Goal: Use online tool/utility: Use online tool/utility

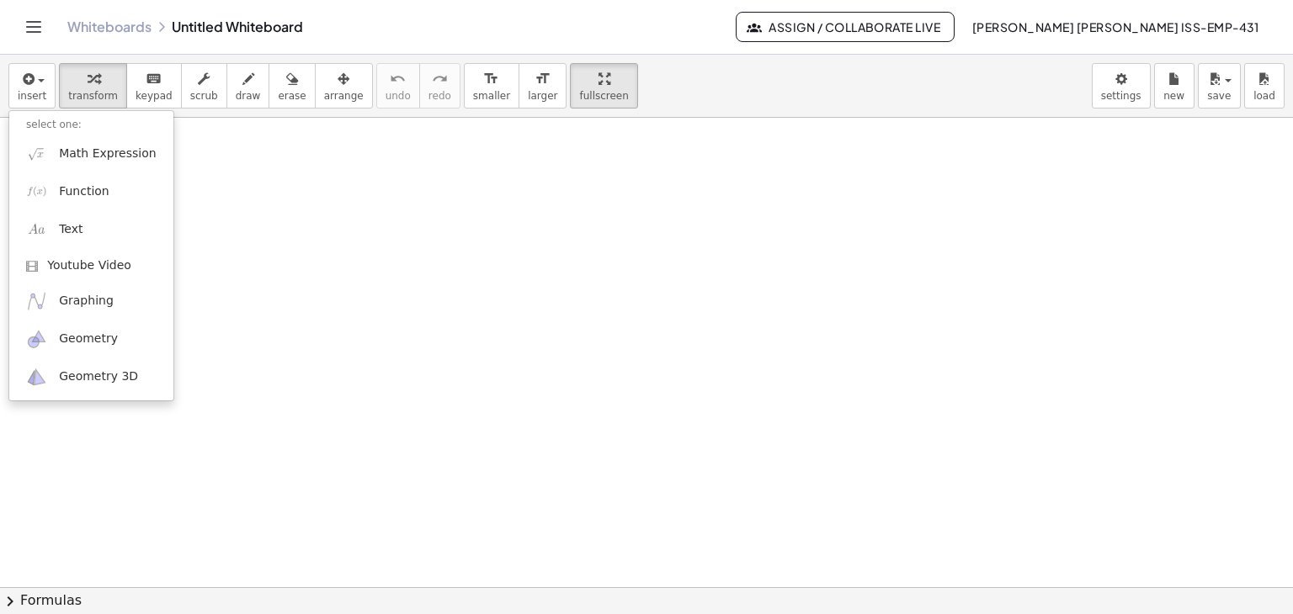
click at [287, 335] on div at bounding box center [646, 588] width 1293 height 940
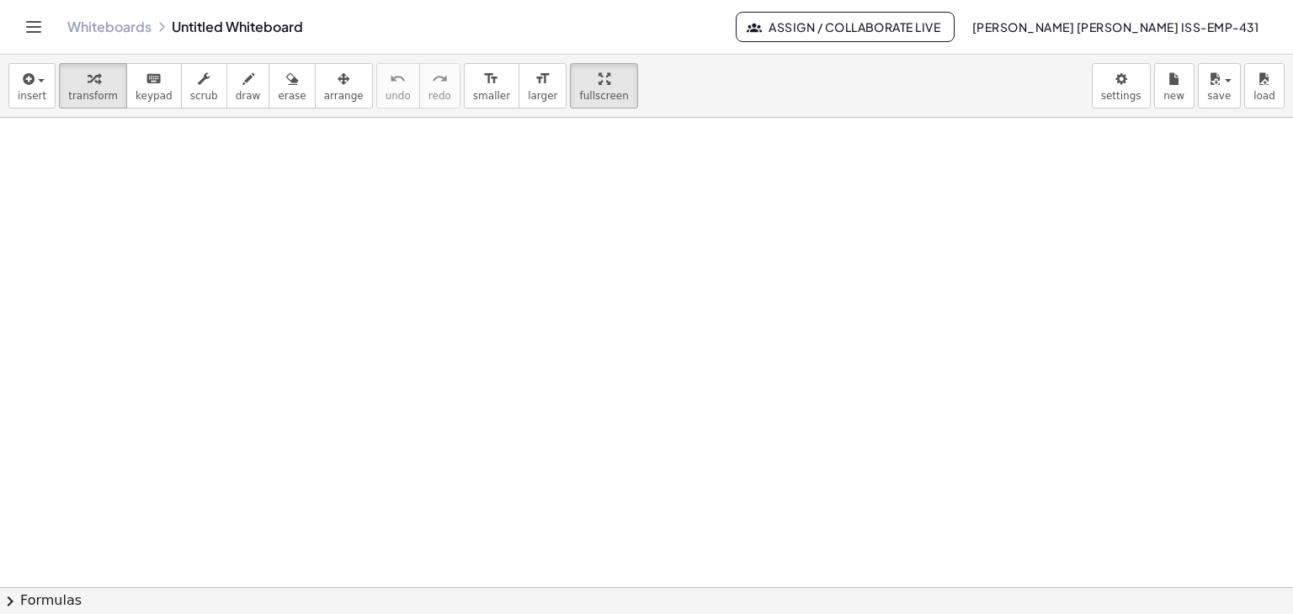
click at [51, 605] on button "chevron_right Formulas" at bounding box center [646, 600] width 1293 height 27
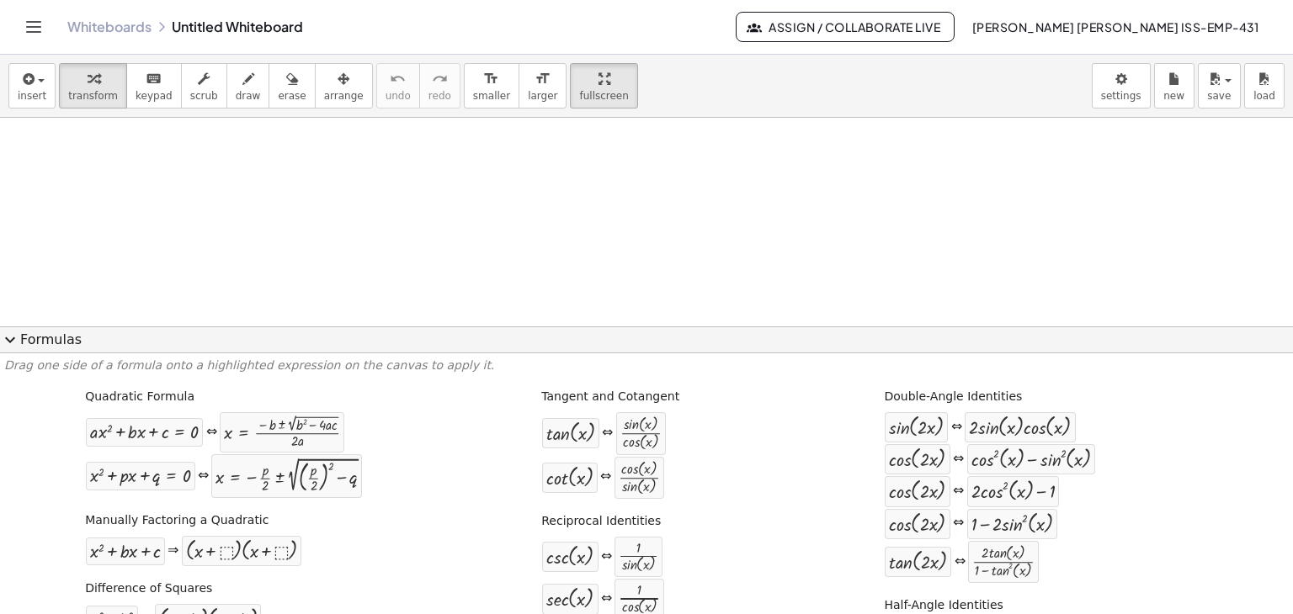
click at [421, 258] on div at bounding box center [646, 588] width 1293 height 940
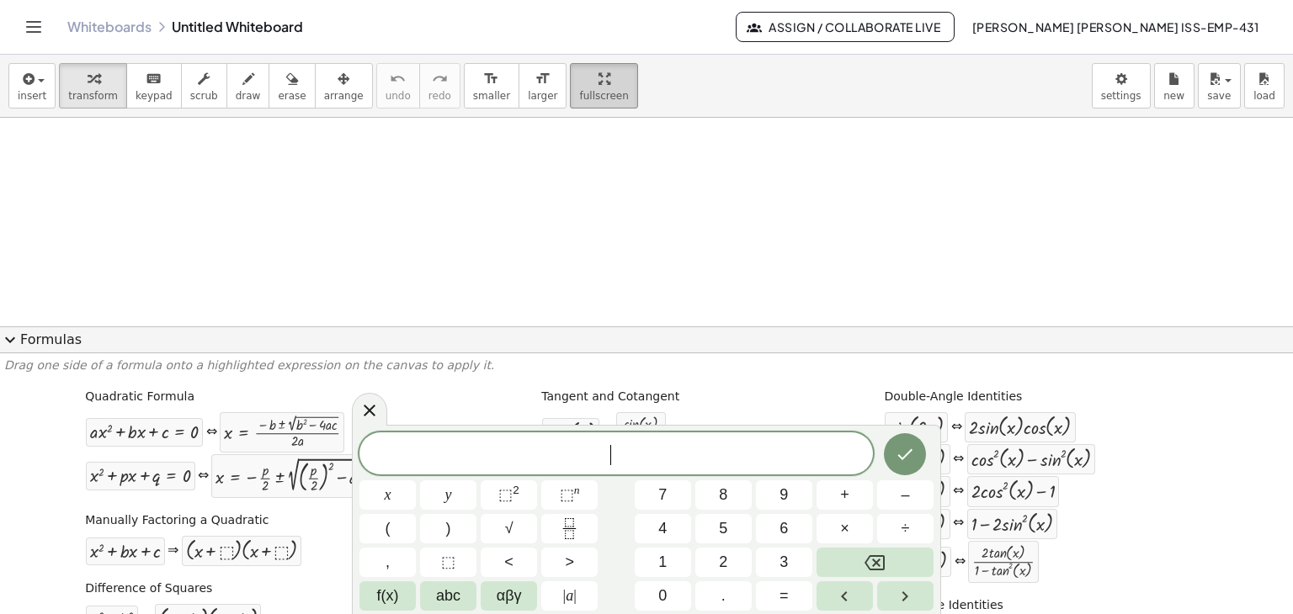
click at [598, 81] on icon "button" at bounding box center [604, 79] width 12 height 20
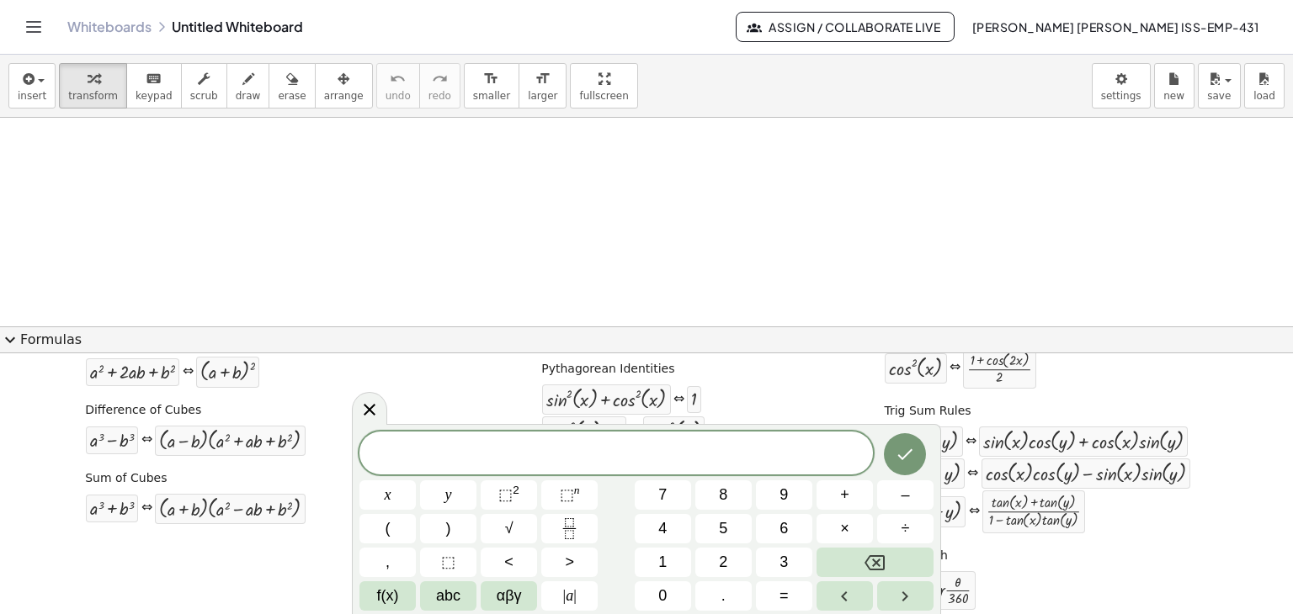
scroll to position [328, 0]
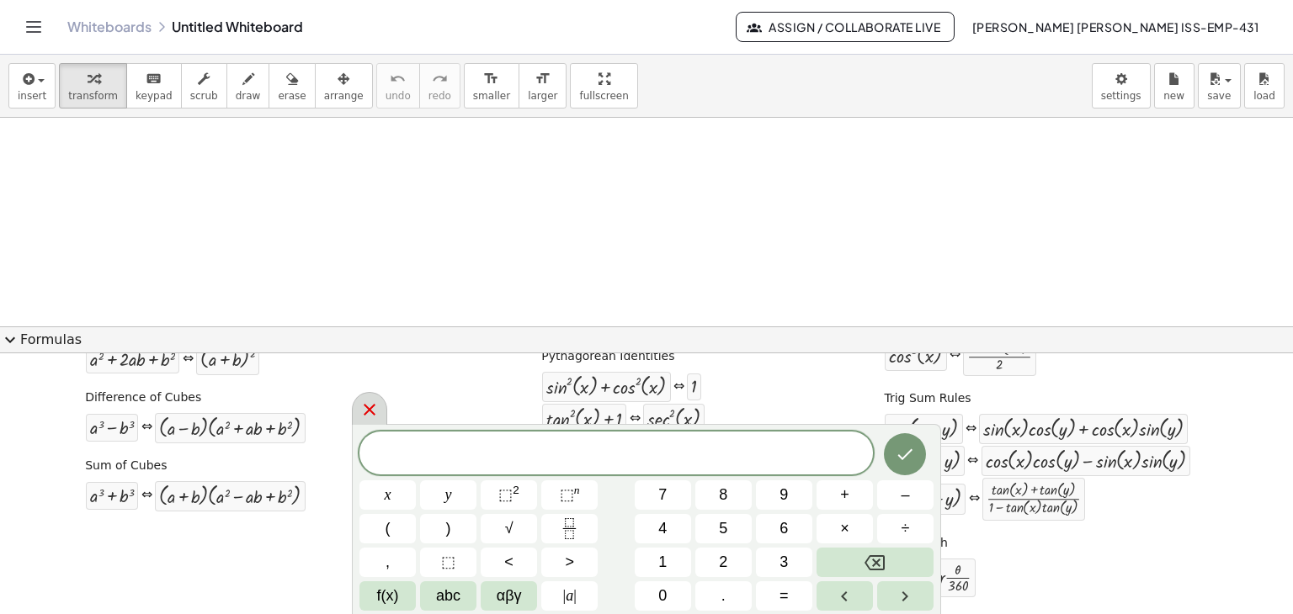
click at [377, 407] on icon at bounding box center [369, 410] width 20 height 20
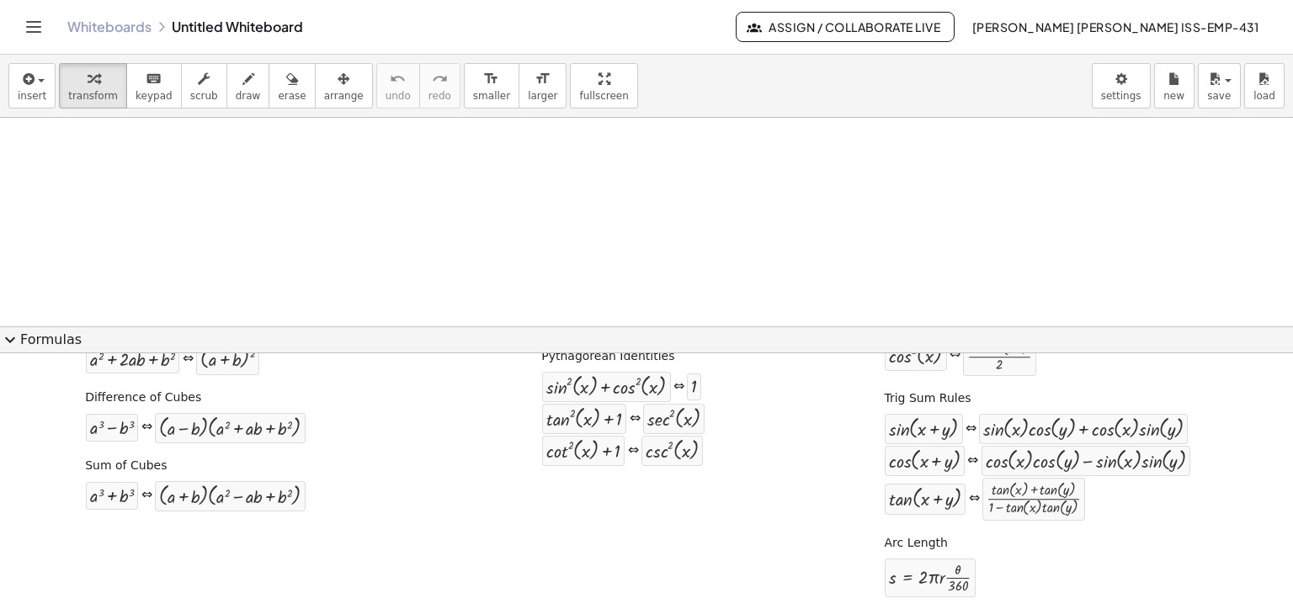
click at [0, 334] on span "expand_more" at bounding box center [10, 340] width 20 height 20
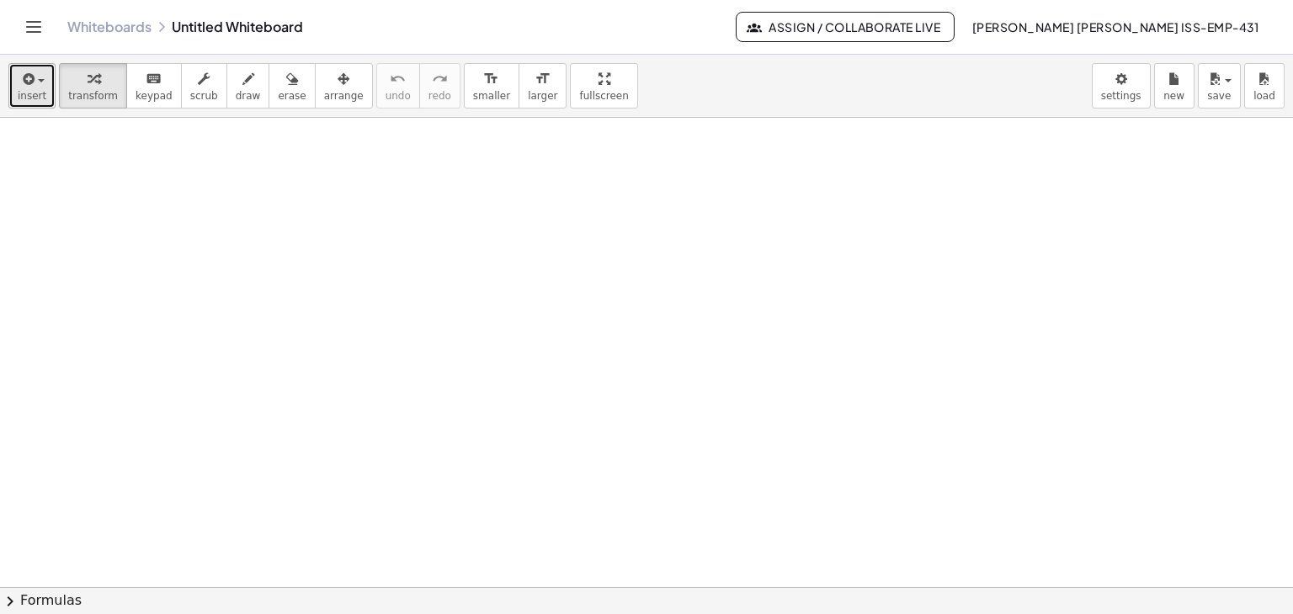
click at [28, 100] on span "insert" at bounding box center [32, 96] width 29 height 12
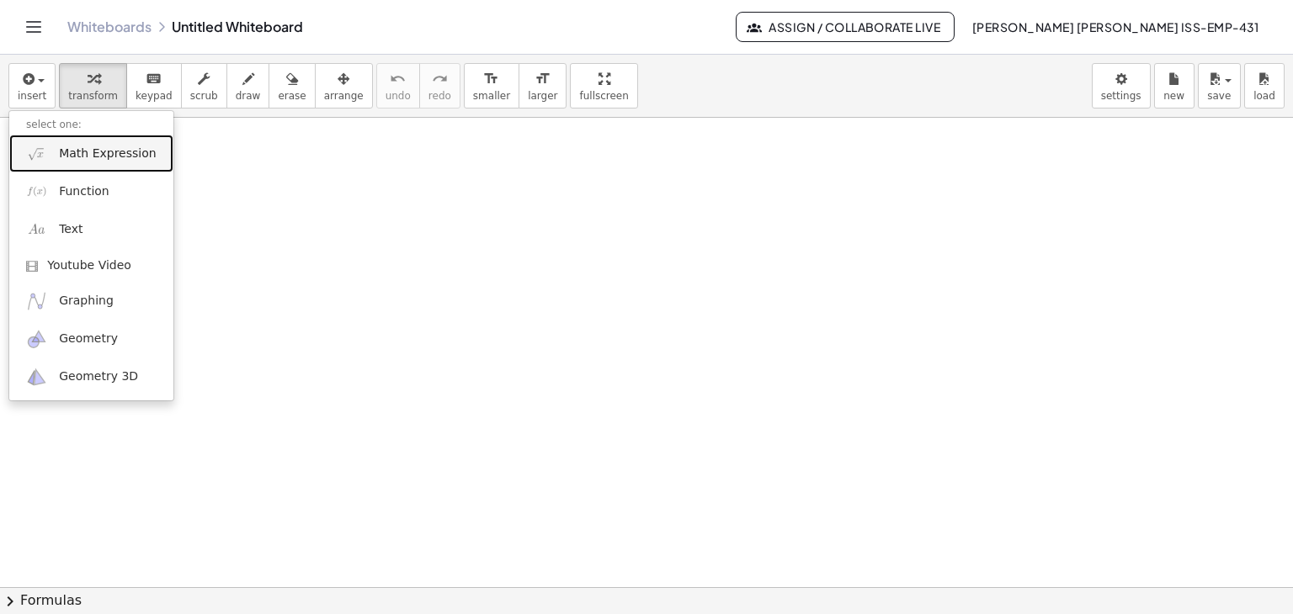
click at [69, 152] on span "Math Expression" at bounding box center [107, 154] width 97 height 17
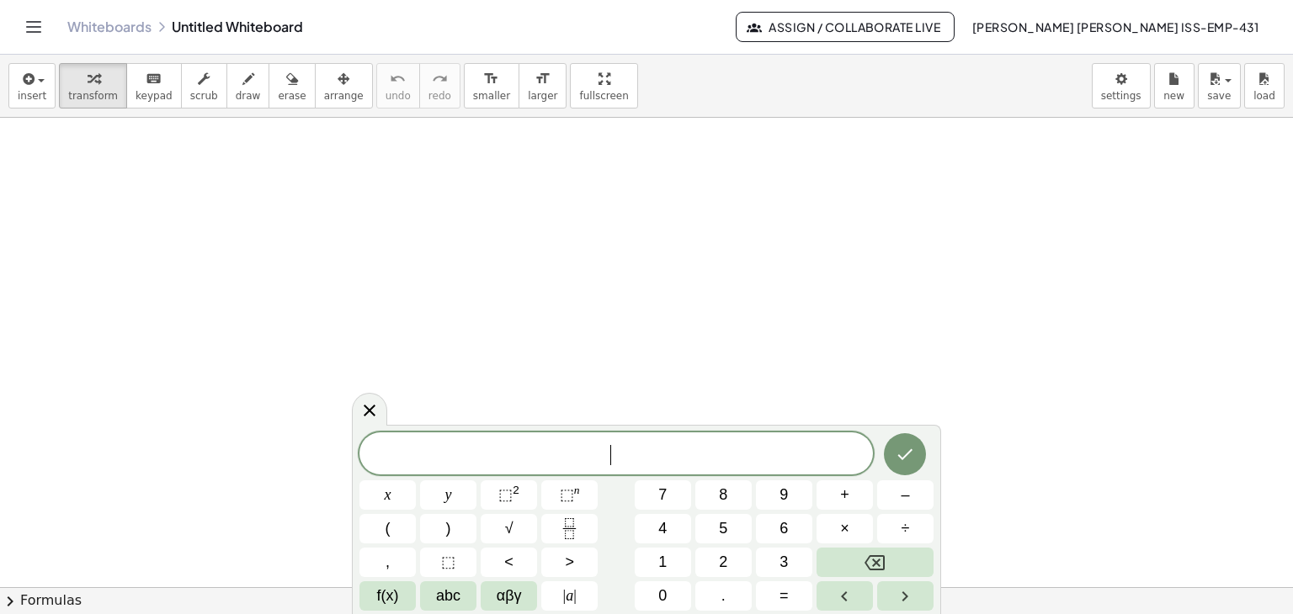
click at [545, 465] on span "​" at bounding box center [615, 456] width 513 height 24
click at [451, 595] on span "abc" at bounding box center [448, 596] width 24 height 23
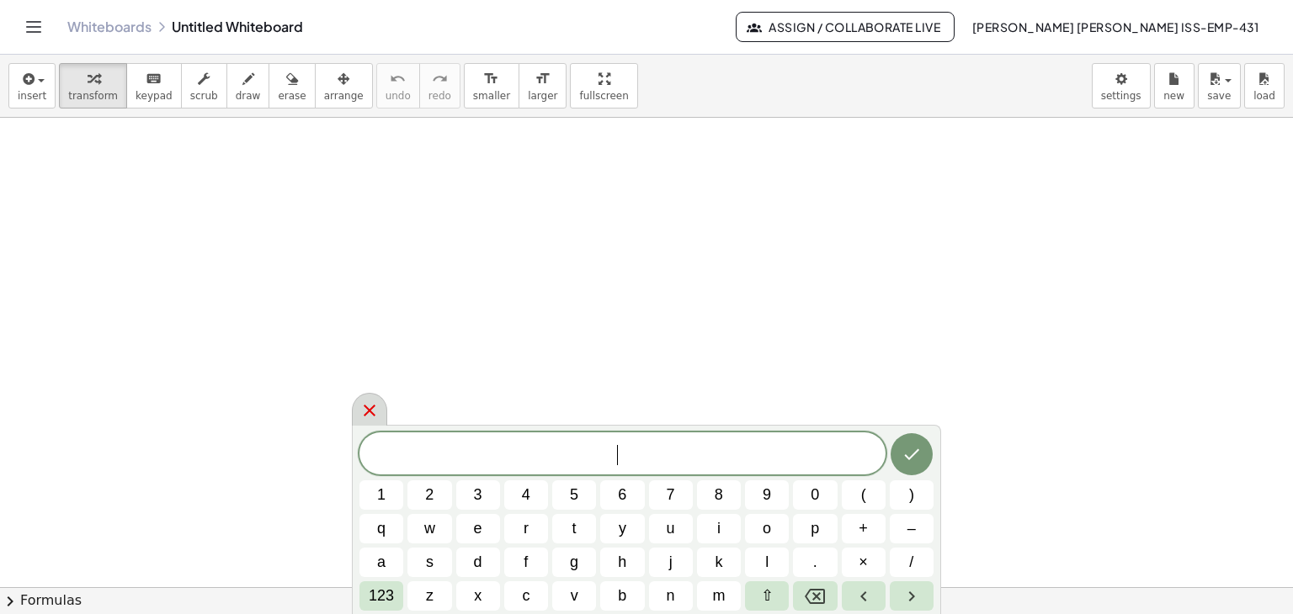
click at [375, 415] on icon at bounding box center [369, 411] width 20 height 20
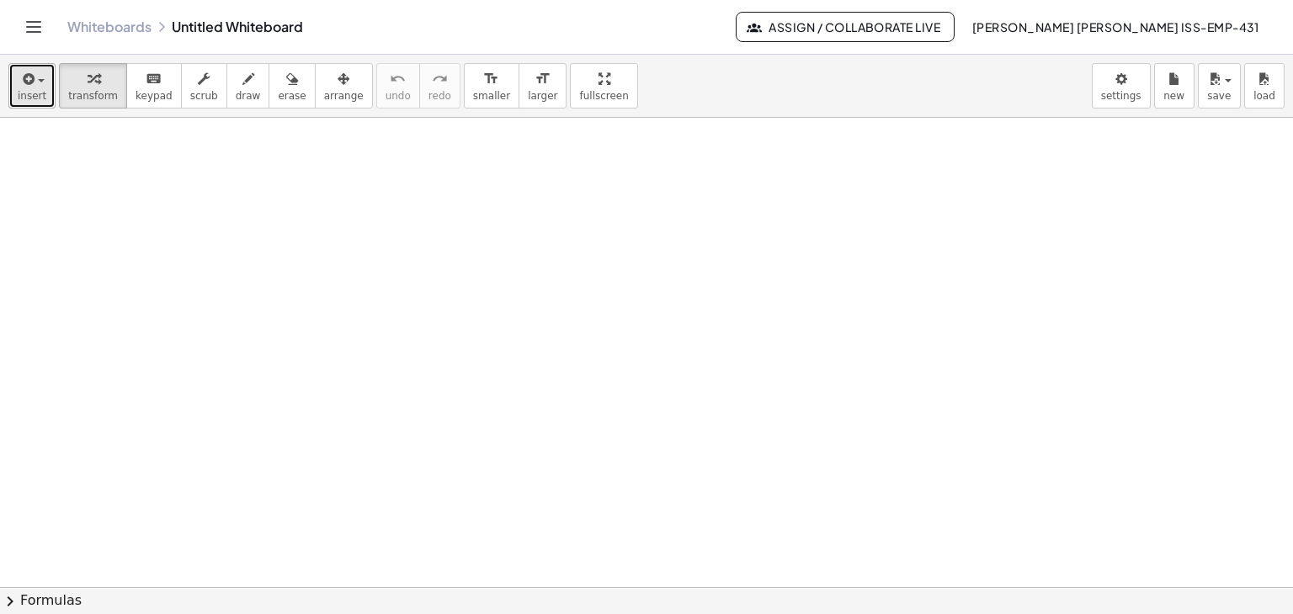
click at [40, 85] on div "button" at bounding box center [32, 78] width 29 height 20
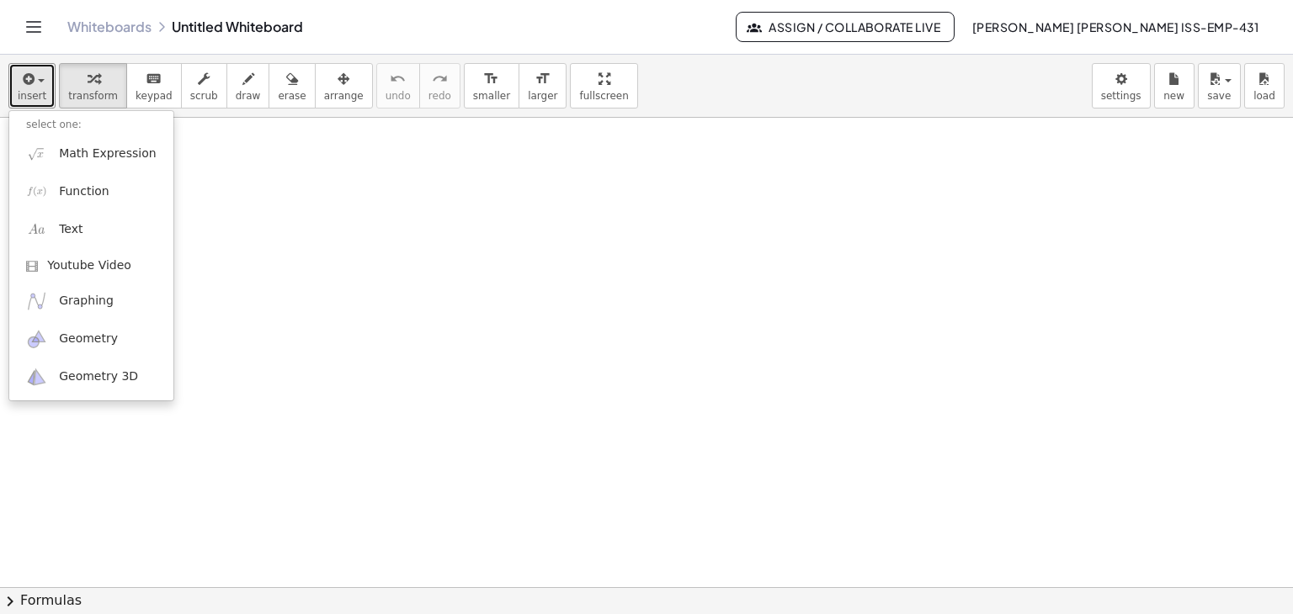
drag, startPoint x: 350, startPoint y: 354, endPoint x: 304, endPoint y: 398, distance: 63.7
click at [350, 354] on div at bounding box center [646, 588] width 1293 height 940
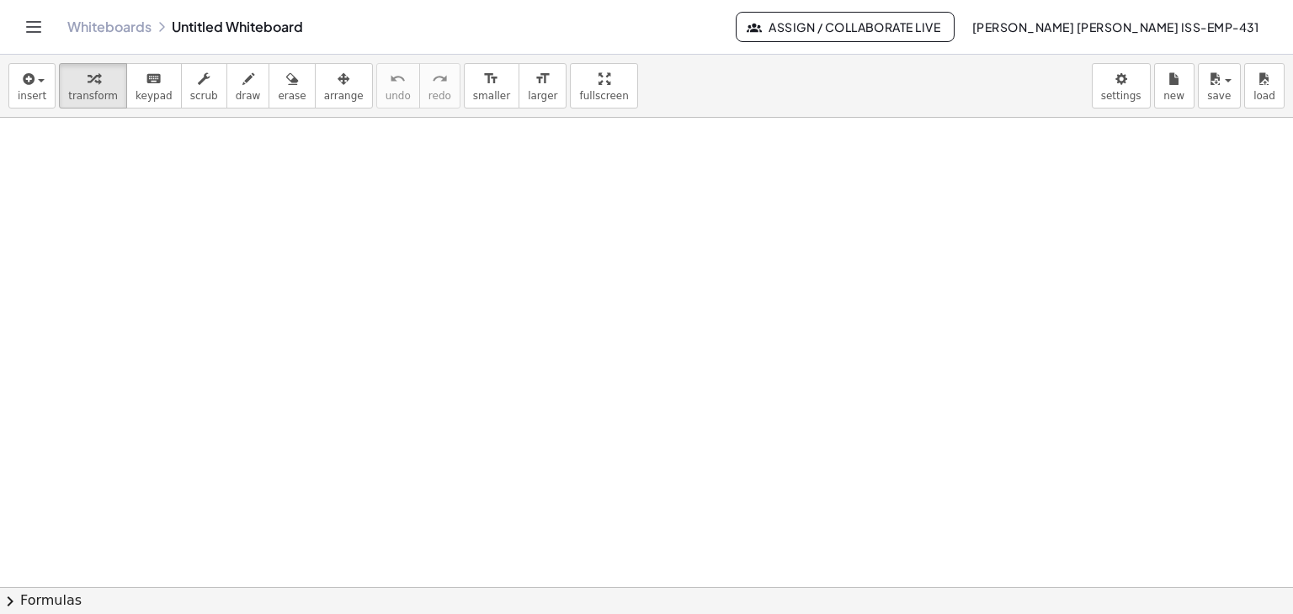
click at [59, 597] on button "chevron_right Formulas" at bounding box center [646, 600] width 1293 height 27
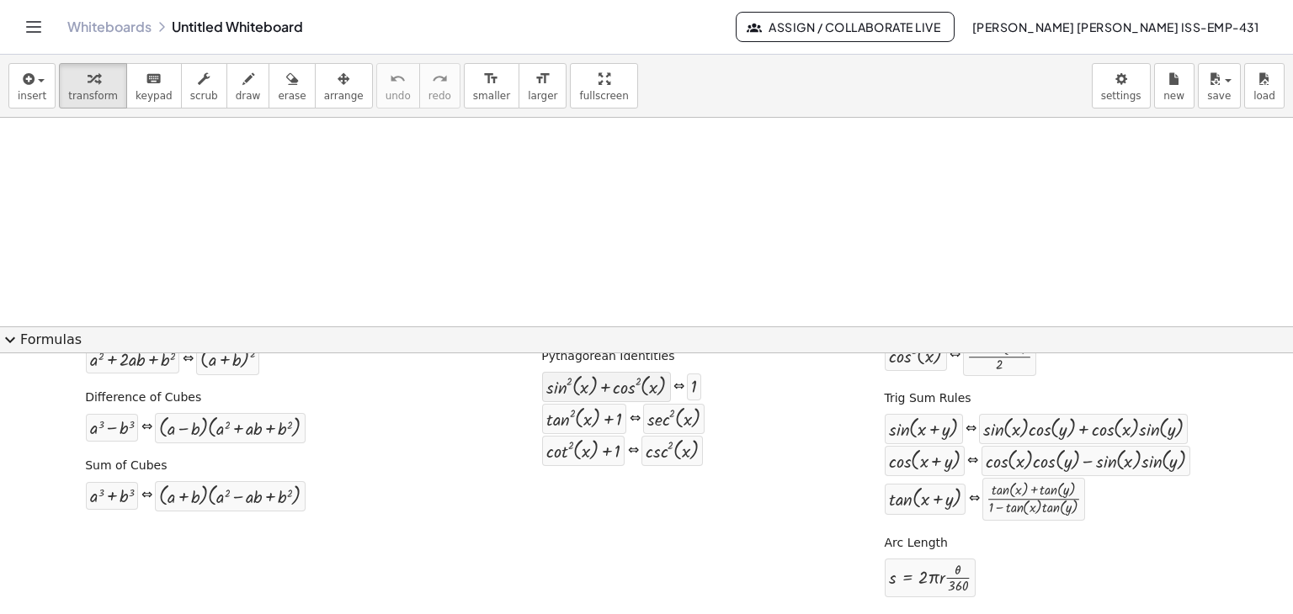
click at [589, 390] on div at bounding box center [606, 387] width 120 height 22
drag, startPoint x: 609, startPoint y: 383, endPoint x: 575, endPoint y: 219, distance: 167.5
drag, startPoint x: 689, startPoint y: 390, endPoint x: 667, endPoint y: 240, distance: 151.5
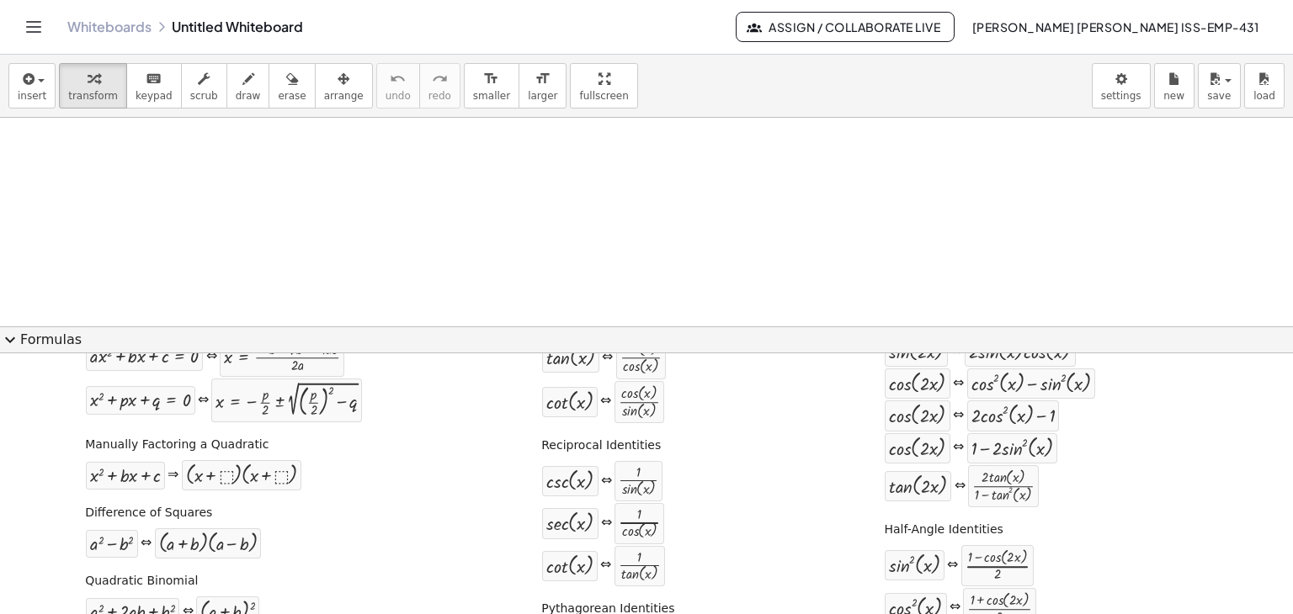
scroll to position [0, 0]
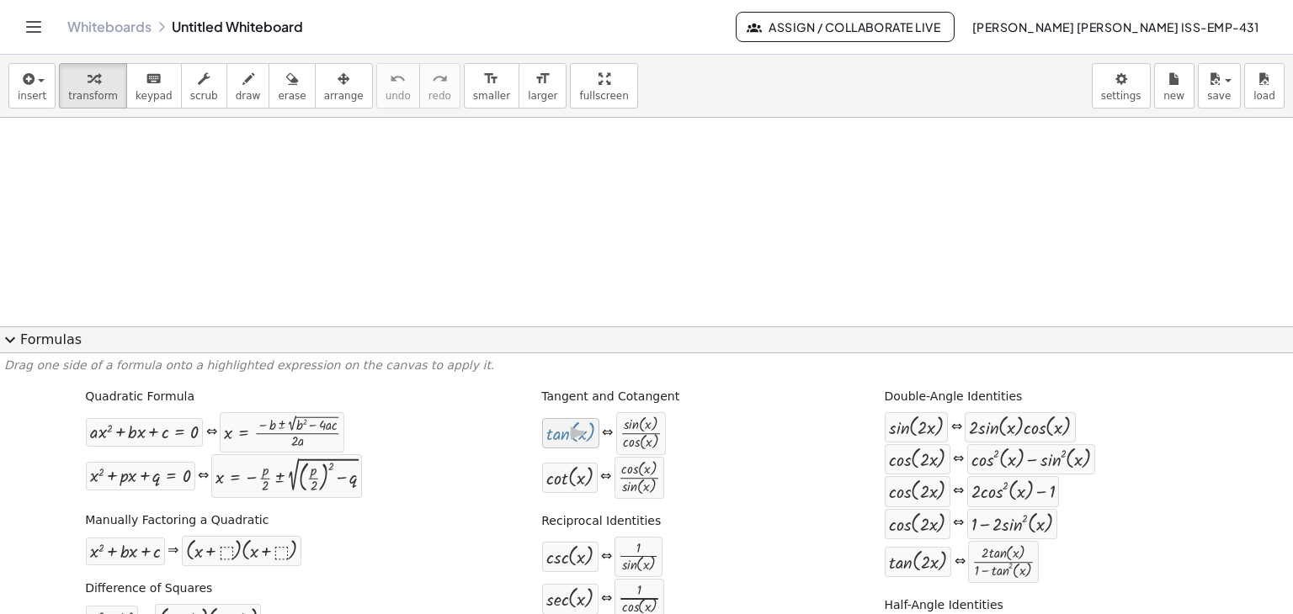
click at [562, 443] on div at bounding box center [570, 434] width 49 height 22
drag, startPoint x: 570, startPoint y: 439, endPoint x: 633, endPoint y: 441, distance: 63.2
click at [626, 436] on div "tan ( , x ) ⇔ · sin ( , x ) · cos ( , x )" at bounding box center [603, 434] width 125 height 45
drag, startPoint x: 635, startPoint y: 441, endPoint x: 558, endPoint y: 435, distance: 76.8
click at [367, 120] on div at bounding box center [646, 588] width 1293 height 940
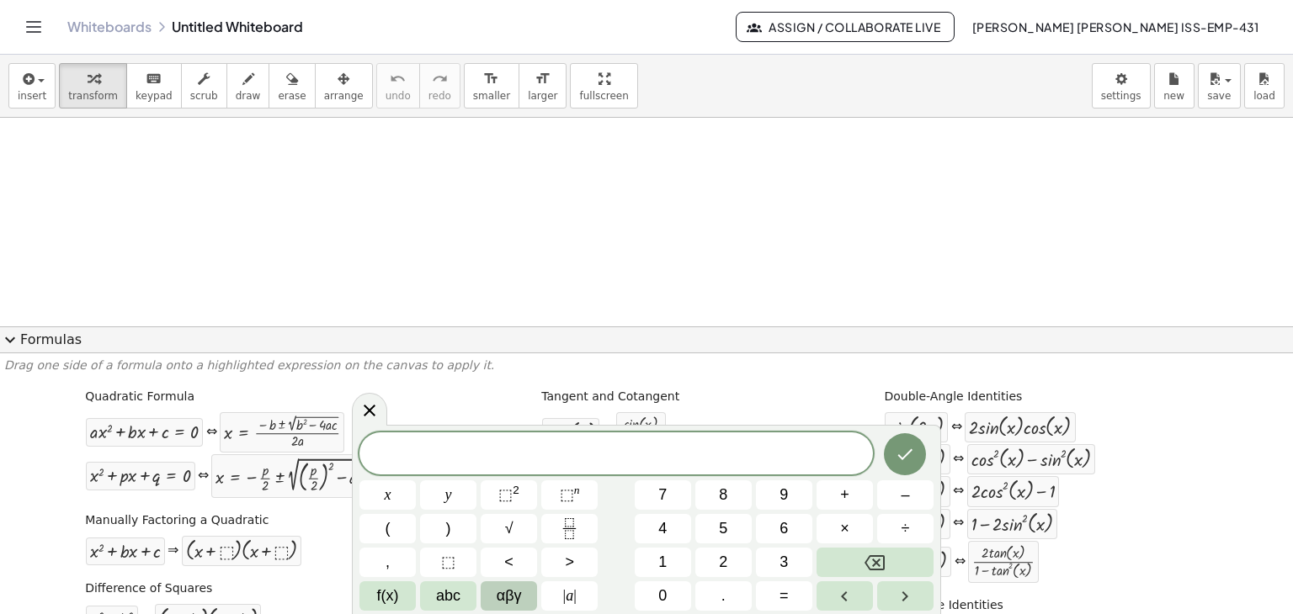
click at [519, 593] on span "αβγ" at bounding box center [509, 596] width 25 height 23
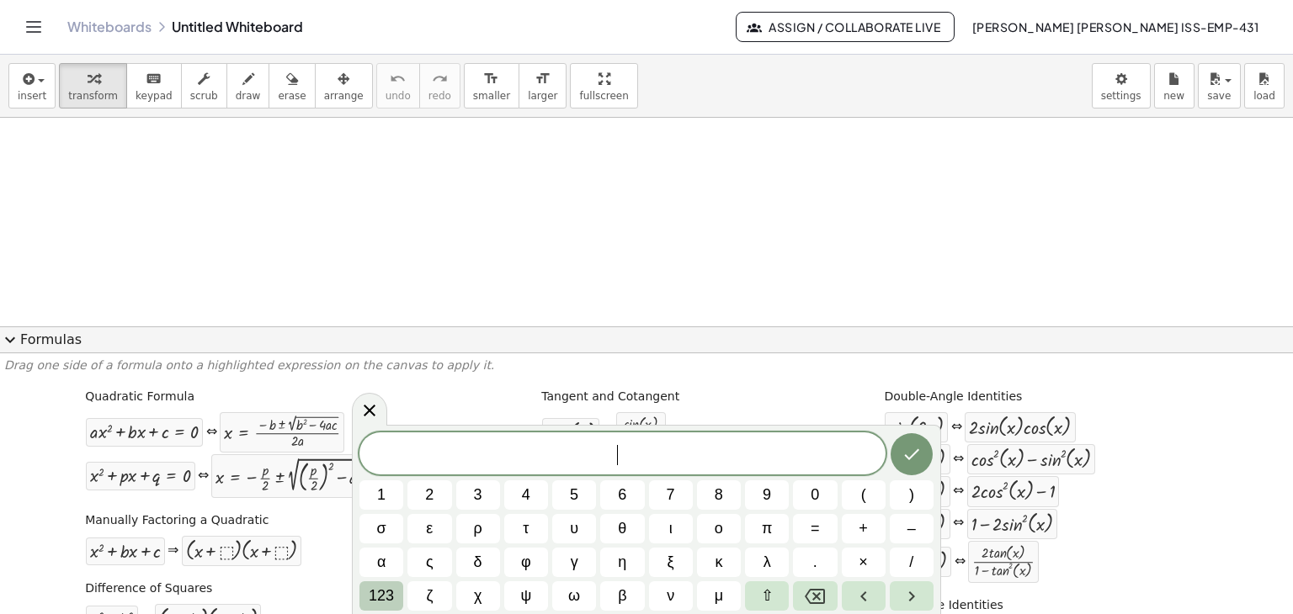
click at [386, 595] on span "123" at bounding box center [381, 596] width 25 height 23
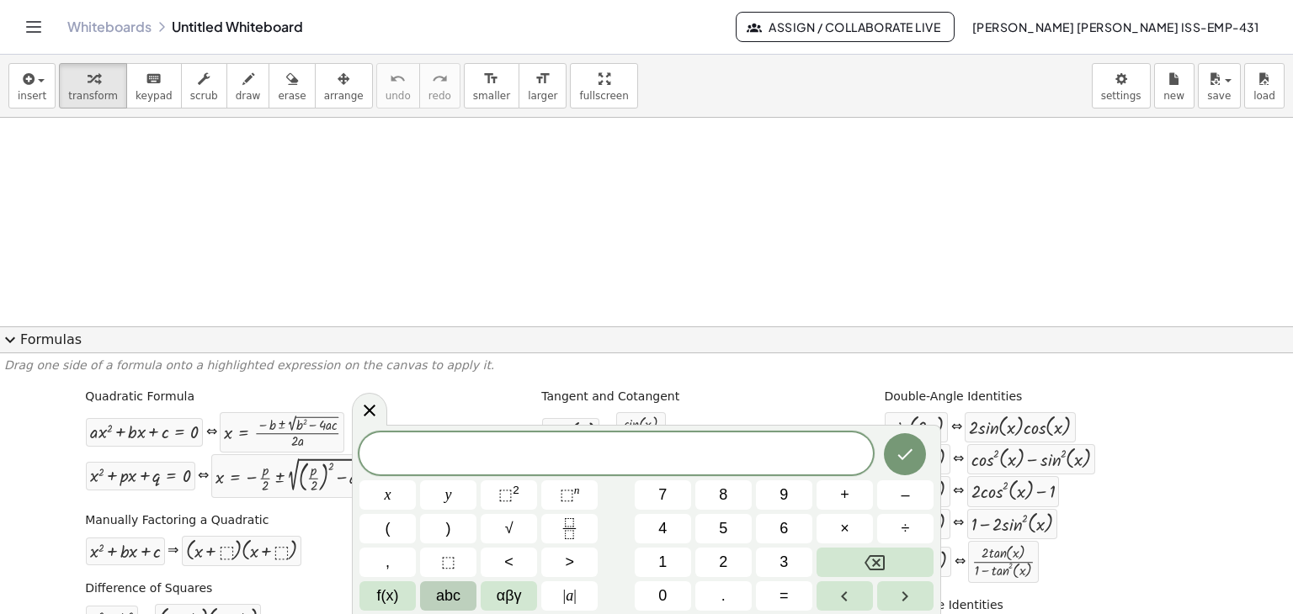
click at [462, 597] on button "abc" at bounding box center [448, 596] width 56 height 29
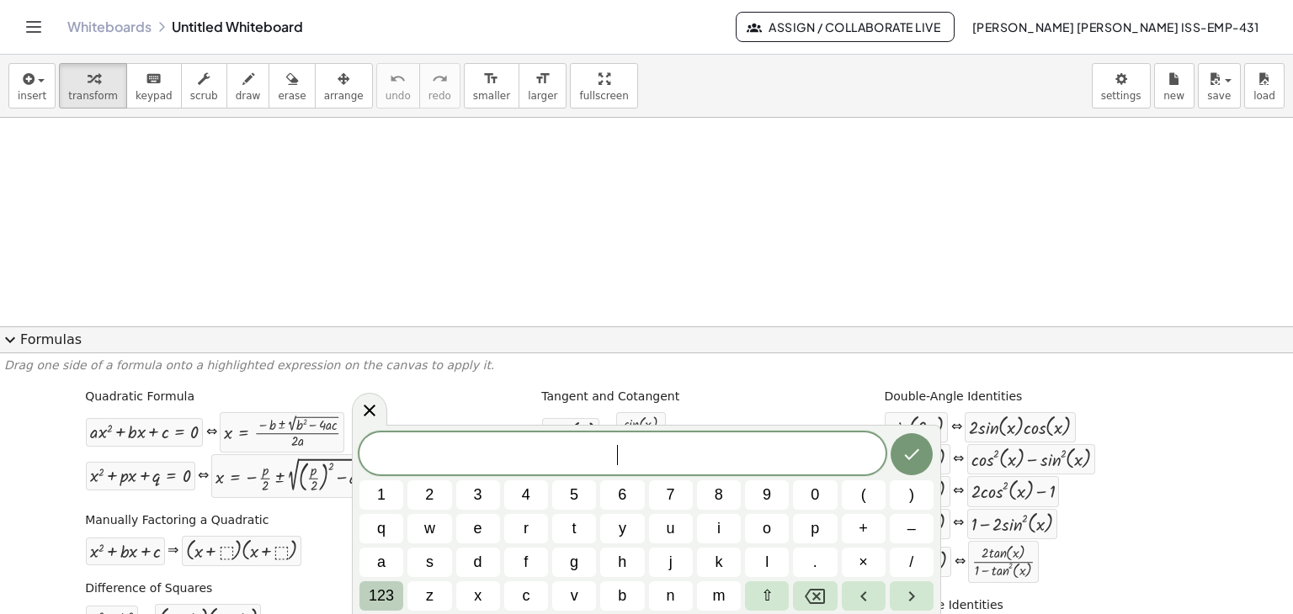
click at [386, 590] on span "123" at bounding box center [381, 596] width 25 height 23
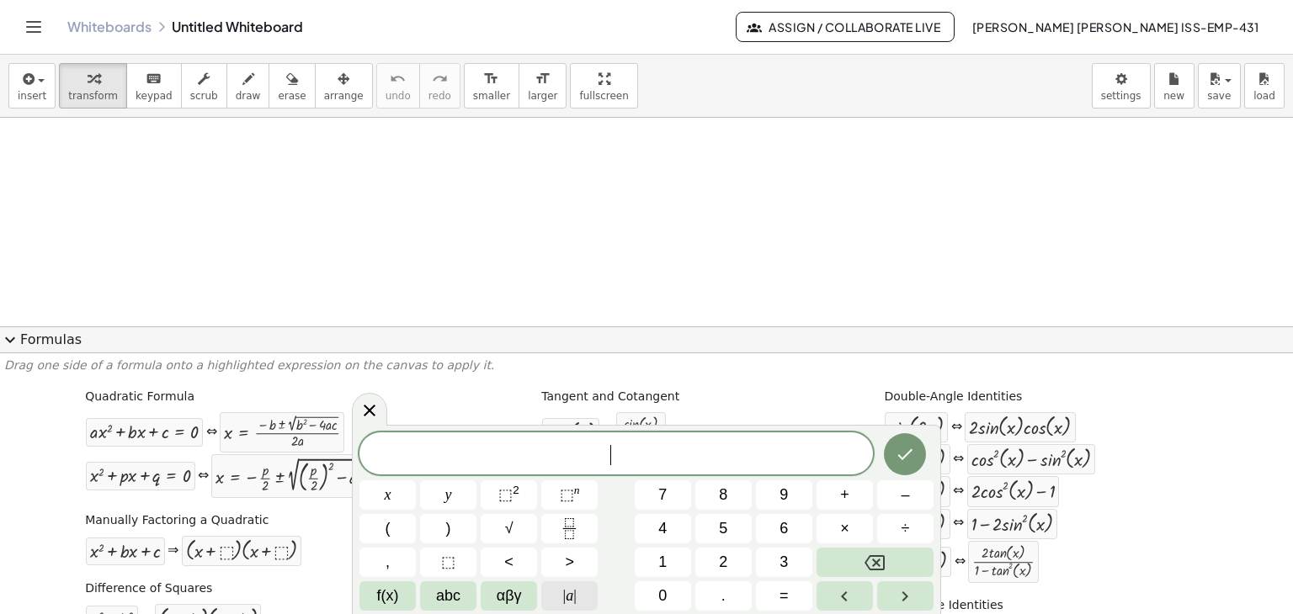
click at [566, 597] on span "| a |" at bounding box center [569, 596] width 13 height 23
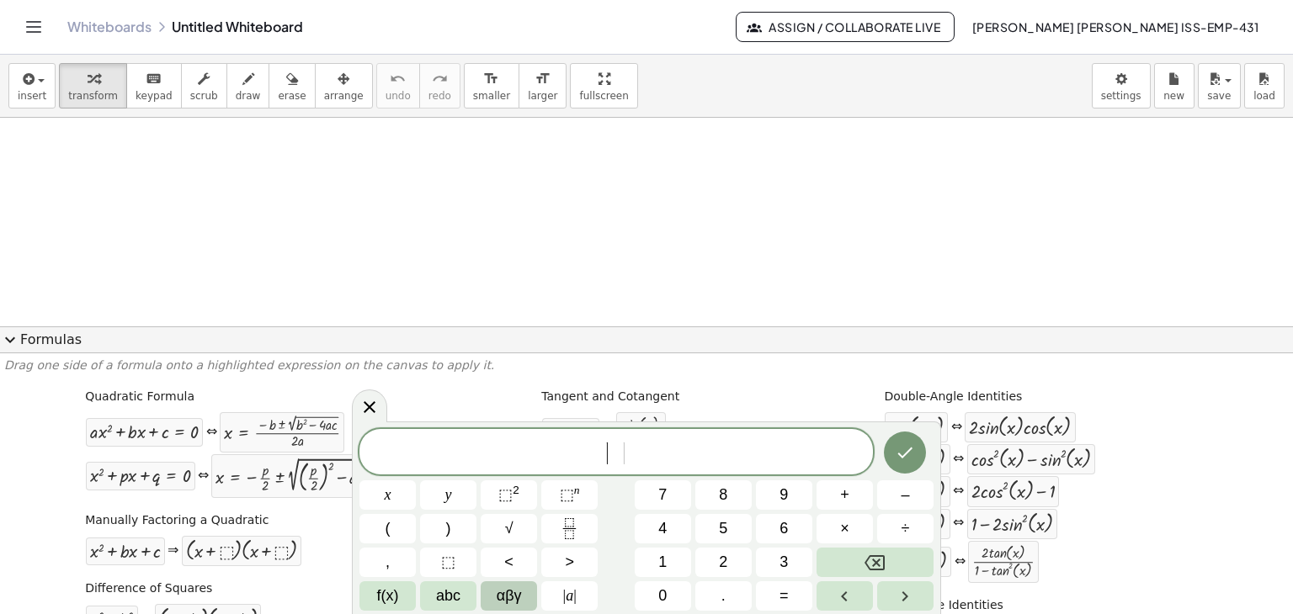
click at [505, 598] on span "αβγ" at bounding box center [509, 596] width 25 height 23
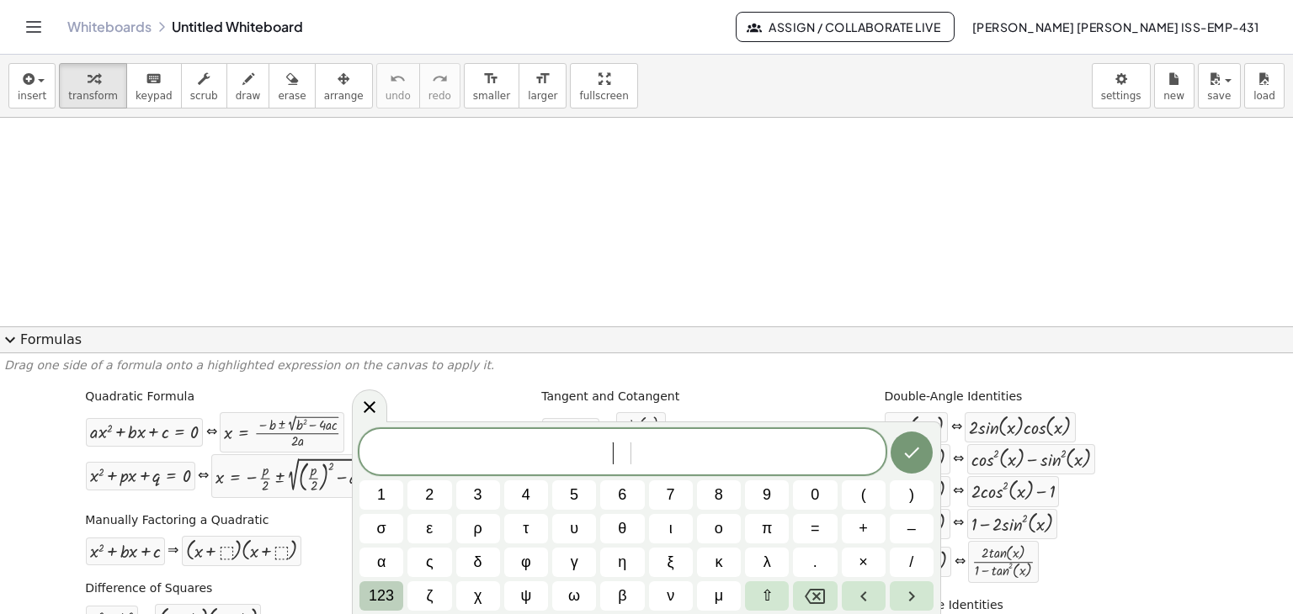
click at [385, 587] on span "123" at bounding box center [381, 596] width 25 height 23
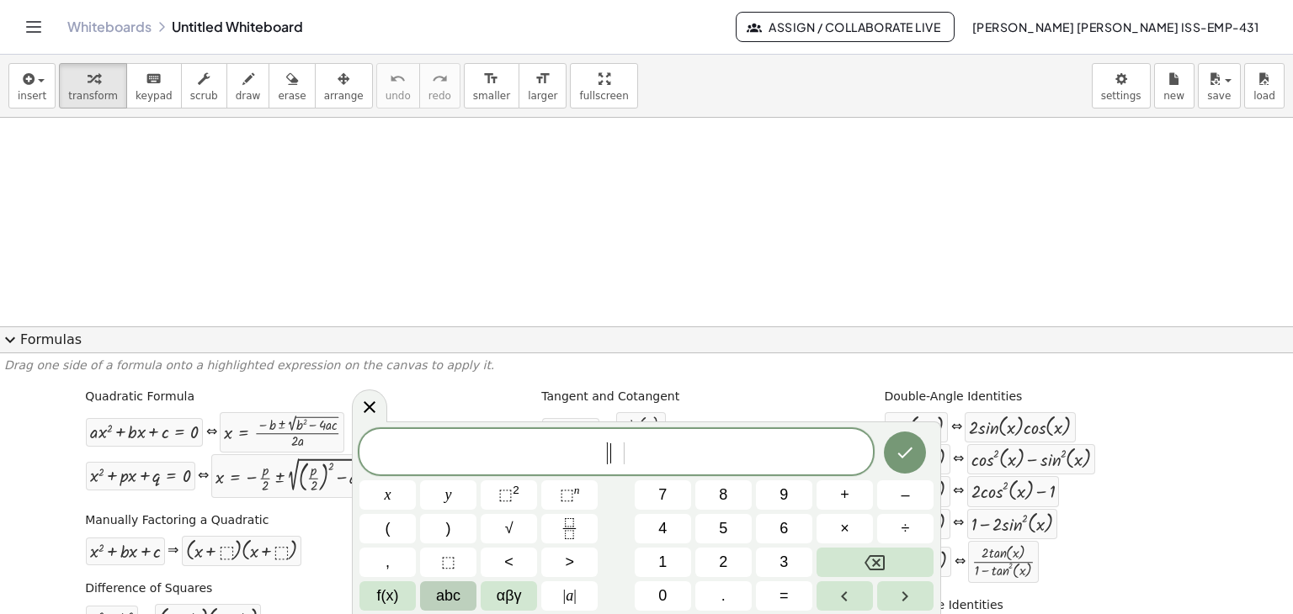
click at [437, 593] on span "abc" at bounding box center [448, 596] width 24 height 23
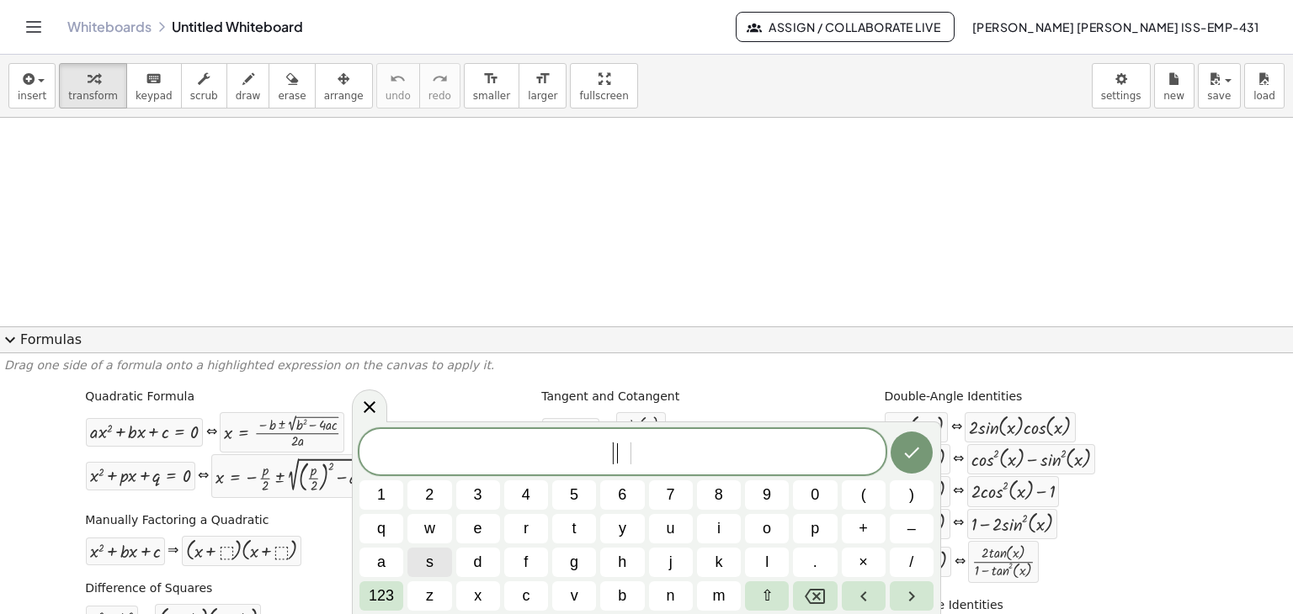
click at [436, 563] on button "s" at bounding box center [429, 562] width 44 height 29
click at [720, 529] on button "i" at bounding box center [719, 528] width 44 height 29
click at [671, 596] on span "n" at bounding box center [671, 596] width 8 height 23
click at [667, 458] on span "| s i n | ​" at bounding box center [622, 453] width 526 height 28
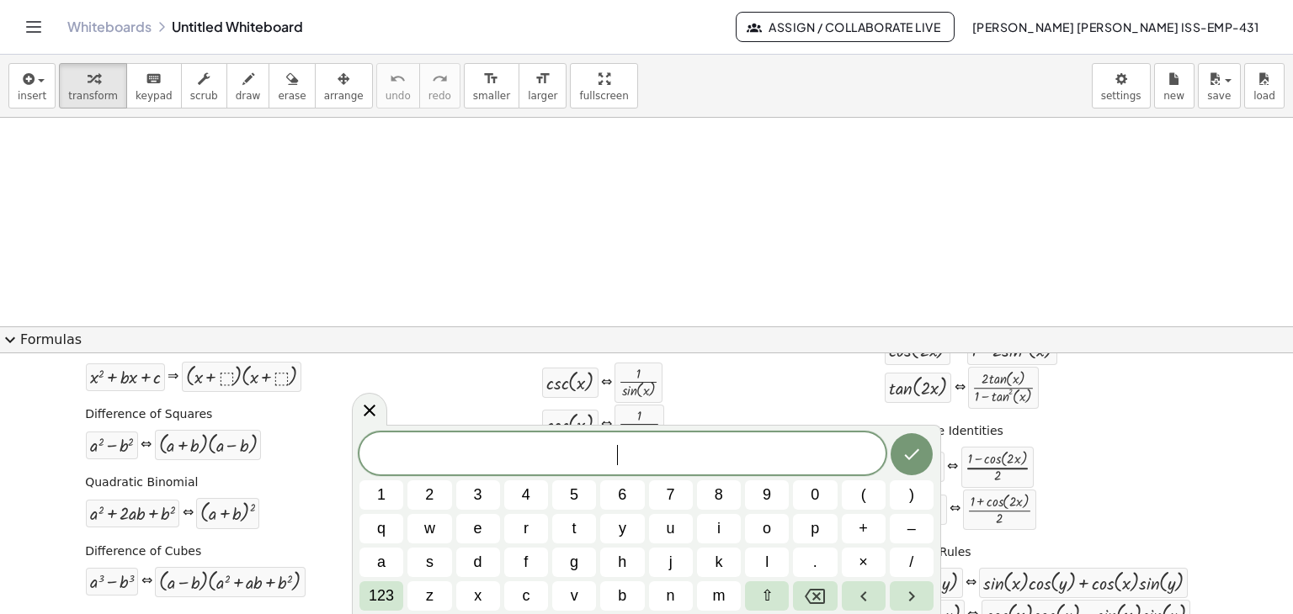
scroll to position [160, 0]
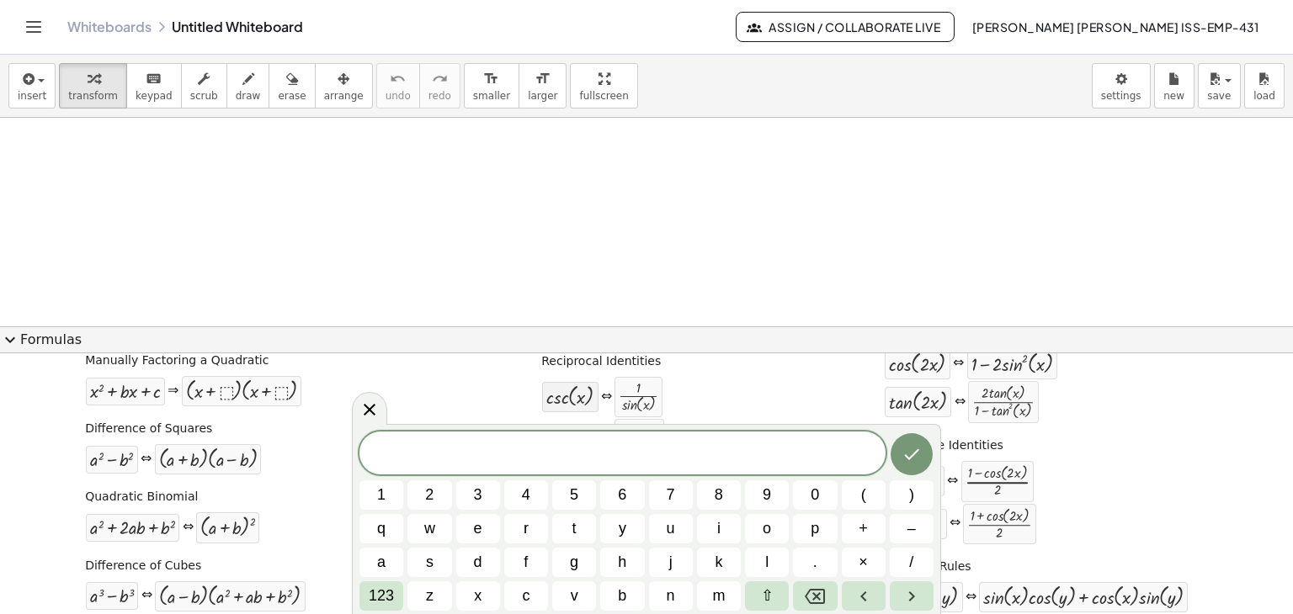
click at [556, 398] on div at bounding box center [569, 397] width 47 height 22
drag, startPoint x: 556, startPoint y: 398, endPoint x: 626, endPoint y: 459, distance: 92.5
click at [626, 459] on body "Graspable Math Activities Get Started Activity Bank Assigned Work Classes White…" at bounding box center [646, 307] width 1293 height 614
drag, startPoint x: 626, startPoint y: 402, endPoint x: 673, endPoint y: 224, distance: 184.6
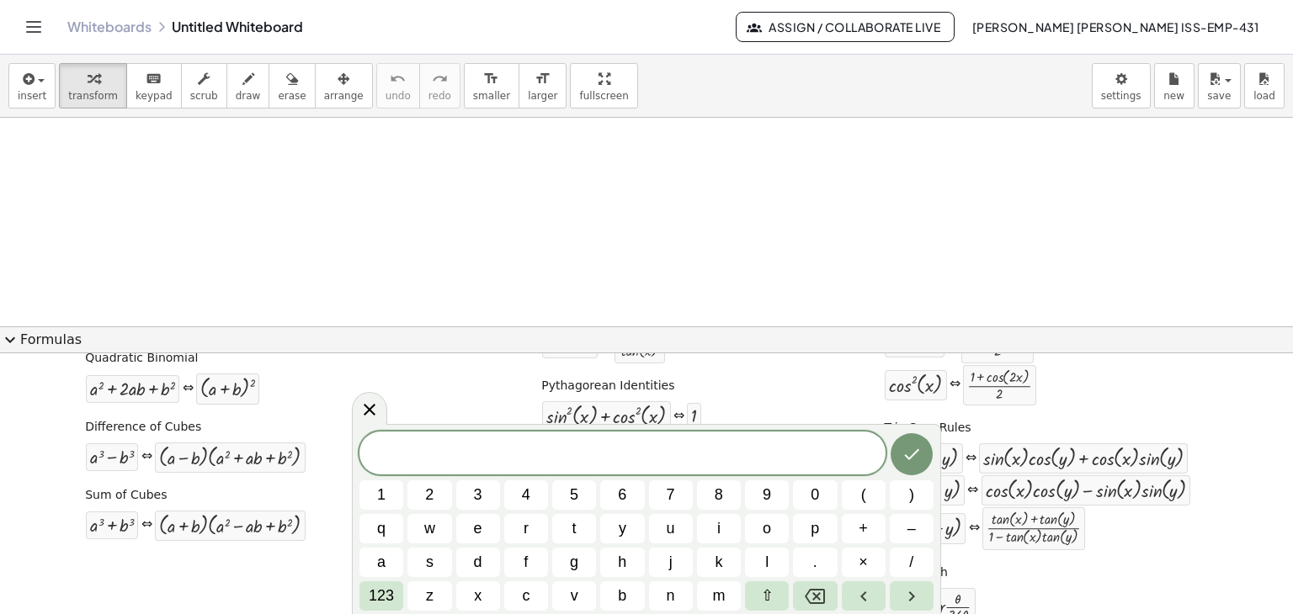
scroll to position [328, 0]
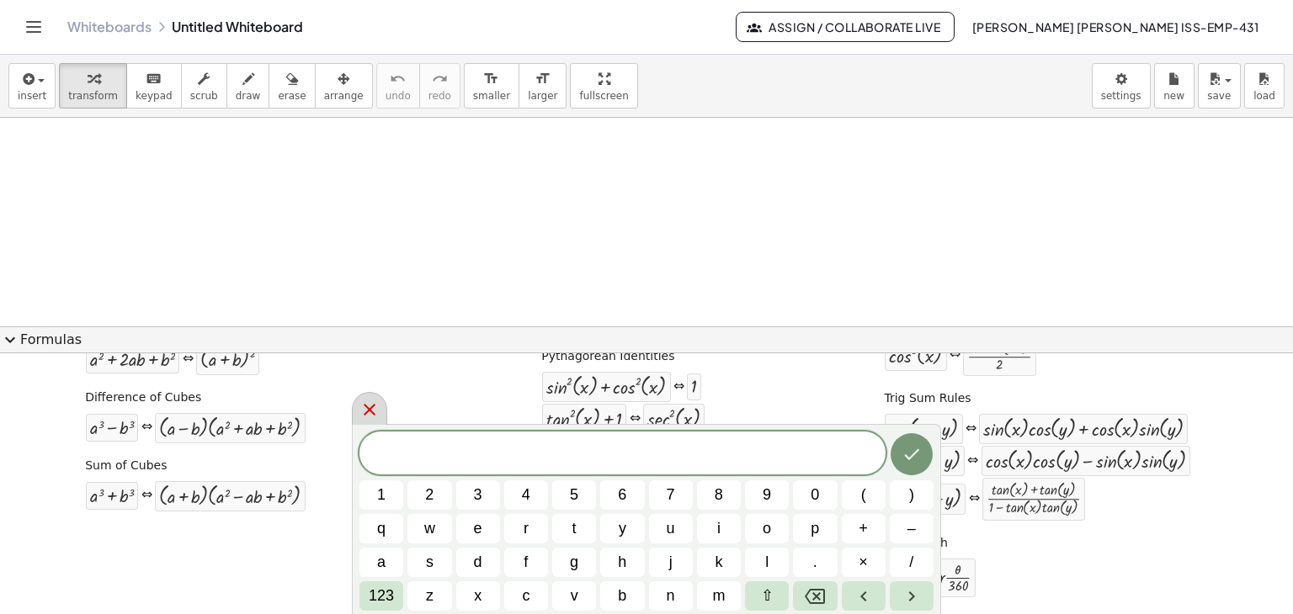
click at [367, 410] on icon at bounding box center [369, 410] width 20 height 20
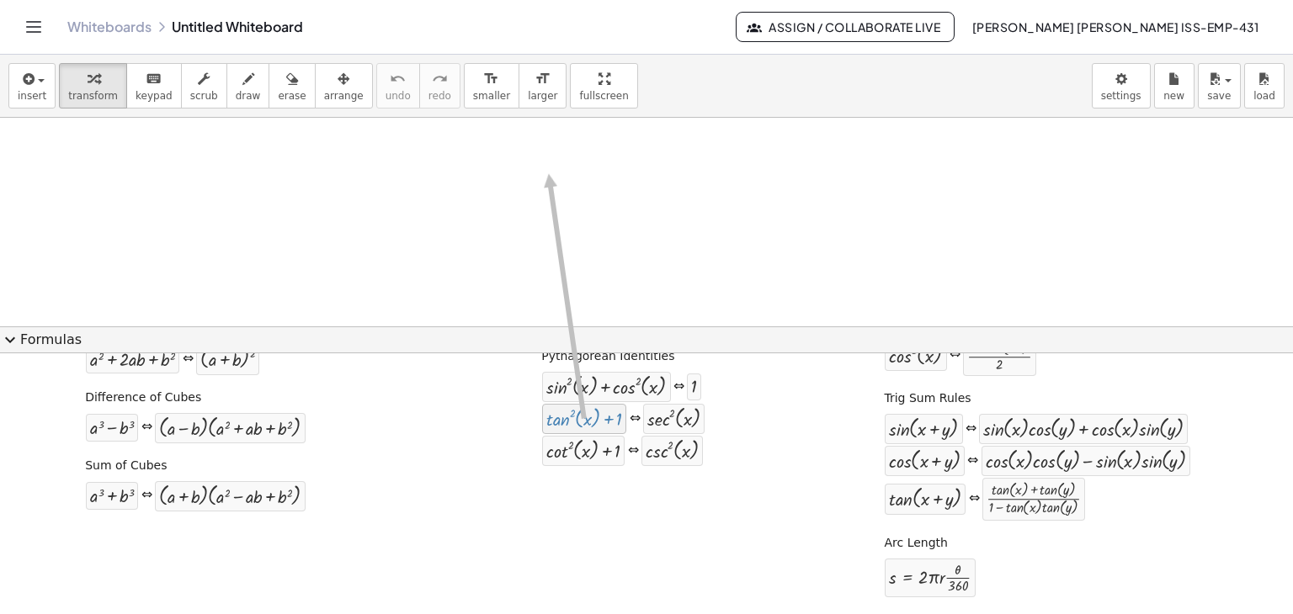
drag, startPoint x: 548, startPoint y: 422, endPoint x: 541, endPoint y: 172, distance: 250.1
drag, startPoint x: 606, startPoint y: 391, endPoint x: 489, endPoint y: 297, distance: 150.2
click at [489, 297] on div at bounding box center [646, 588] width 1293 height 940
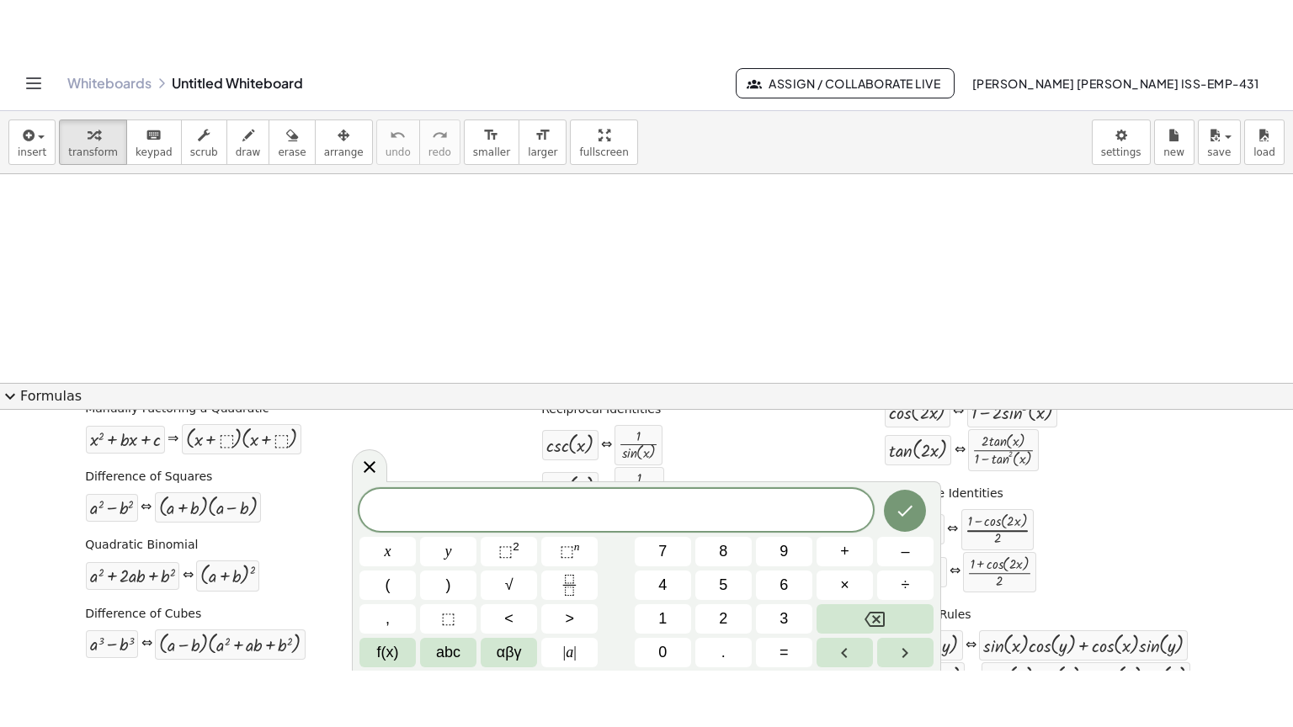
scroll to position [160, 0]
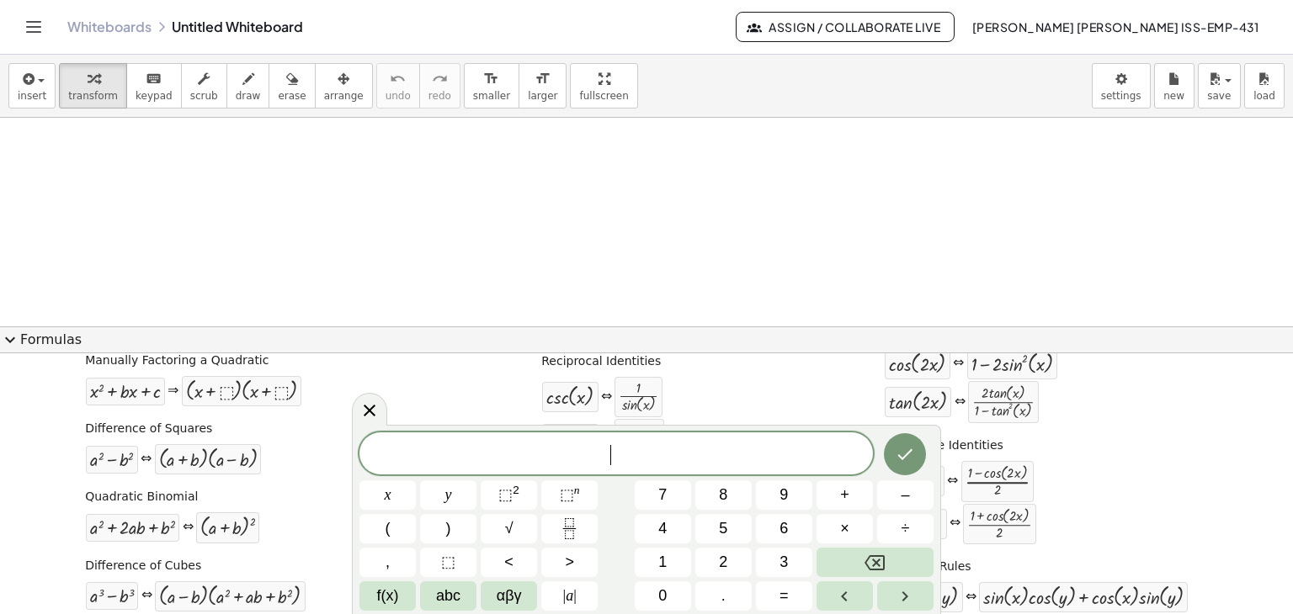
click at [365, 412] on icon at bounding box center [369, 411] width 20 height 20
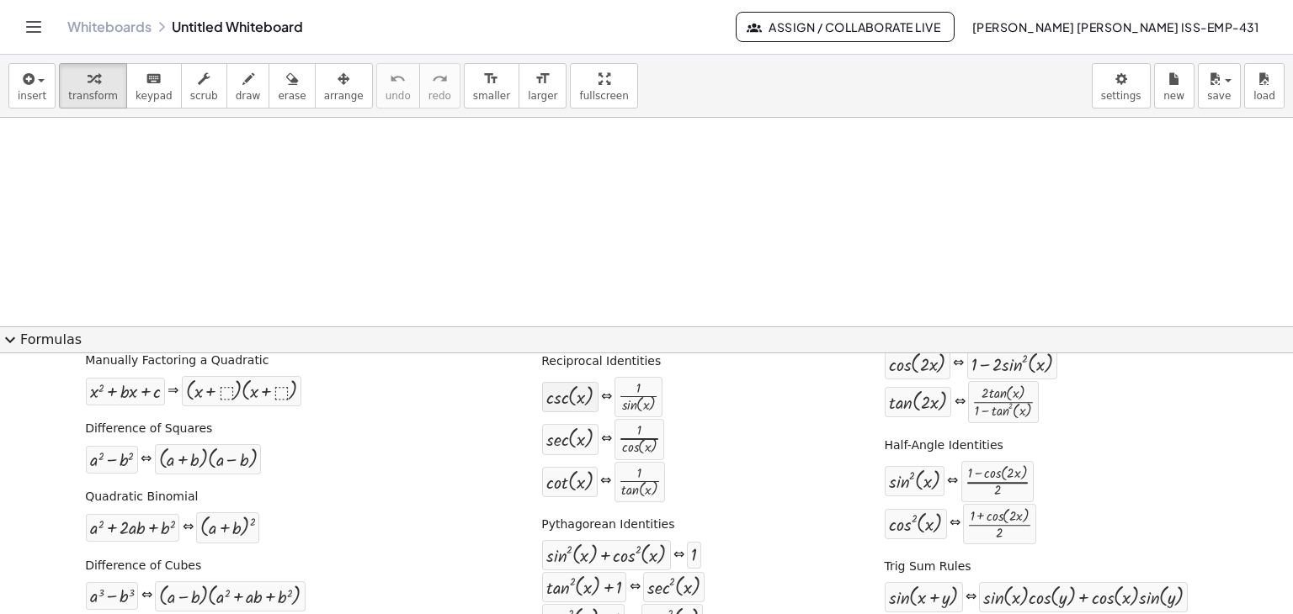
click at [558, 401] on div at bounding box center [569, 397] width 47 height 22
click at [313, 207] on div at bounding box center [646, 588] width 1293 height 940
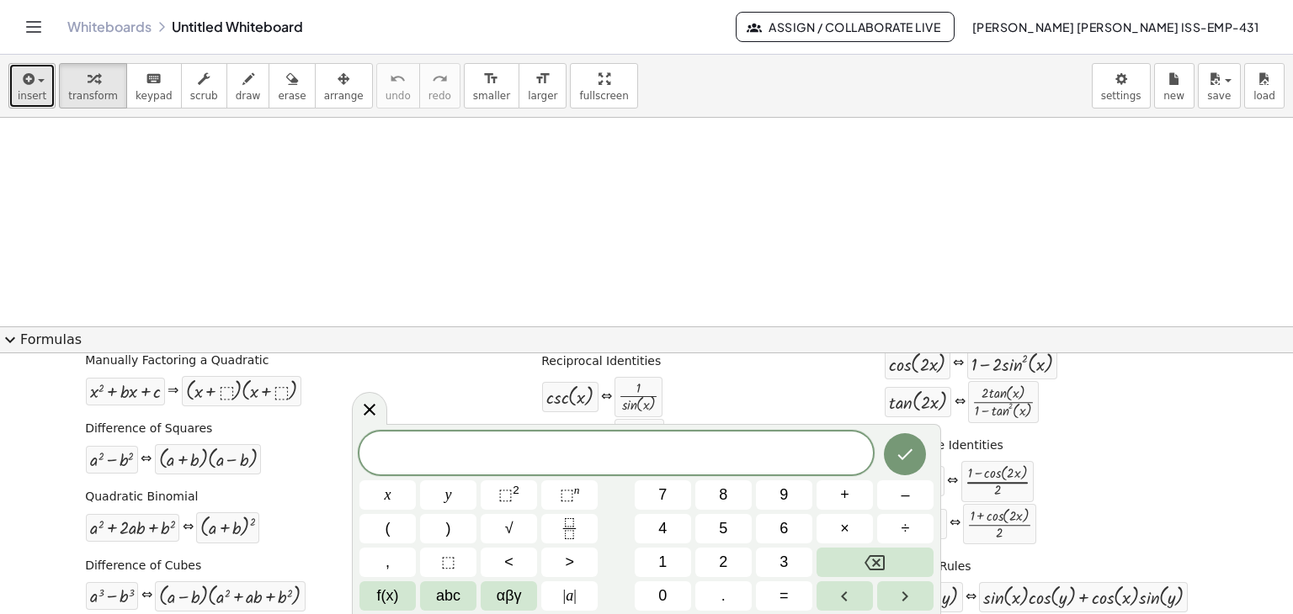
click at [22, 98] on span "insert" at bounding box center [32, 96] width 29 height 12
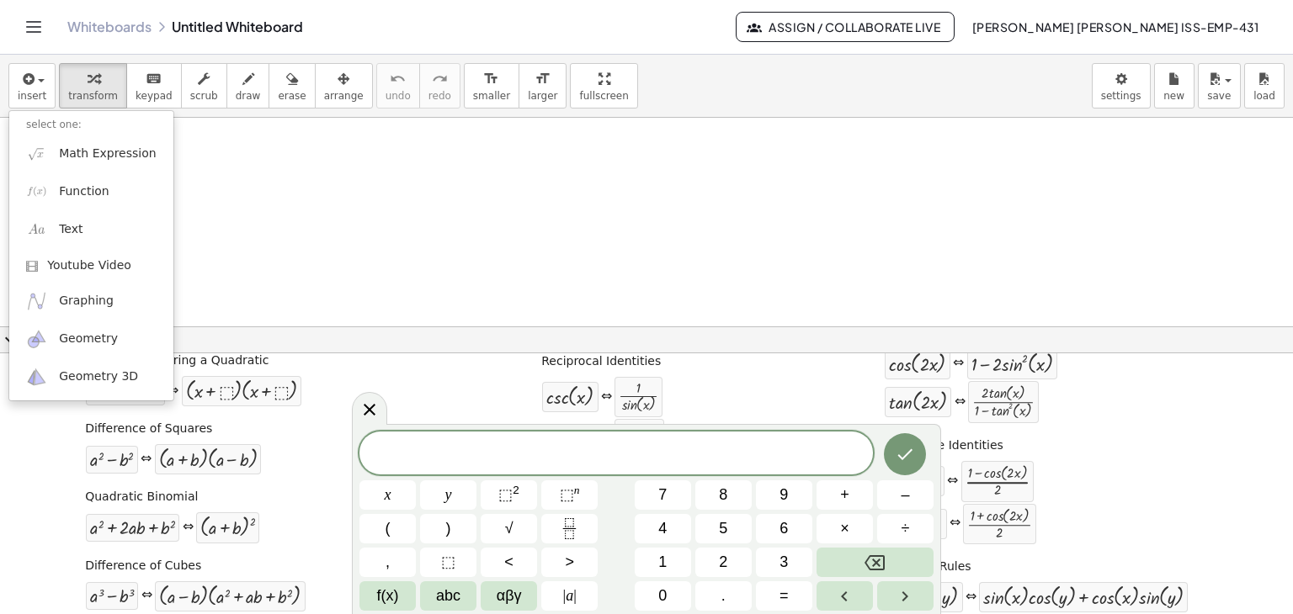
click at [403, 445] on span at bounding box center [615, 454] width 513 height 25
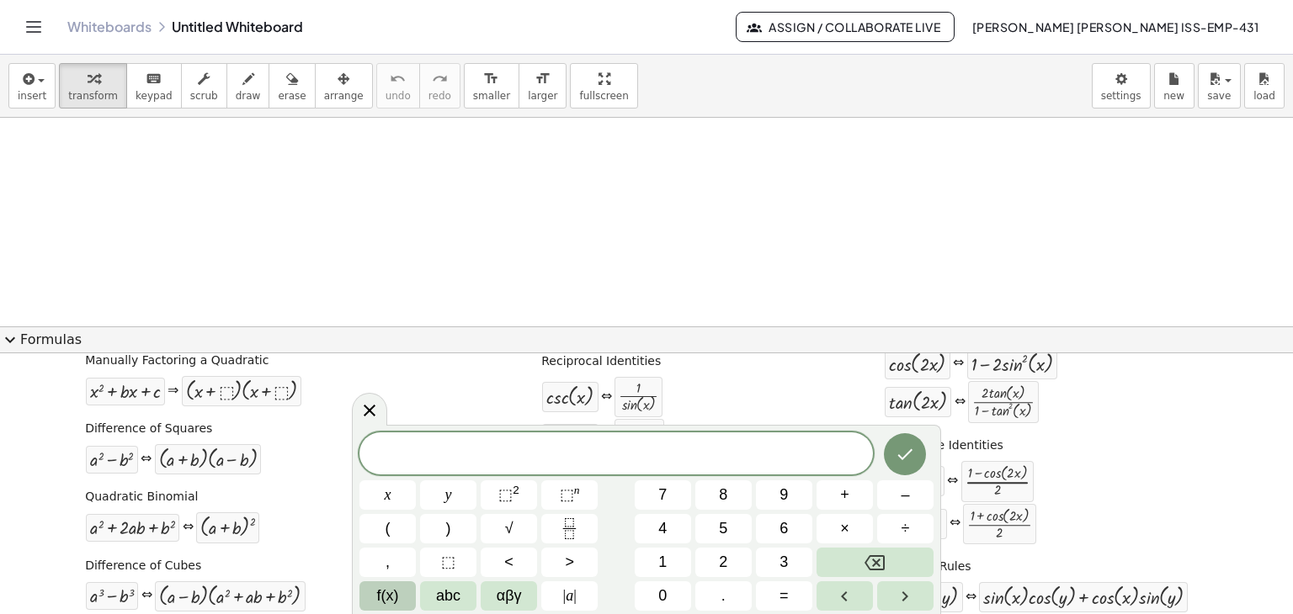
click at [380, 598] on span "f(x)" at bounding box center [388, 596] width 22 height 23
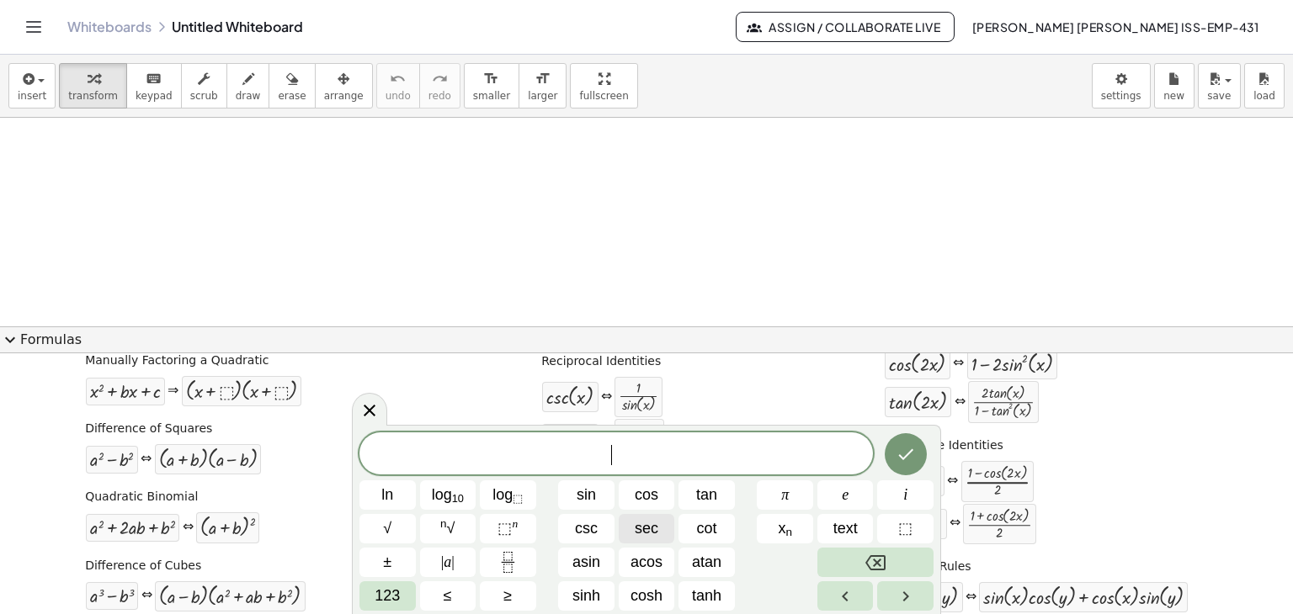
click at [657, 529] on span "sec" at bounding box center [647, 529] width 24 height 23
click at [382, 597] on span "123" at bounding box center [387, 596] width 25 height 23
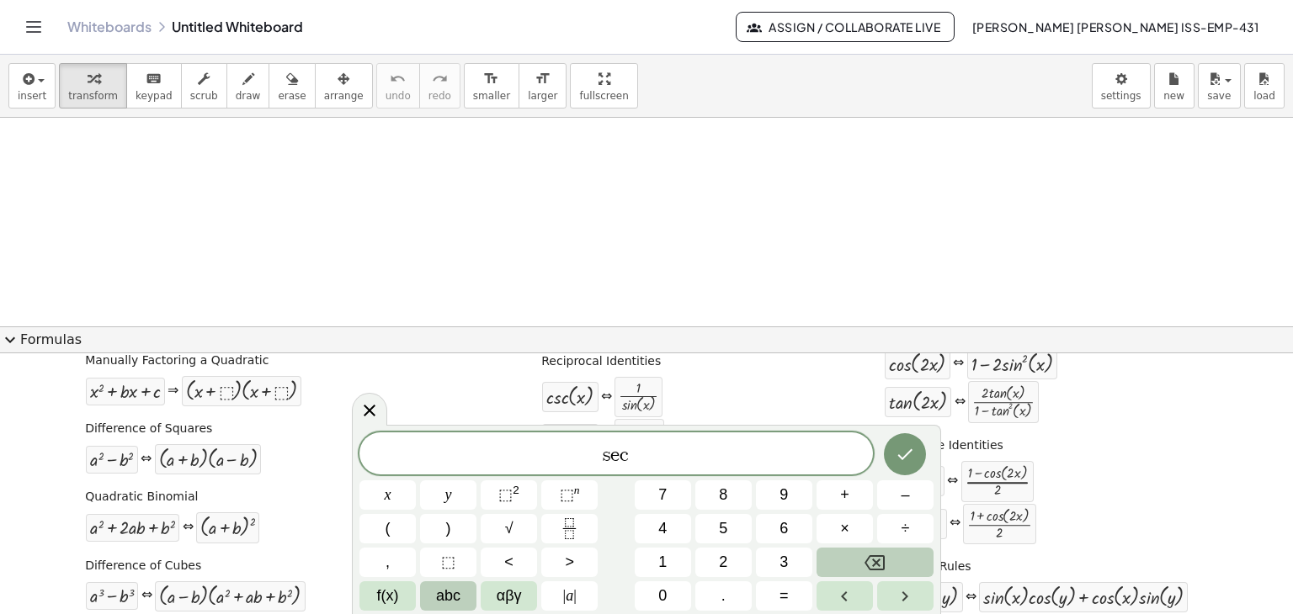
click at [455, 589] on span "abc" at bounding box center [448, 596] width 24 height 23
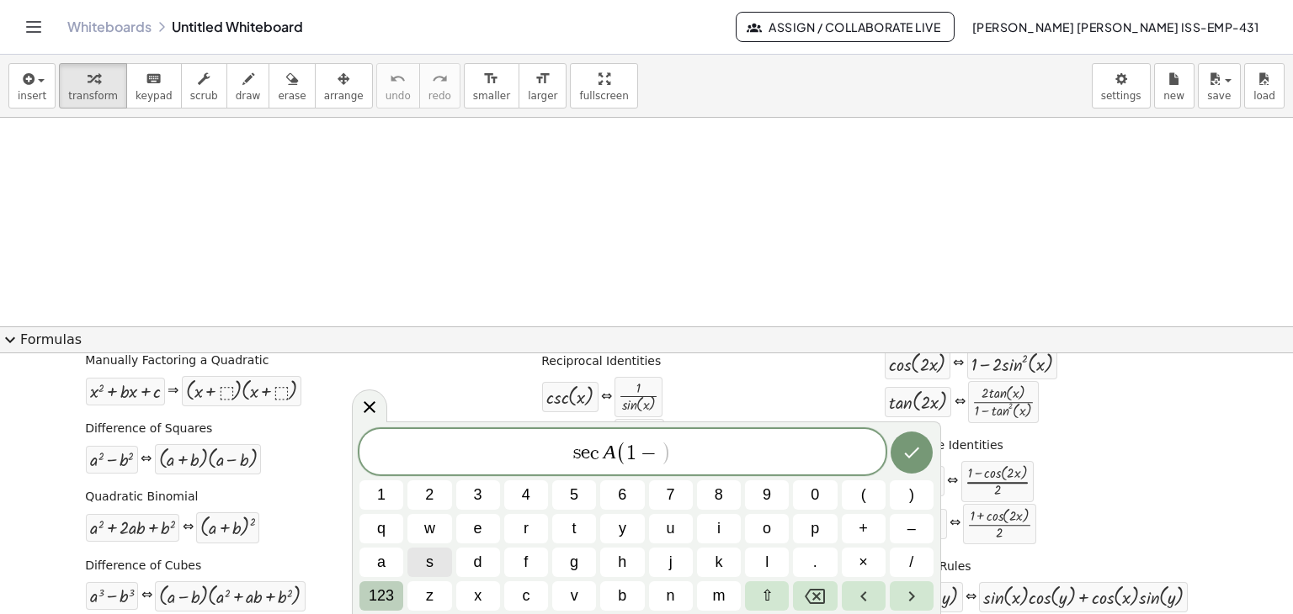
click at [376, 594] on span "123" at bounding box center [381, 596] width 25 height 23
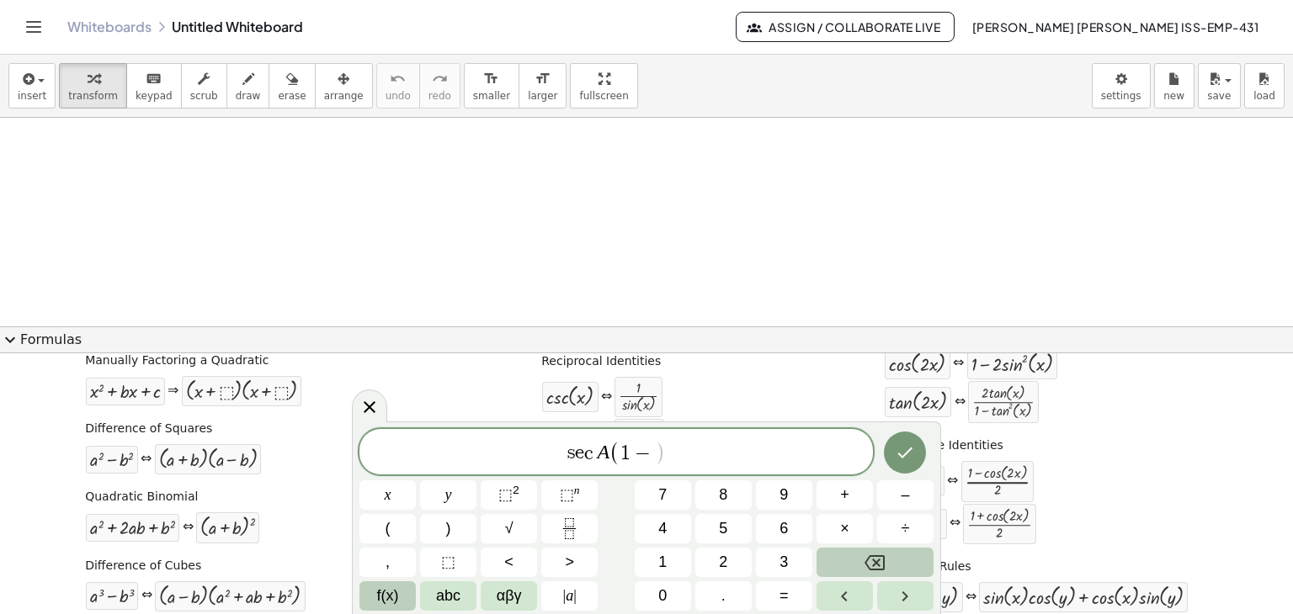
click at [378, 594] on span "f(x)" at bounding box center [388, 596] width 22 height 23
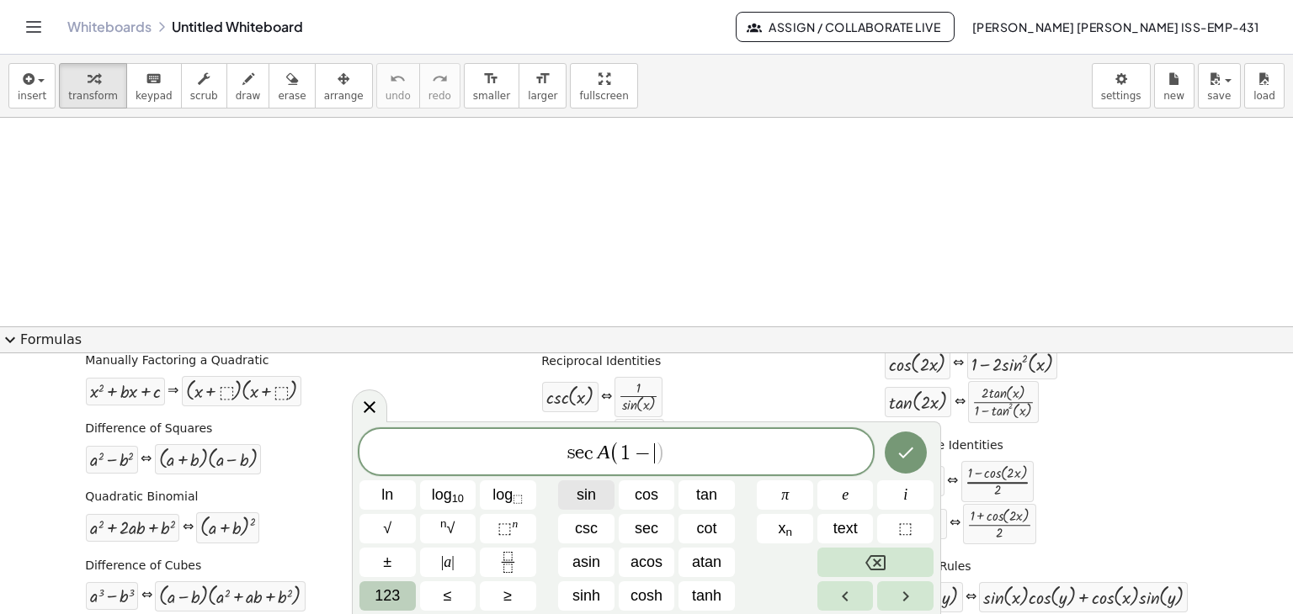
click at [592, 500] on span "sin" at bounding box center [586, 495] width 19 height 23
click at [641, 529] on span "sec" at bounding box center [647, 529] width 24 height 23
click at [713, 505] on span "tan" at bounding box center [706, 495] width 21 height 23
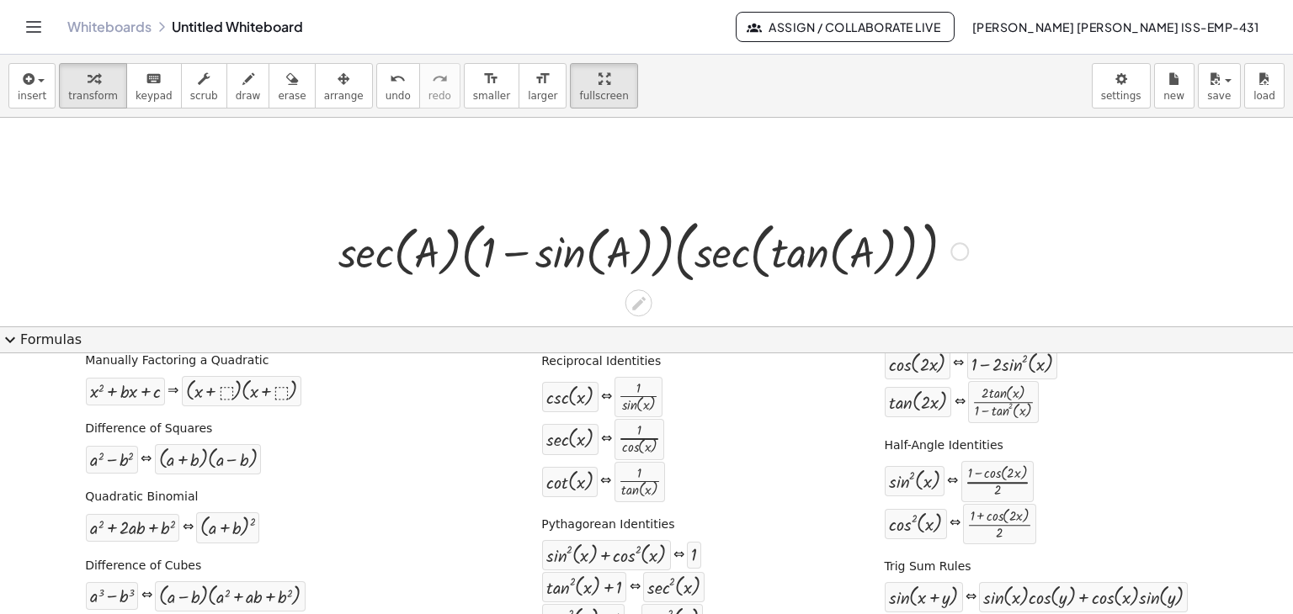
drag, startPoint x: 556, startPoint y: 104, endPoint x: 556, endPoint y: 176, distance: 72.4
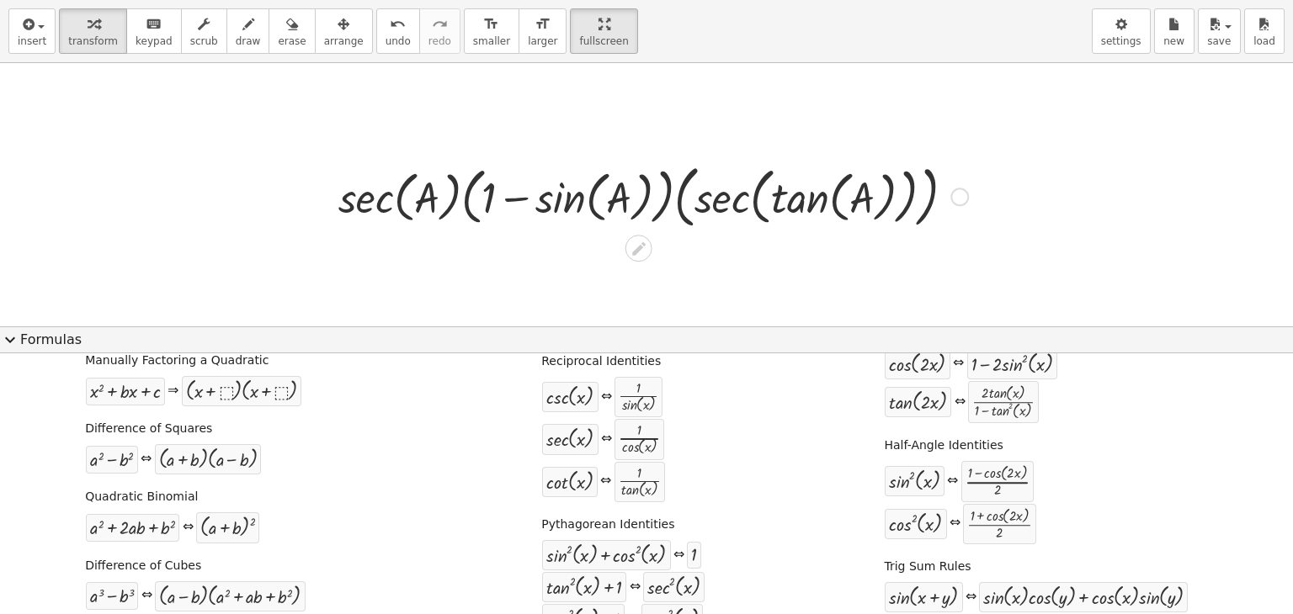
click at [556, 176] on div "insert select one: Math Expression Function Text Youtube Video Graphing Geometr…" at bounding box center [646, 307] width 1293 height 614
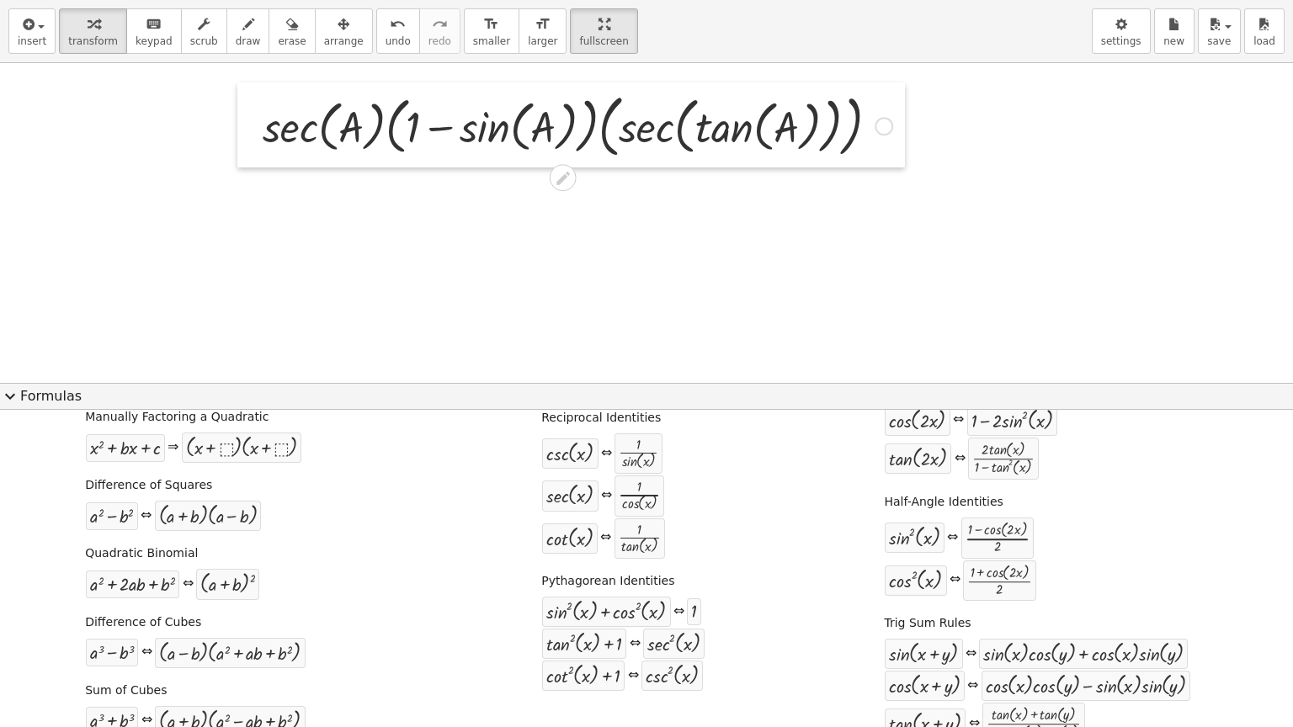
drag, startPoint x: 332, startPoint y: 195, endPoint x: 257, endPoint y: 125, distance: 103.6
click at [257, 125] on div at bounding box center [249, 124] width 25 height 85
click at [399, 286] on div at bounding box center [646, 533] width 1293 height 940
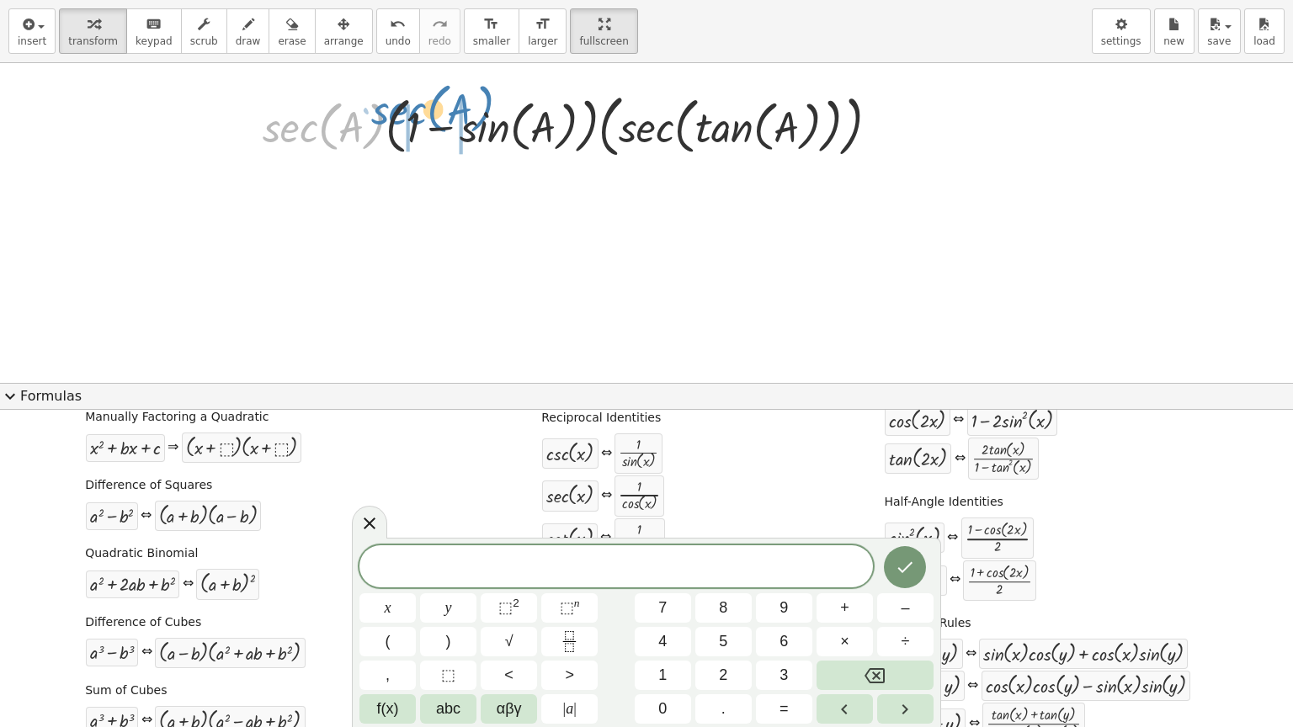
drag, startPoint x: 295, startPoint y: 120, endPoint x: 404, endPoint y: 103, distance: 109.9
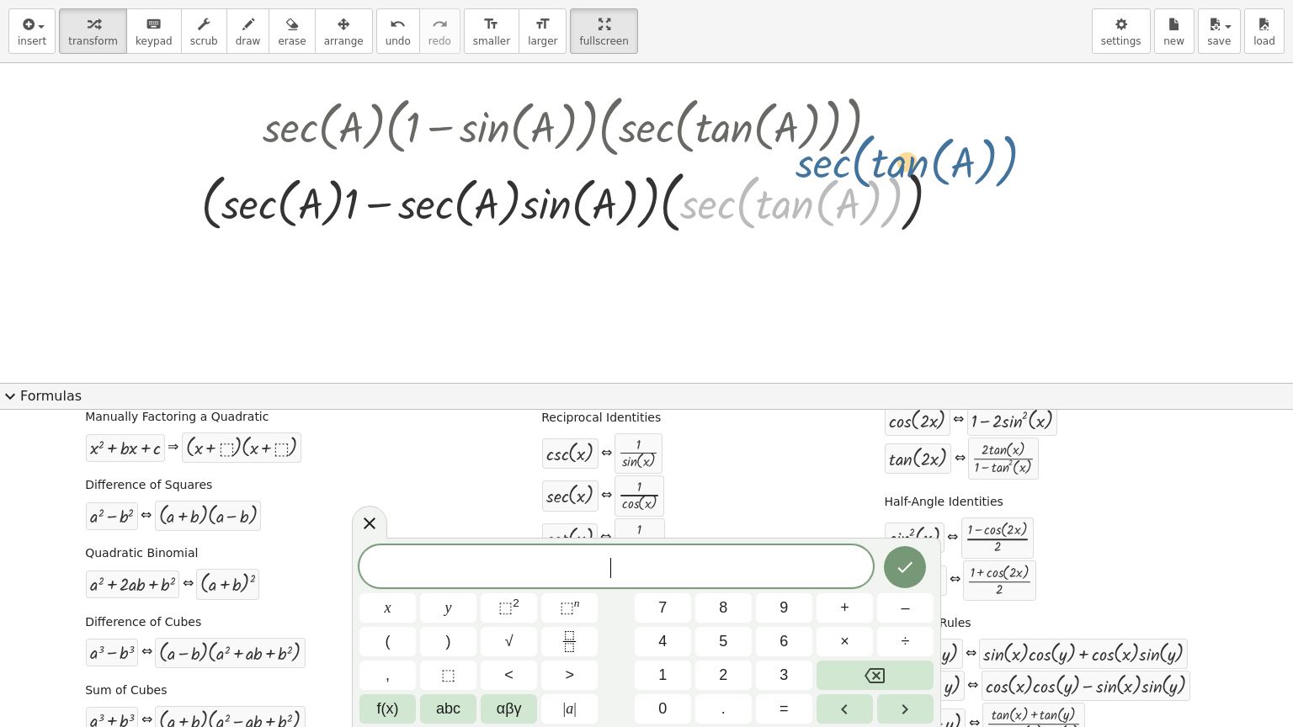
drag, startPoint x: 699, startPoint y: 207, endPoint x: 818, endPoint y: 195, distance: 120.1
click at [818, 195] on div at bounding box center [577, 201] width 769 height 77
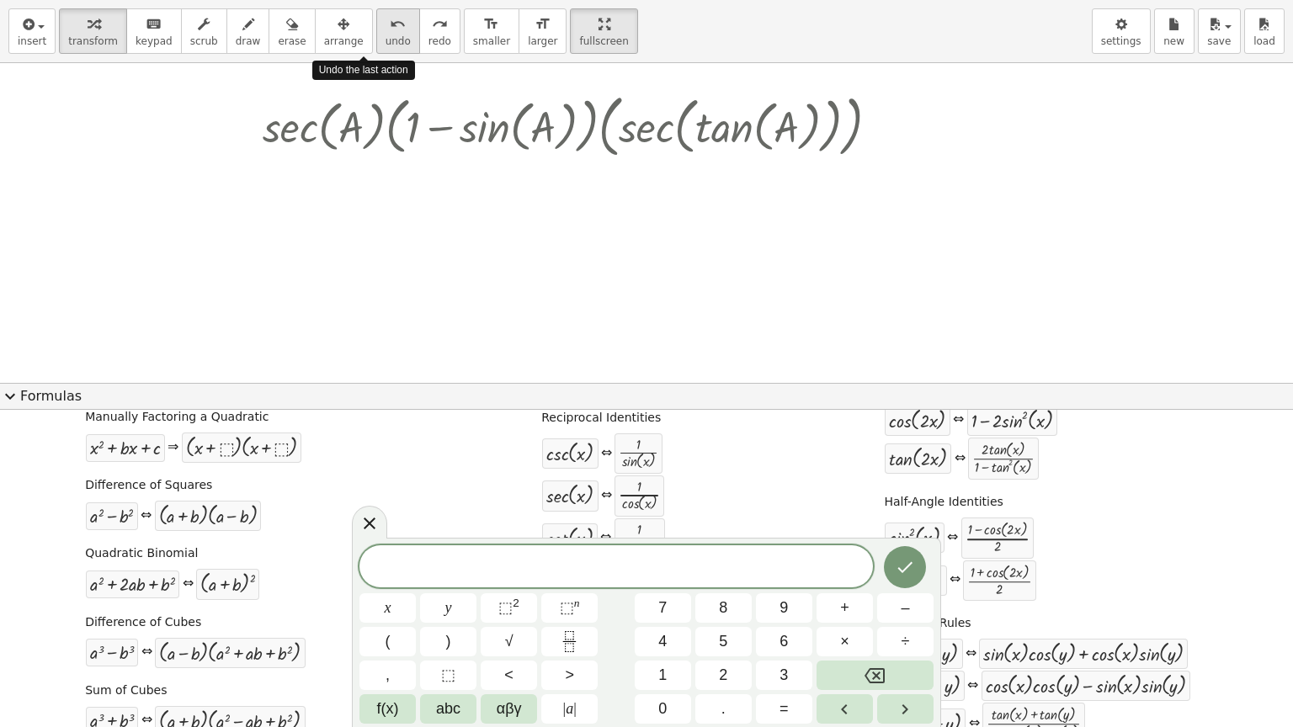
click at [390, 31] on icon "undo" at bounding box center [398, 24] width 16 height 20
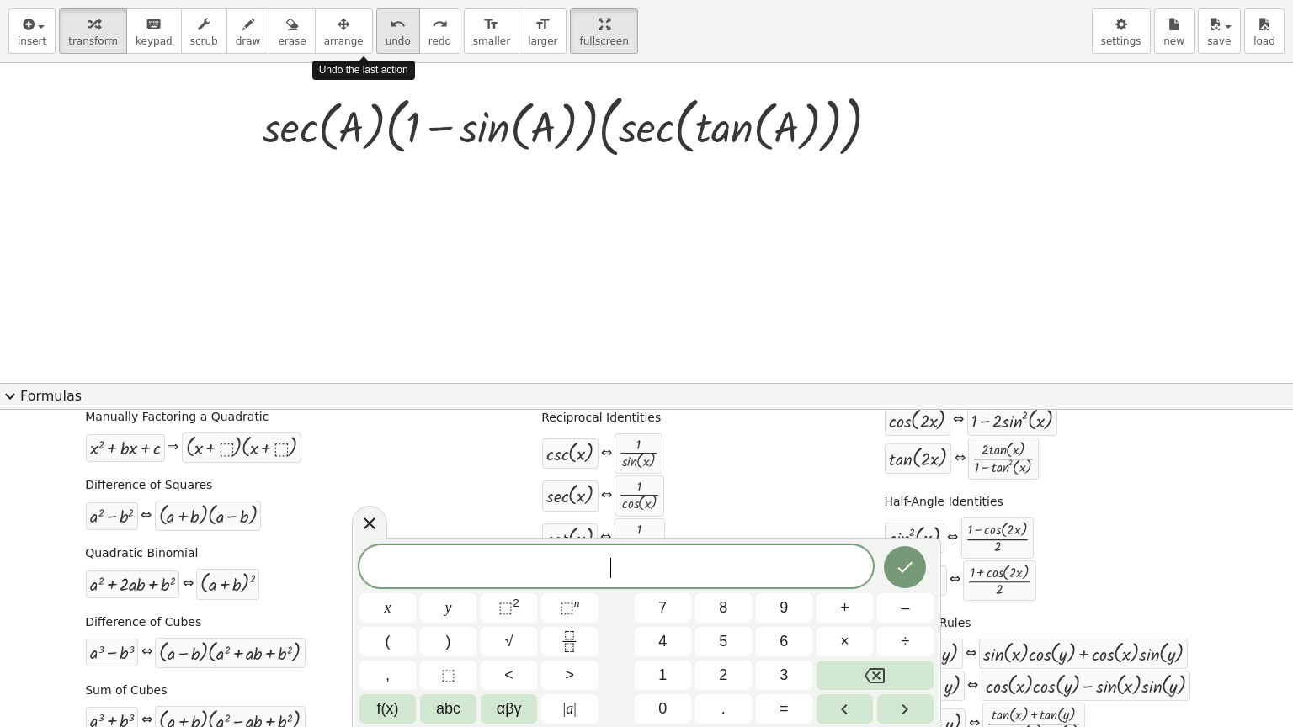
click at [390, 31] on icon "undo" at bounding box center [398, 24] width 16 height 20
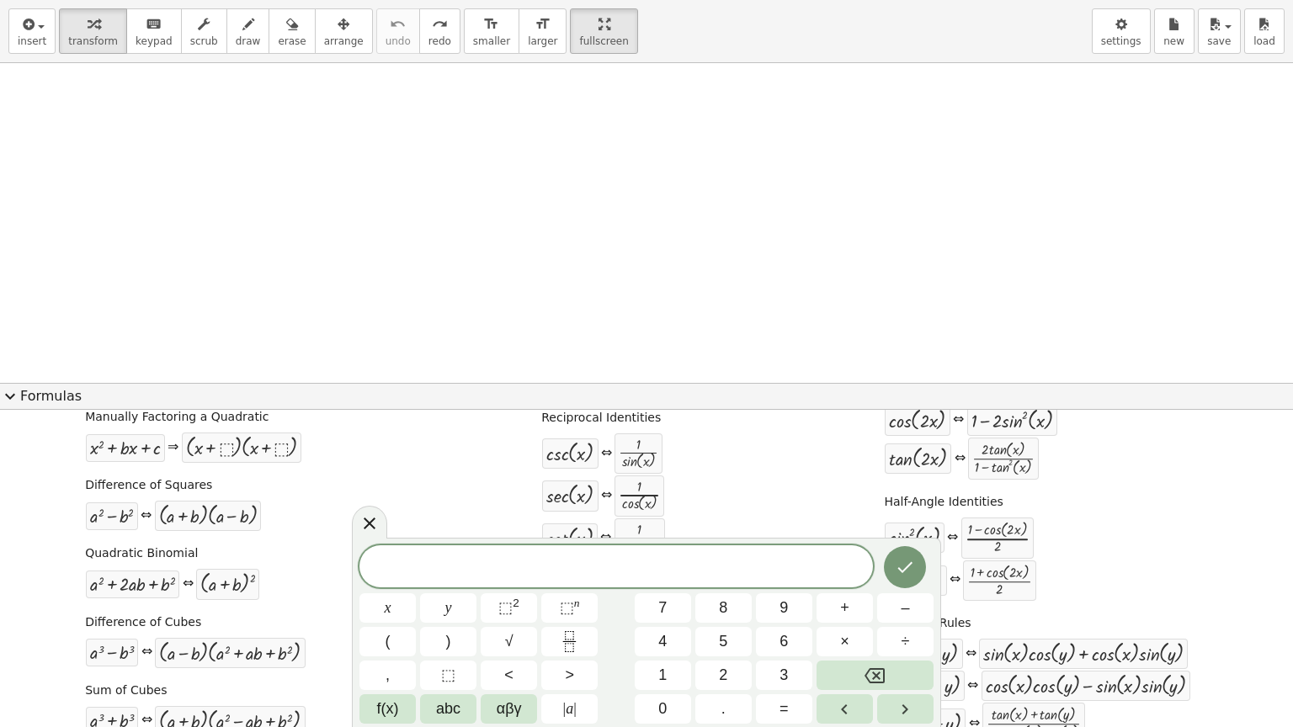
click at [492, 556] on span "​" at bounding box center [615, 568] width 513 height 24
click at [572, 614] on icon "Fraction" at bounding box center [569, 635] width 8 height 8
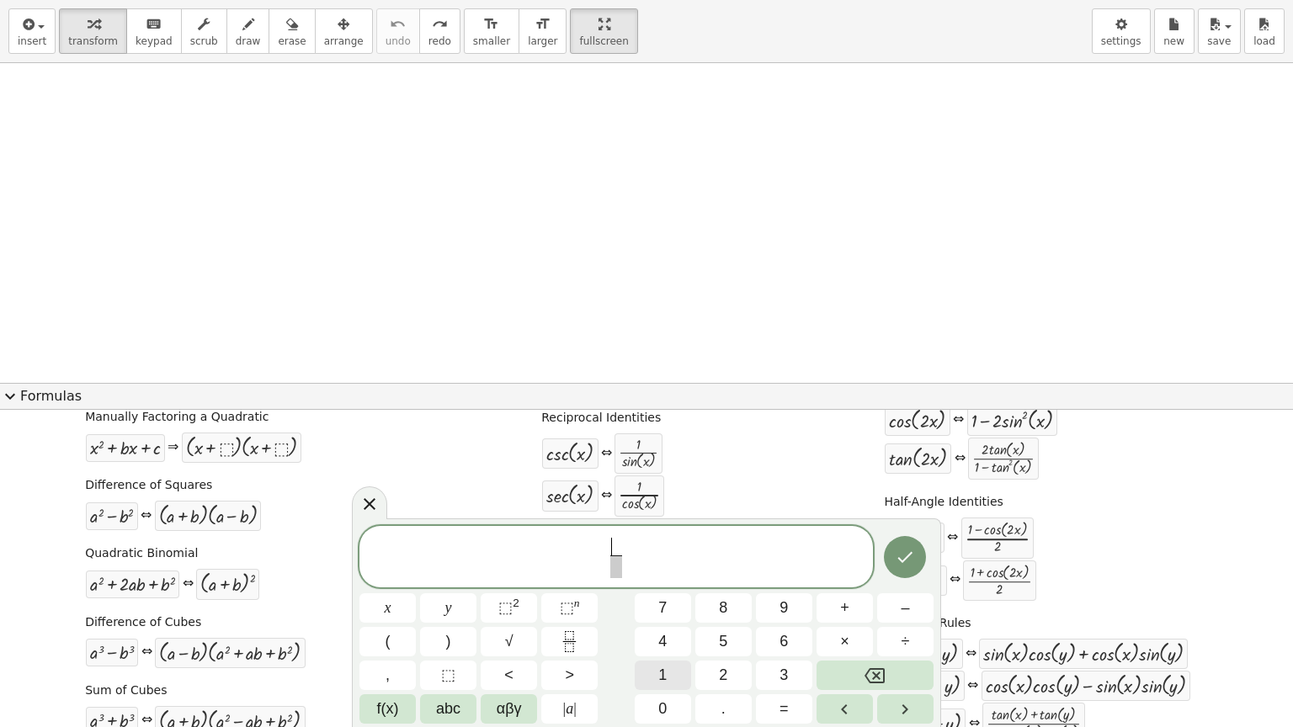
click at [656, 614] on button "1" at bounding box center [663, 675] width 56 height 29
click at [843, 609] on span "+" at bounding box center [844, 608] width 9 height 23
click at [384, 614] on span "f(x)" at bounding box center [388, 709] width 22 height 23
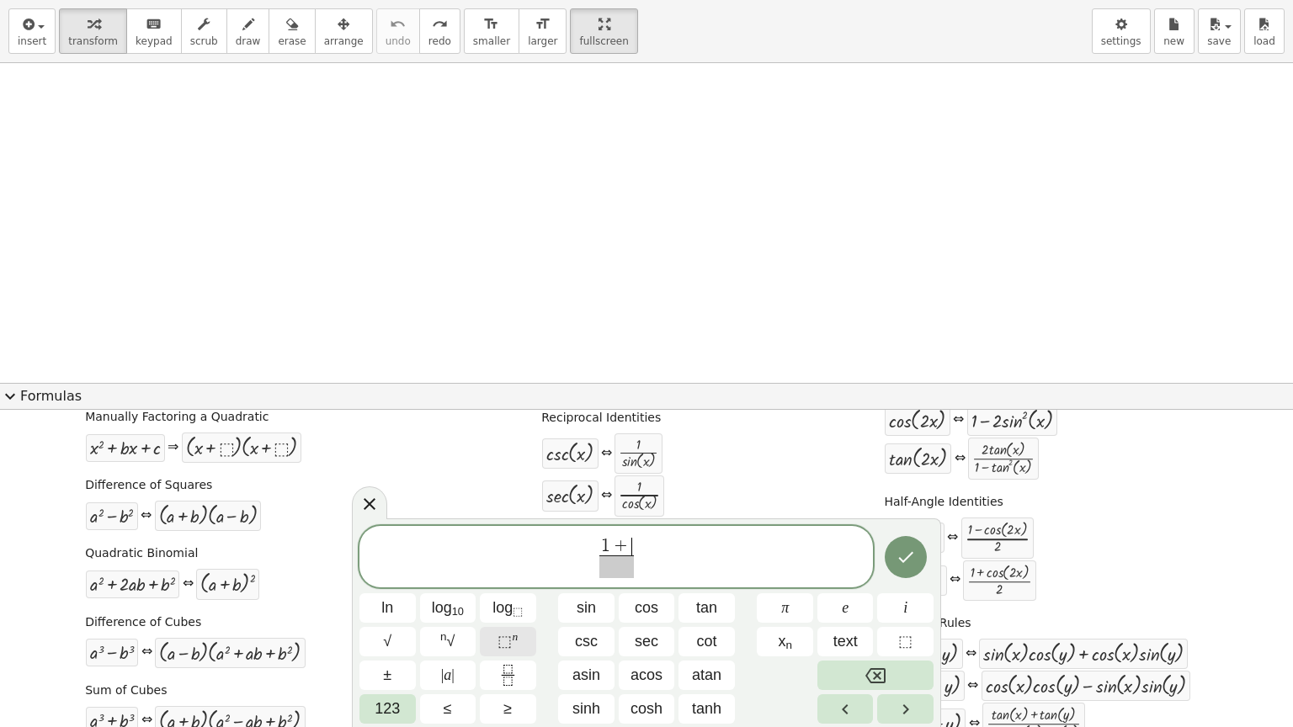
click at [494, 614] on button "⬚ n" at bounding box center [508, 641] width 56 height 29
click at [712, 614] on span "tan" at bounding box center [706, 608] width 21 height 23
click at [617, 562] on span at bounding box center [617, 567] width 80 height 23
click at [513, 614] on sup "n" at bounding box center [515, 636] width 6 height 13
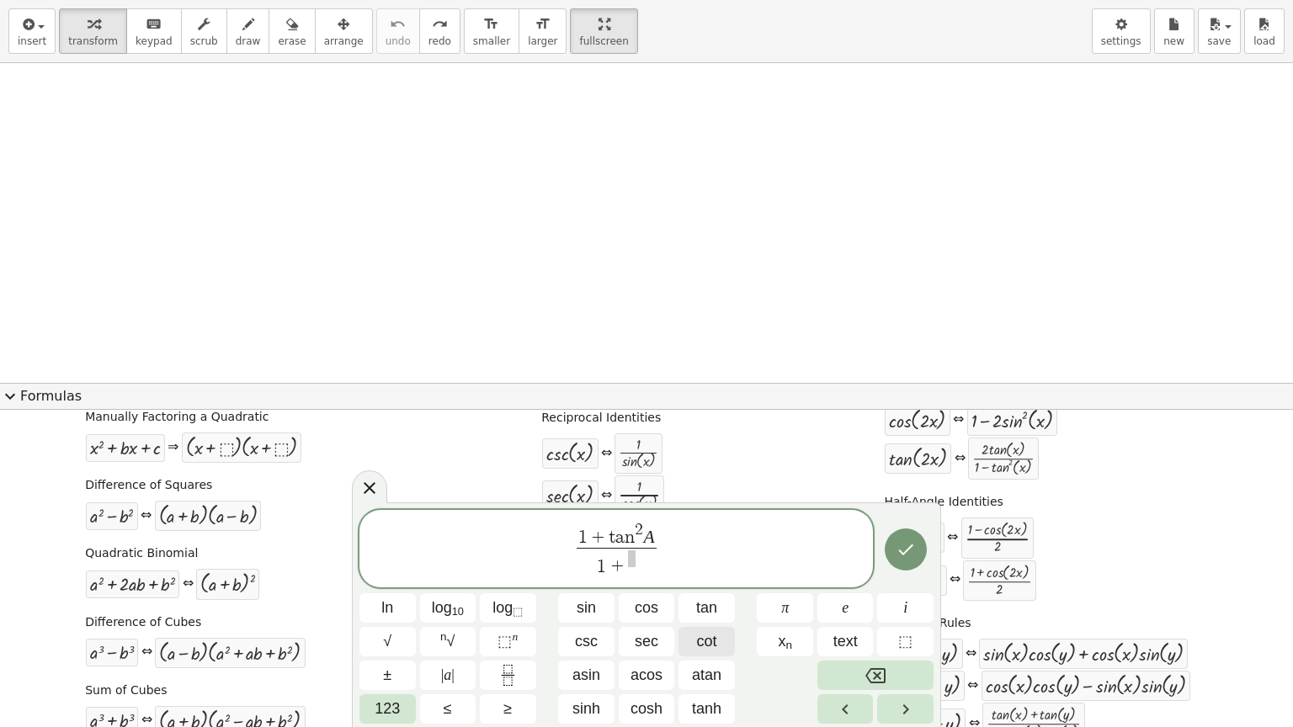
click at [702, 614] on span "cot" at bounding box center [707, 641] width 20 height 23
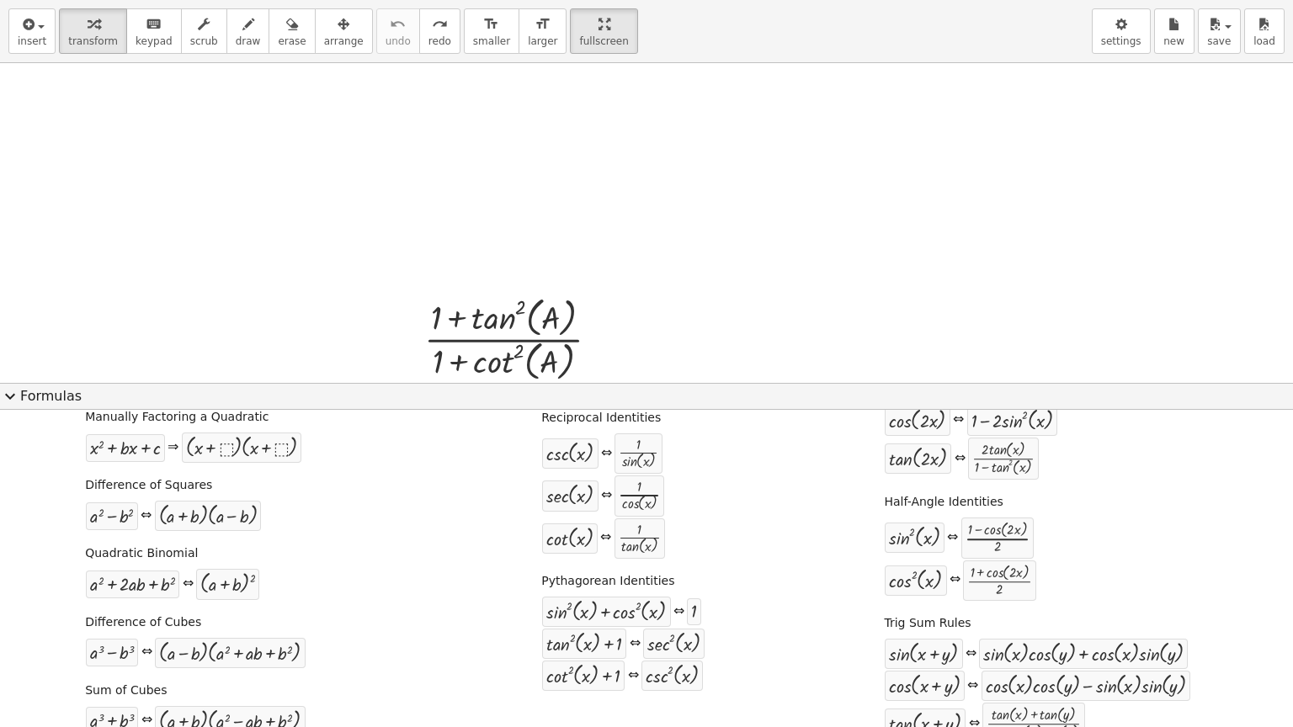
click at [11, 395] on span "expand_more" at bounding box center [10, 396] width 20 height 20
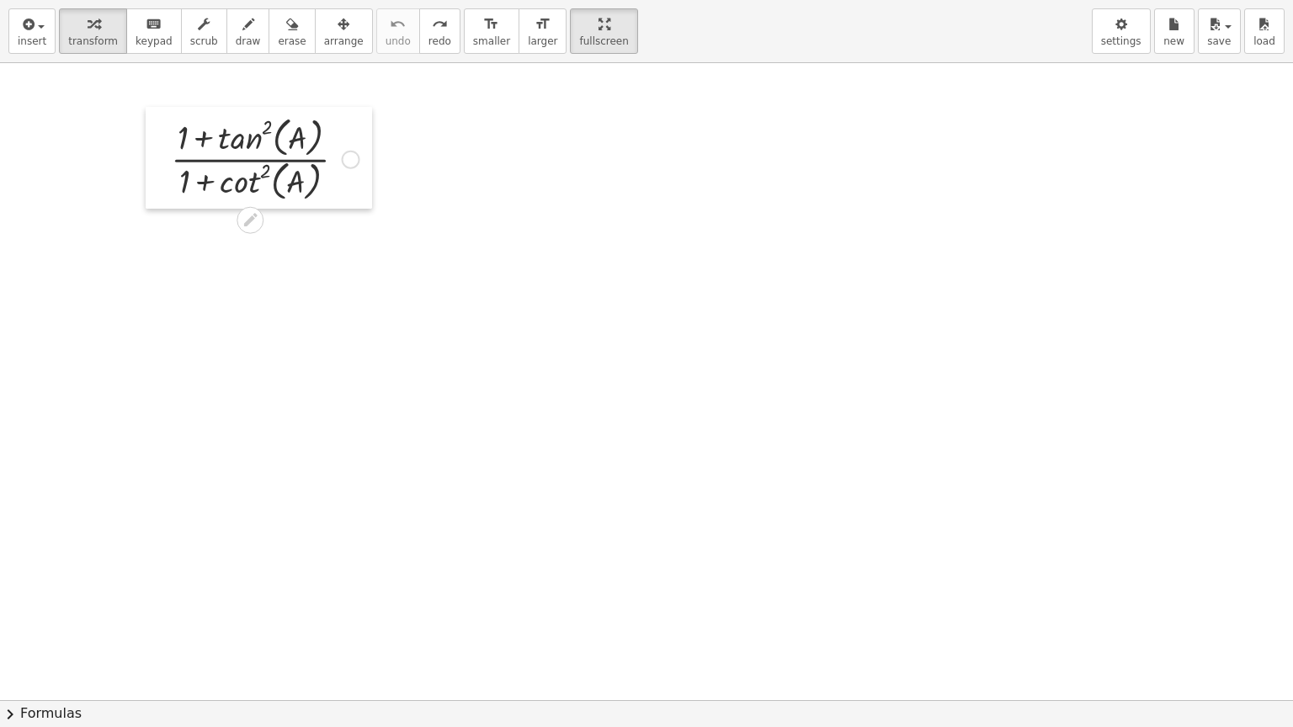
drag, startPoint x: 420, startPoint y: 343, endPoint x: 152, endPoint y: 162, distance: 323.6
click at [152, 162] on div at bounding box center [158, 158] width 25 height 102
click at [529, 217] on div at bounding box center [646, 700] width 1293 height 1274
click at [188, 154] on div at bounding box center [250, 155] width 205 height 93
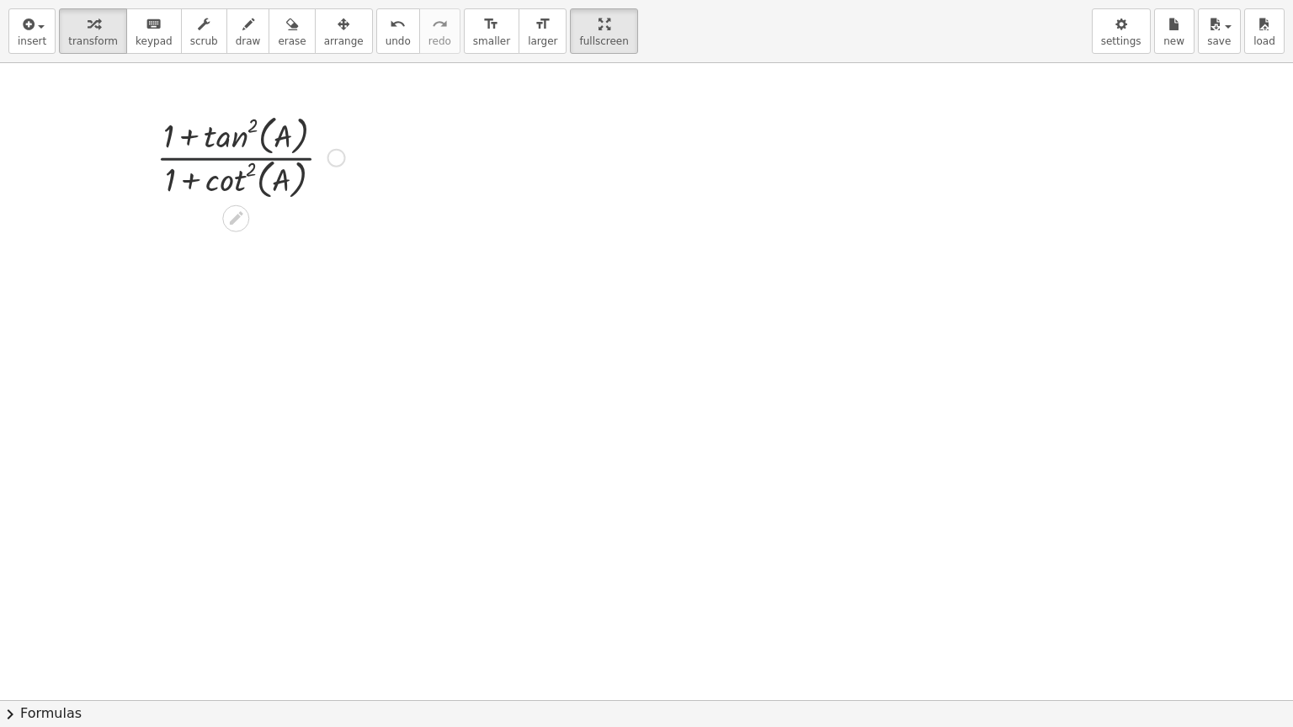
click at [188, 154] on div at bounding box center [250, 155] width 205 height 93
drag, startPoint x: 189, startPoint y: 137, endPoint x: 195, endPoint y: 172, distance: 35.0
click at [195, 172] on div at bounding box center [250, 155] width 205 height 93
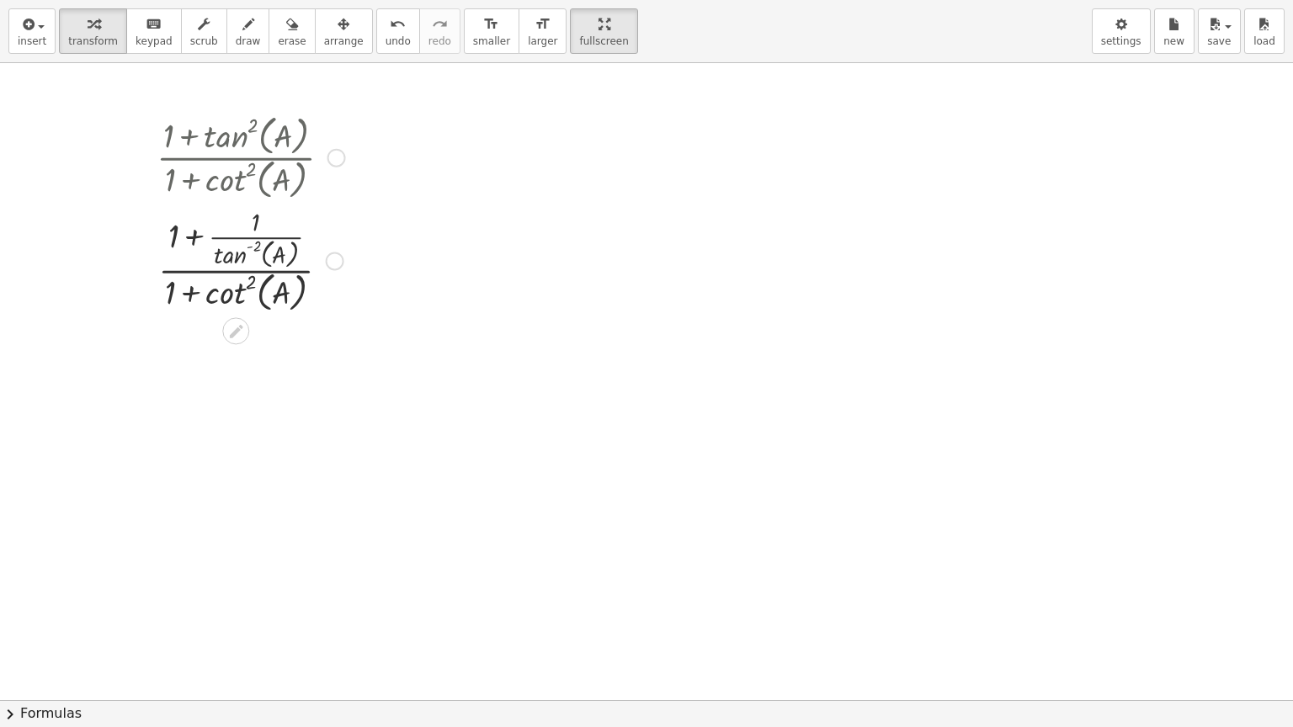
click at [232, 290] on div at bounding box center [250, 259] width 205 height 113
click at [185, 295] on div at bounding box center [250, 259] width 205 height 113
click at [185, 294] on div at bounding box center [250, 259] width 205 height 113
click at [199, 268] on div at bounding box center [250, 259] width 205 height 113
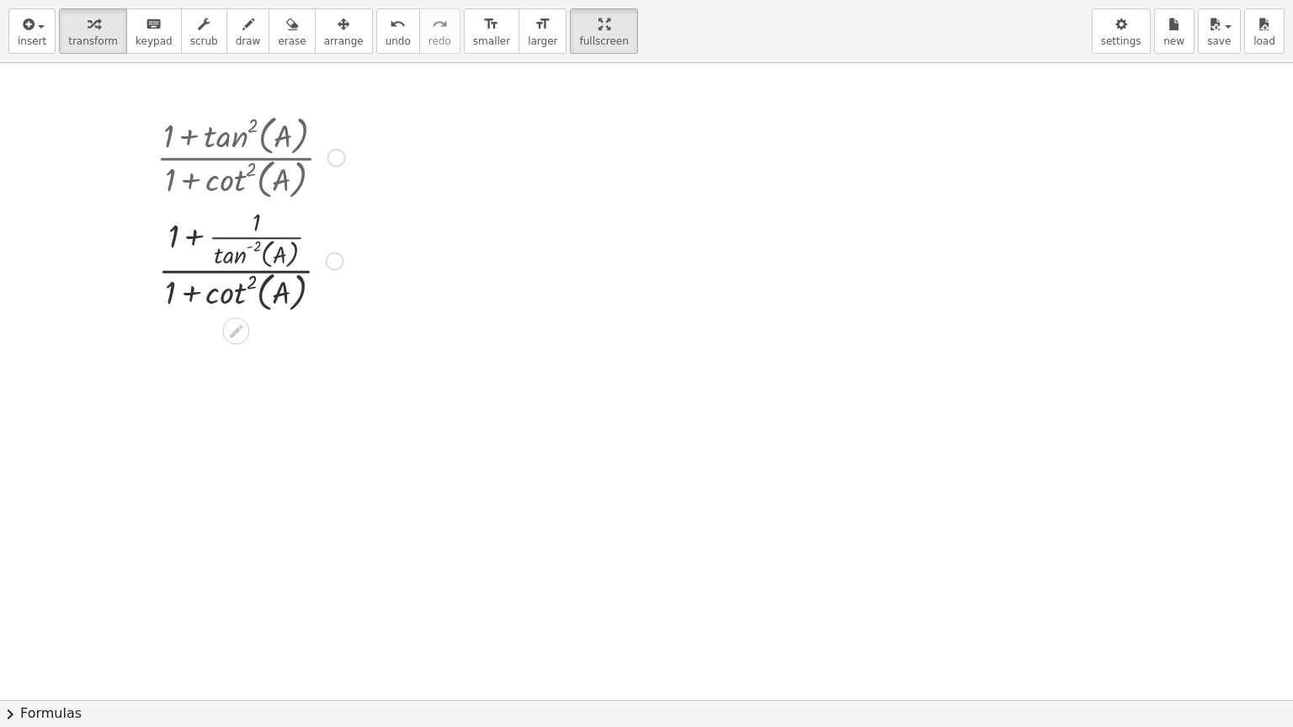
click at [199, 268] on div at bounding box center [250, 259] width 205 height 113
drag, startPoint x: 175, startPoint y: 248, endPoint x: 225, endPoint y: 258, distance: 50.5
click at [225, 258] on div at bounding box center [250, 259] width 205 height 113
click at [197, 232] on div at bounding box center [250, 259] width 205 height 113
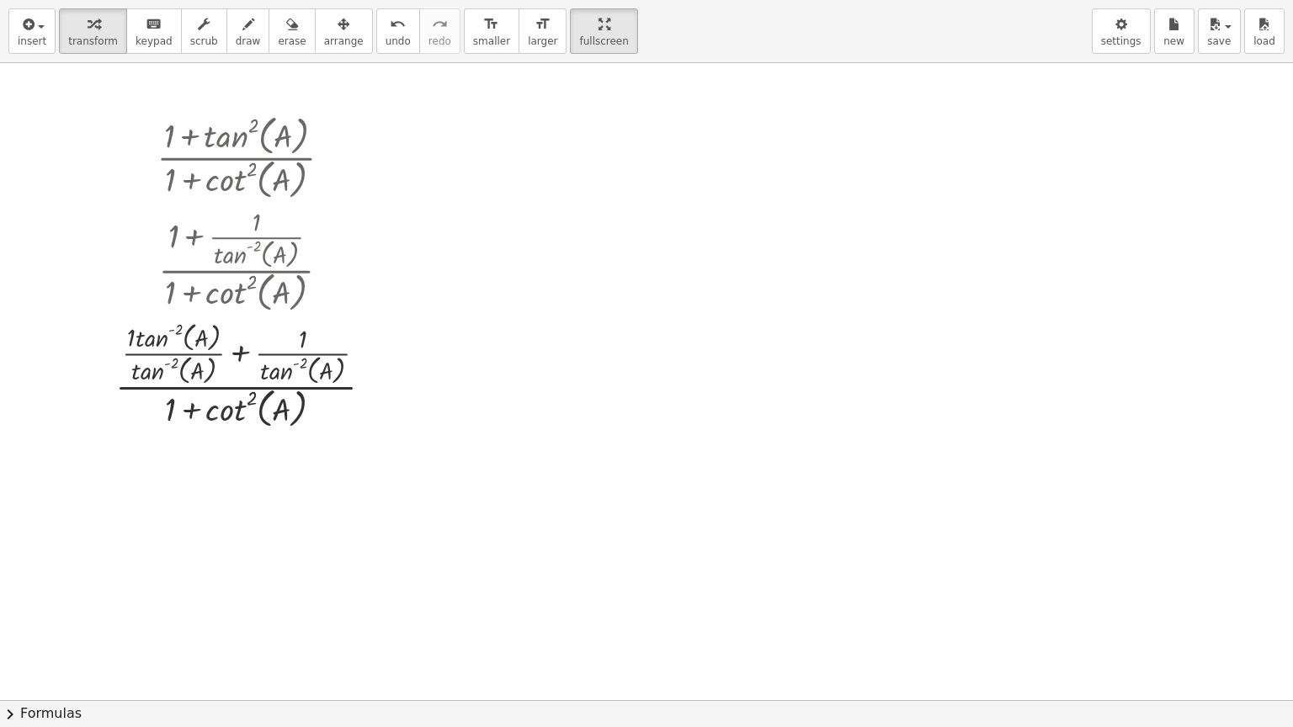
drag, startPoint x: 832, startPoint y: 200, endPoint x: 896, endPoint y: 242, distance: 75.9
drag, startPoint x: 896, startPoint y: 242, endPoint x: 736, endPoint y: 311, distance: 174.2
click at [736, 312] on div at bounding box center [646, 700] width 1293 height 1274
drag, startPoint x: 805, startPoint y: 113, endPoint x: 436, endPoint y: 191, distance: 377.7
click at [436, 191] on div at bounding box center [646, 700] width 1293 height 1274
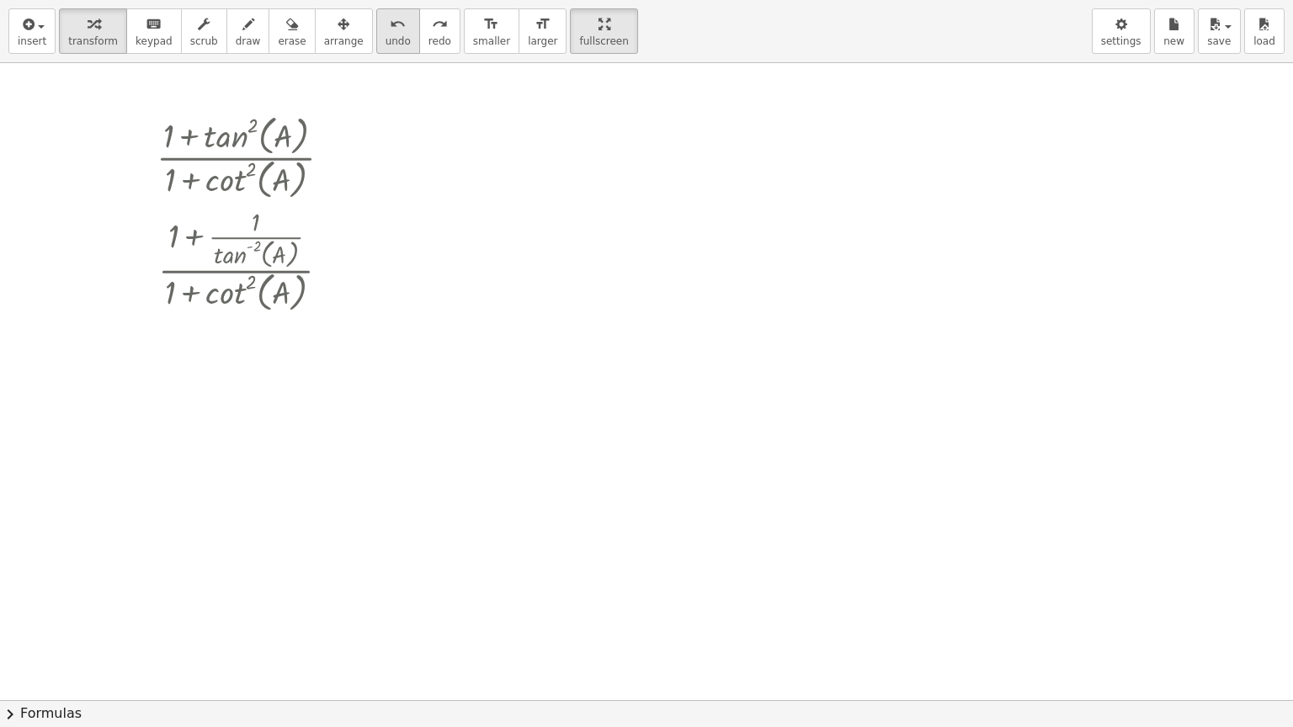
click at [385, 37] on span "undo" at bounding box center [397, 41] width 25 height 12
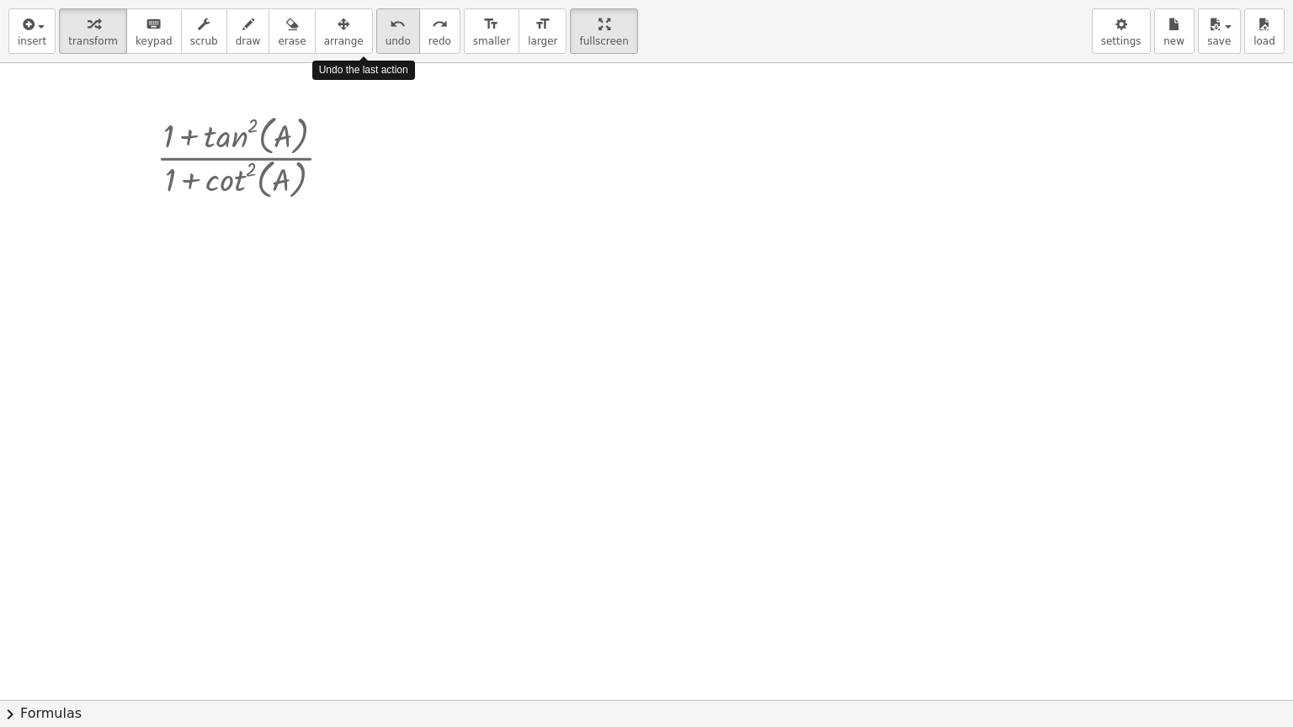
click at [385, 37] on span "undo" at bounding box center [397, 41] width 25 height 12
click at [189, 137] on div at bounding box center [250, 155] width 205 height 93
click at [195, 156] on div at bounding box center [250, 155] width 205 height 93
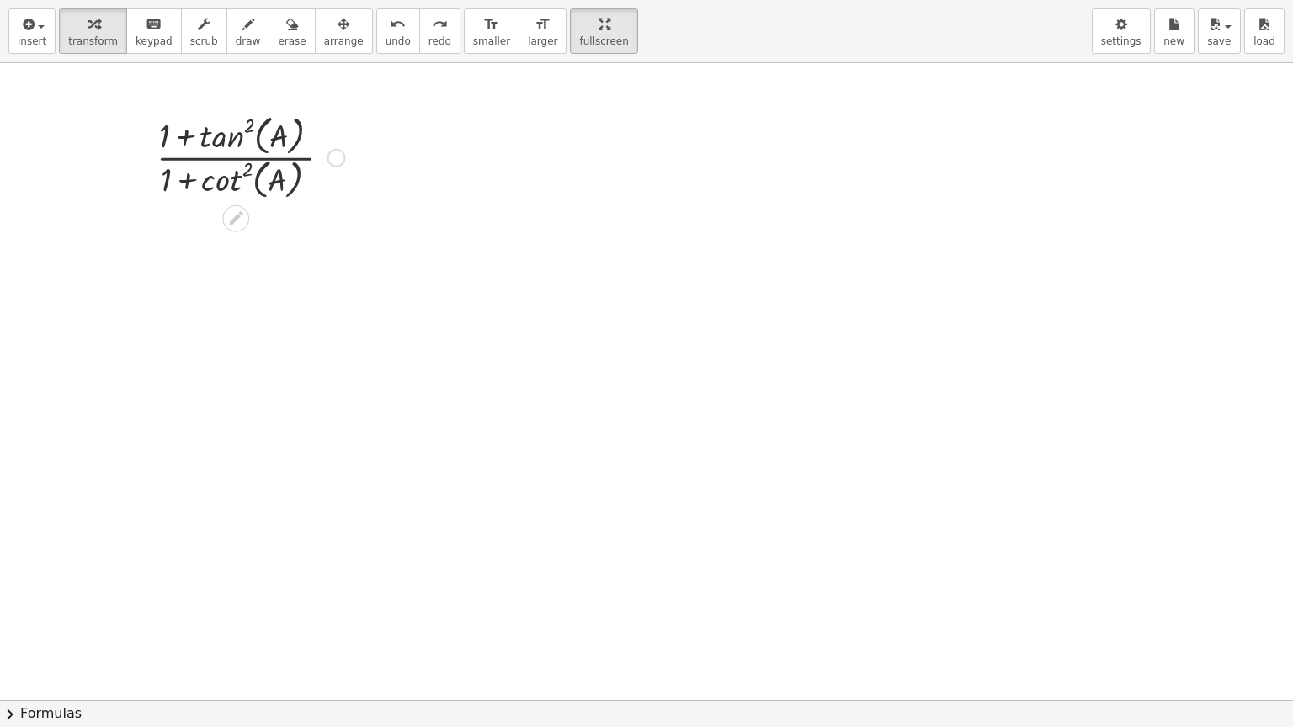
click at [195, 156] on div at bounding box center [250, 155] width 205 height 93
click at [225, 180] on div at bounding box center [250, 155] width 205 height 93
click at [191, 182] on div at bounding box center [250, 155] width 205 height 93
click at [223, 182] on div at bounding box center [250, 155] width 205 height 93
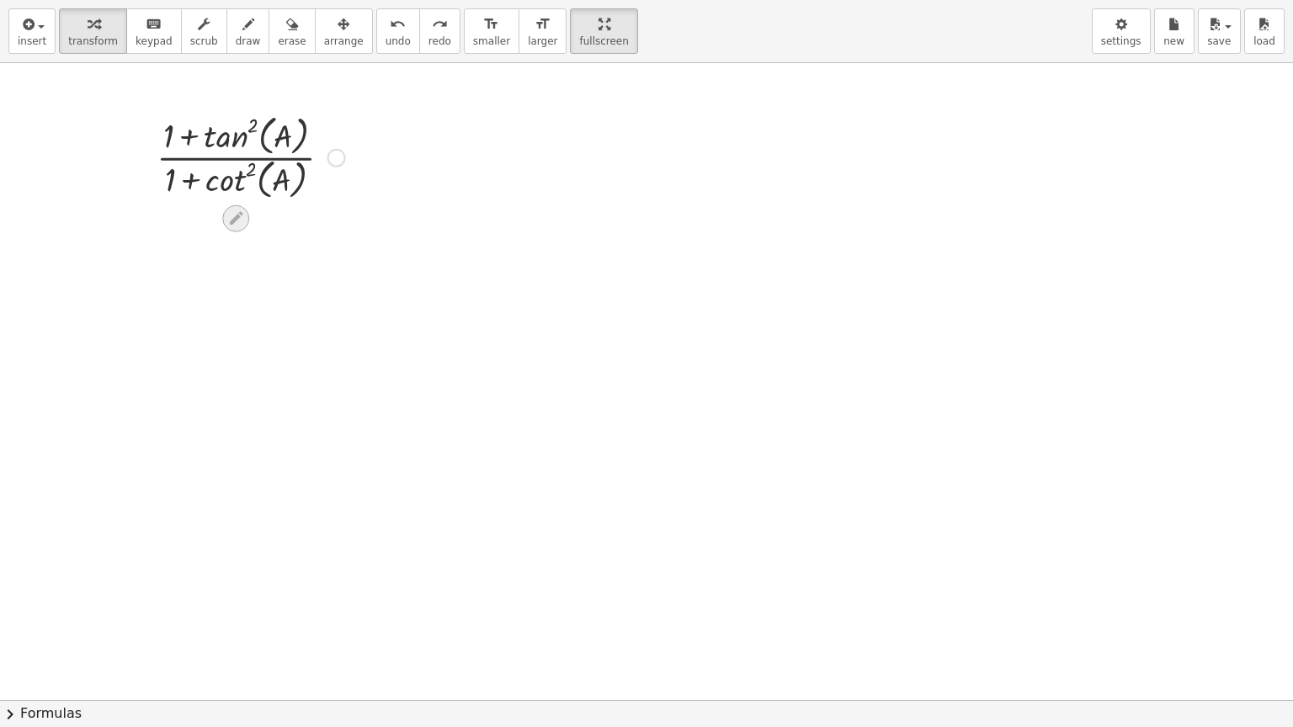
click at [234, 212] on icon at bounding box center [236, 219] width 18 height 18
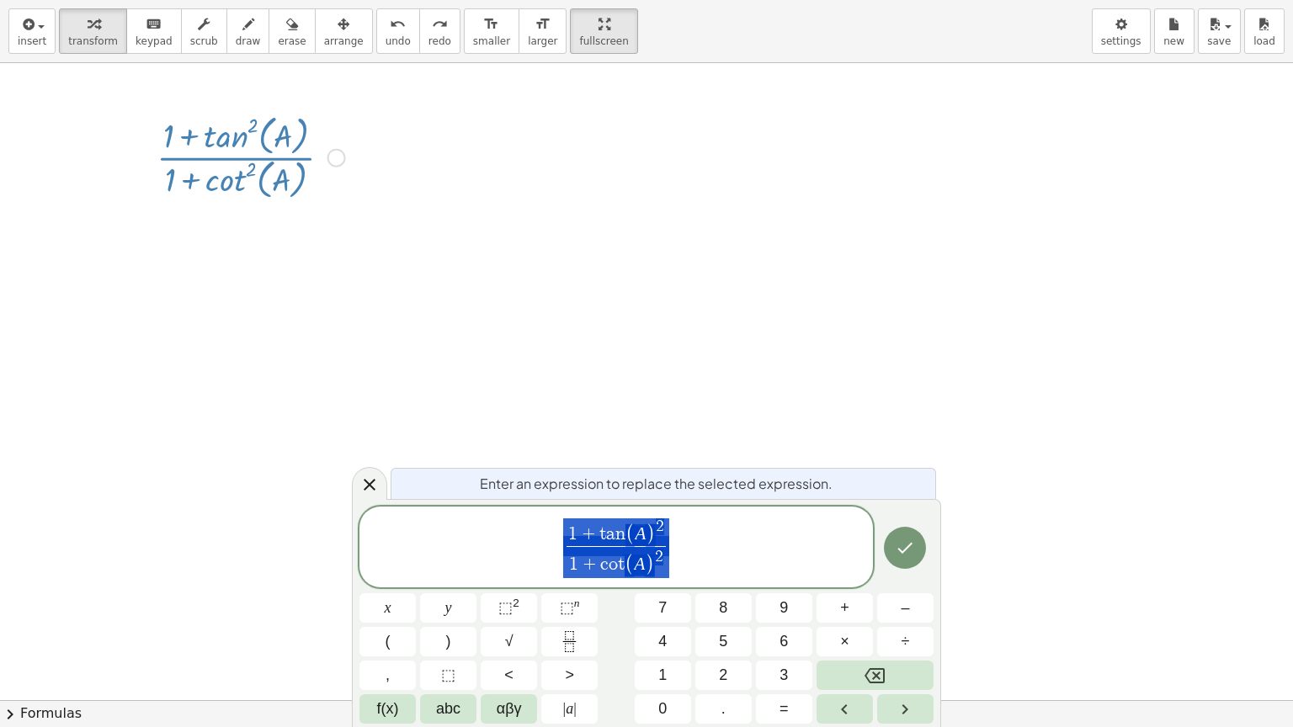
click at [282, 239] on div at bounding box center [646, 700] width 1293 height 1274
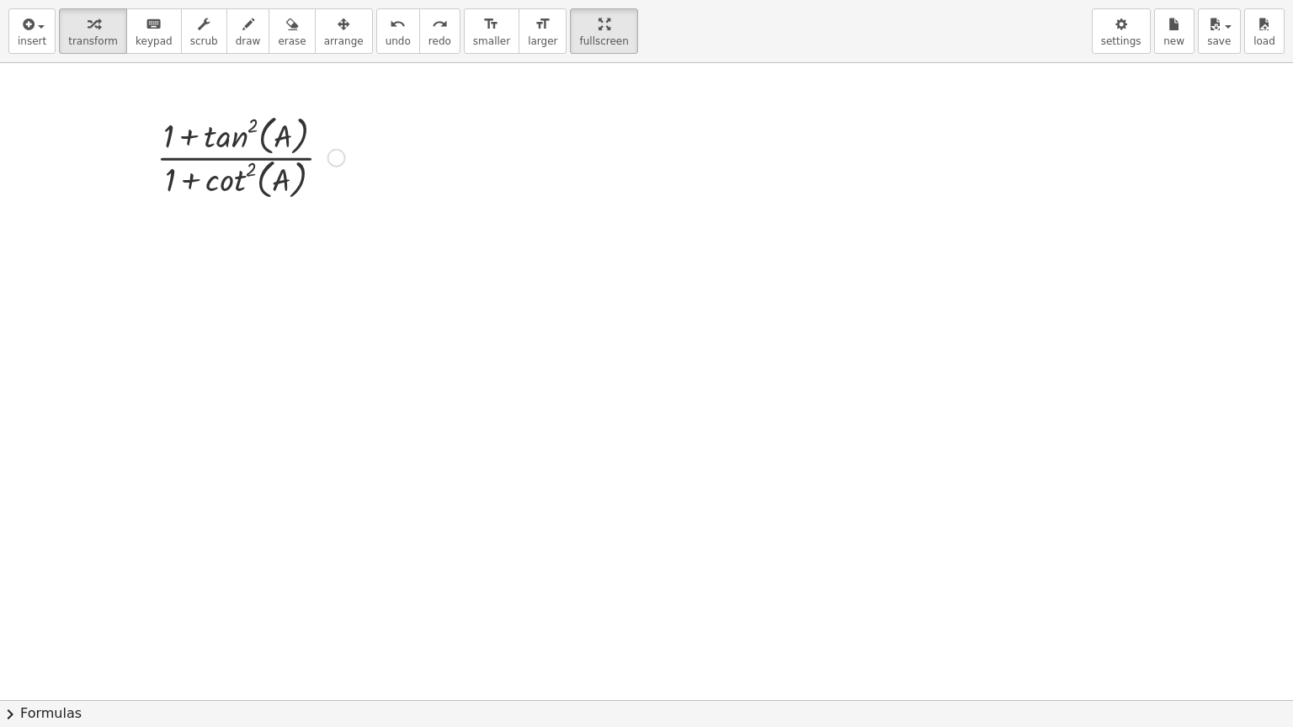
click at [262, 179] on div at bounding box center [250, 155] width 205 height 93
drag, startPoint x: 284, startPoint y: 182, endPoint x: 294, endPoint y: 183, distance: 9.3
click at [299, 182] on div at bounding box center [250, 155] width 205 height 93
drag, startPoint x: 249, startPoint y: 167, endPoint x: 242, endPoint y: 231, distance: 65.3
drag, startPoint x: 179, startPoint y: 180, endPoint x: 106, endPoint y: 174, distance: 73.5
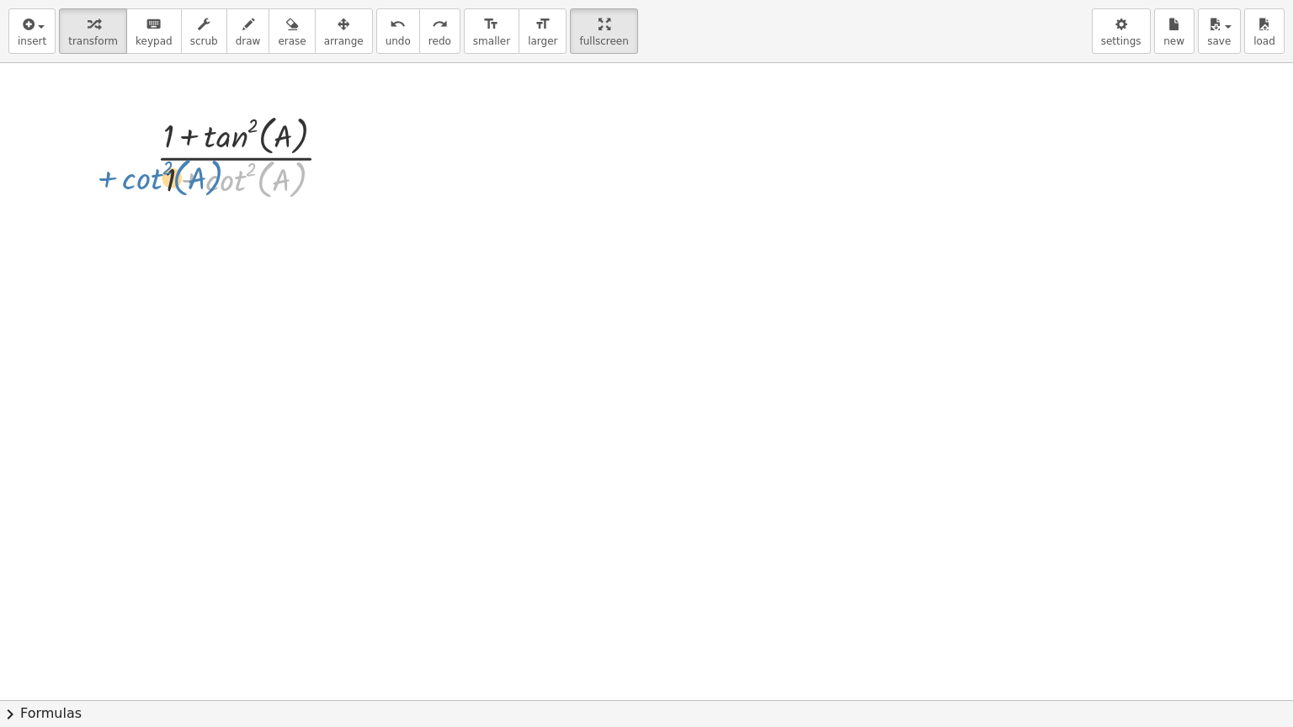
click at [107, 177] on div "+ cot ( , A ) 2 · ( + 1 + tan ( , A ) 2 ) · ( + 1 + cot ( , A ) 2 )" at bounding box center [646, 700] width 1293 height 1274
click at [195, 154] on div at bounding box center [250, 155] width 205 height 93
drag, startPoint x: 191, startPoint y: 133, endPoint x: 190, endPoint y: 176, distance: 42.9
click at [190, 176] on div at bounding box center [250, 155] width 205 height 93
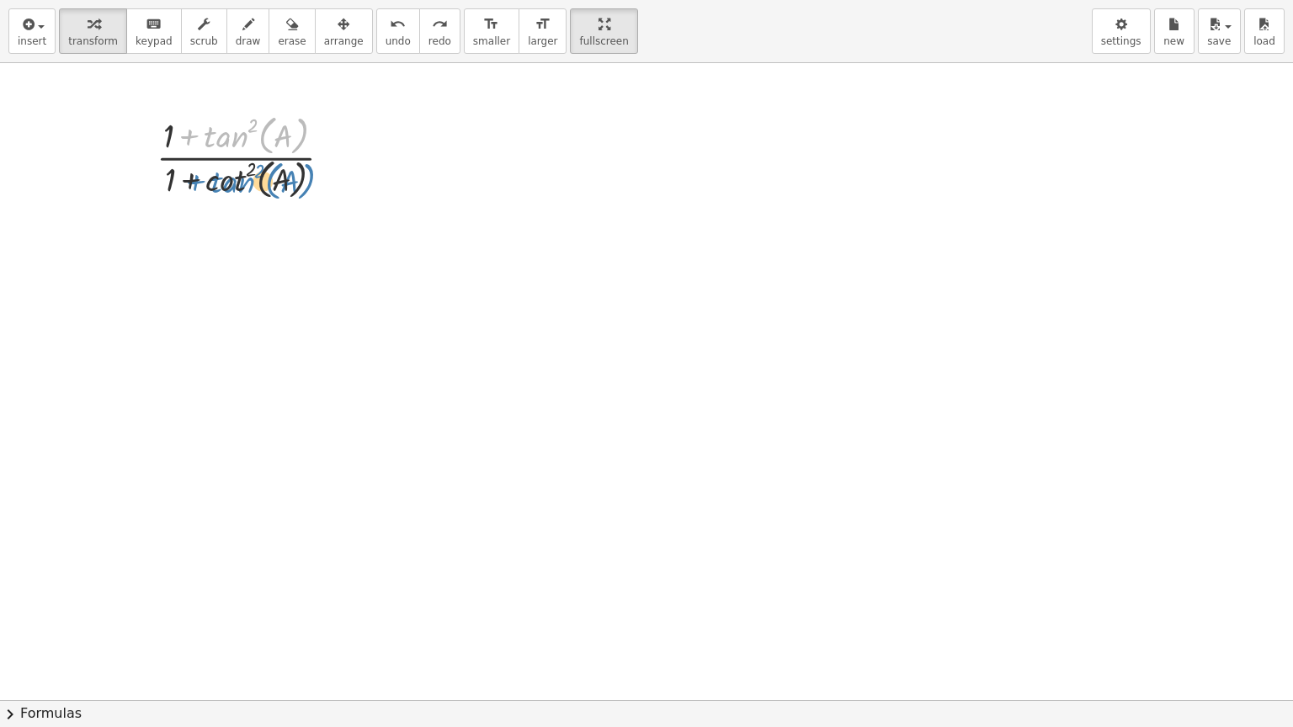
drag, startPoint x: 233, startPoint y: 138, endPoint x: 240, endPoint y: 183, distance: 45.9
click at [240, 183] on div at bounding box center [250, 155] width 205 height 93
click at [222, 217] on div at bounding box center [235, 218] width 27 height 27
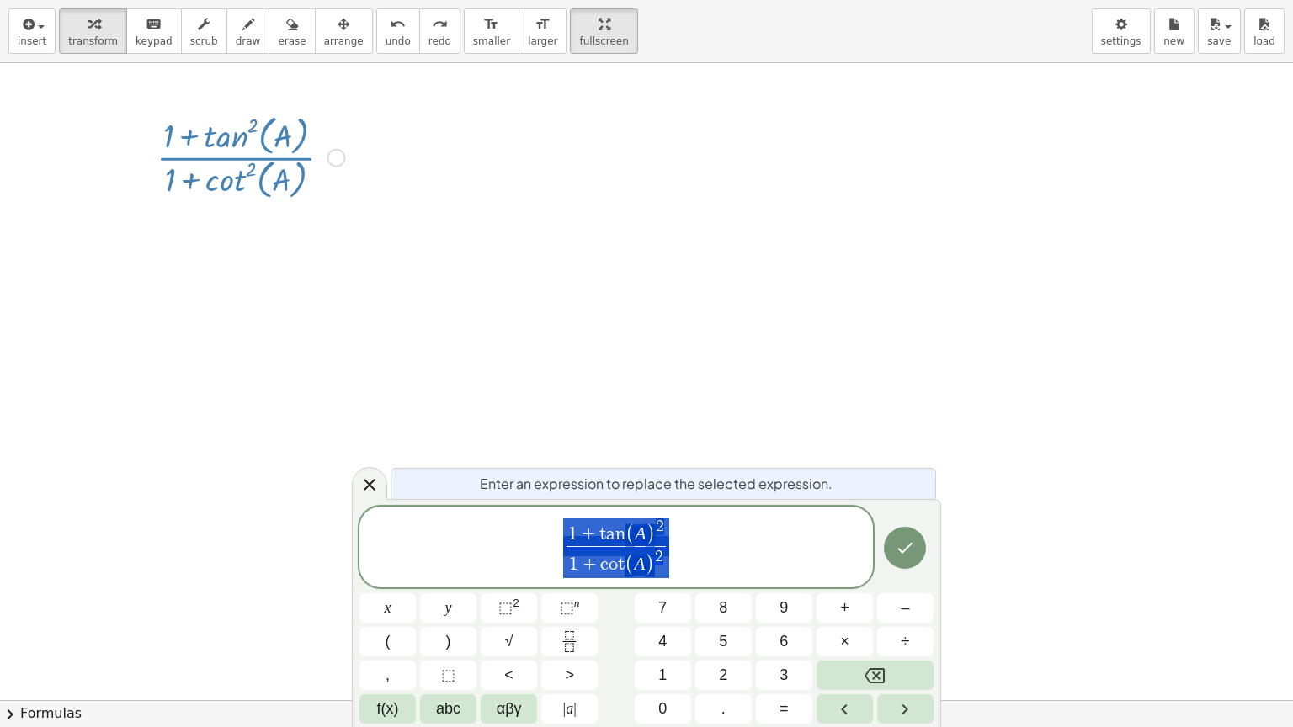
click at [304, 298] on div at bounding box center [646, 700] width 1293 height 1274
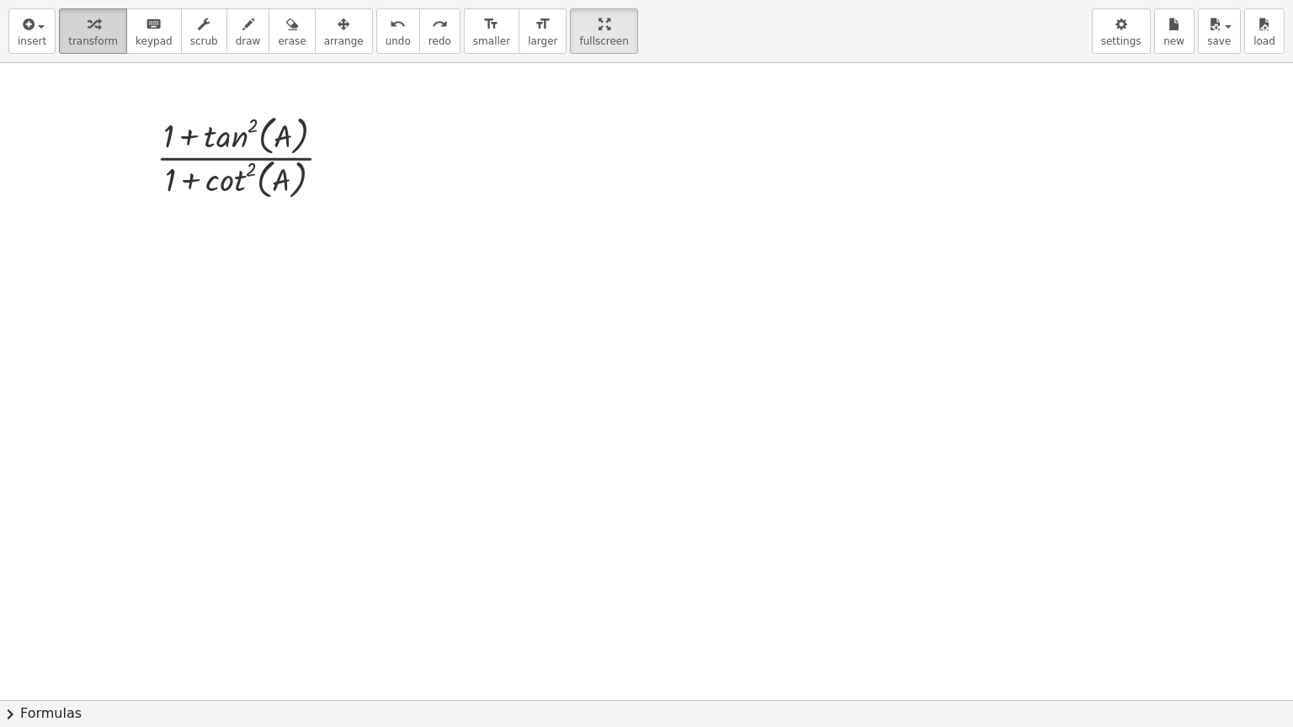
click at [78, 40] on span "transform" at bounding box center [93, 41] width 50 height 12
drag, startPoint x: 336, startPoint y: 161, endPoint x: 242, endPoint y: 221, distance: 112.1
click at [236, 158] on div "· ( + 1 + tan ( , A ) 2 ) · ( + 1 + cot ( , A ) 2 )" at bounding box center [236, 158] width 0 height 0
drag, startPoint x: 340, startPoint y: 152, endPoint x: 467, endPoint y: 189, distance: 132.4
click at [467, 189] on div "· ( + 1 + tan ( , A ) 2 ) · ( + 1 + cot ( , A ) 2 )" at bounding box center [646, 700] width 1293 height 1274
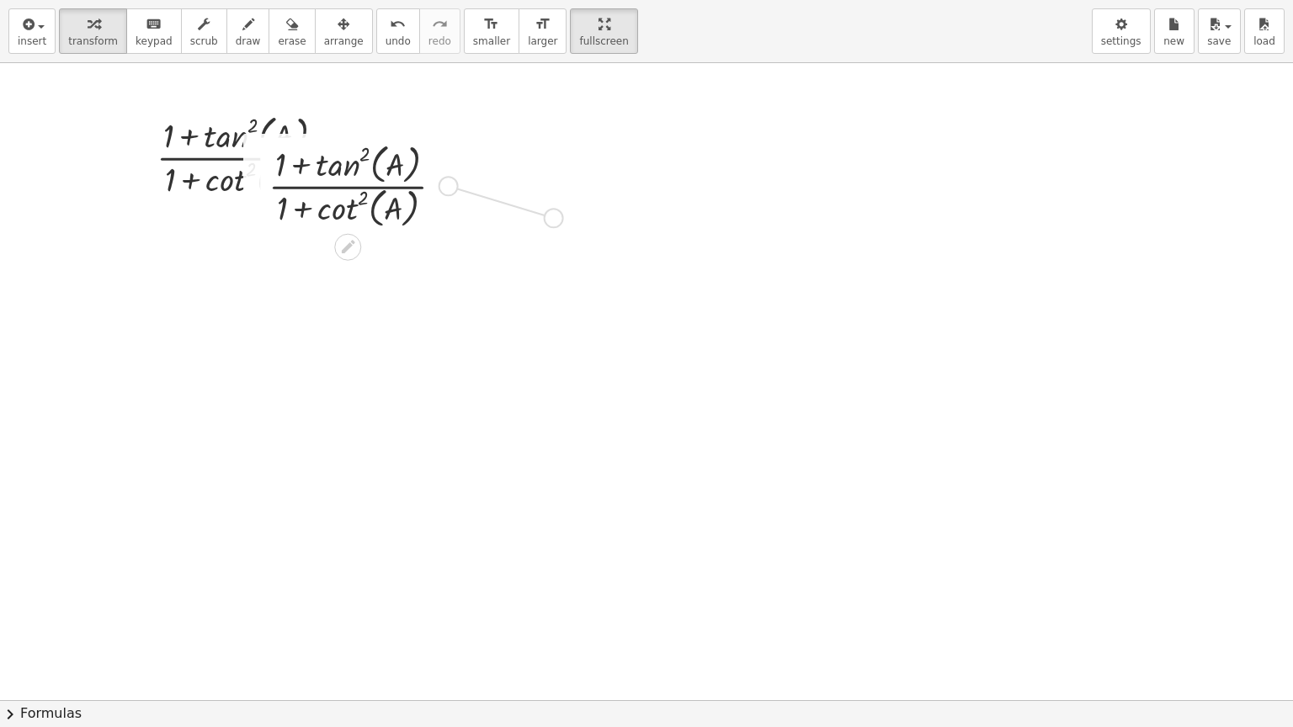
drag, startPoint x: 442, startPoint y: 188, endPoint x: 560, endPoint y: 222, distance: 122.8
click at [560, 222] on div "· ( + 1 + tan ( , A ) 2 ) · ( + 1 + cot ( , A ) 2 ) · ( + 1 + tan ( , A ) 2 ) ·…" at bounding box center [646, 700] width 1293 height 1274
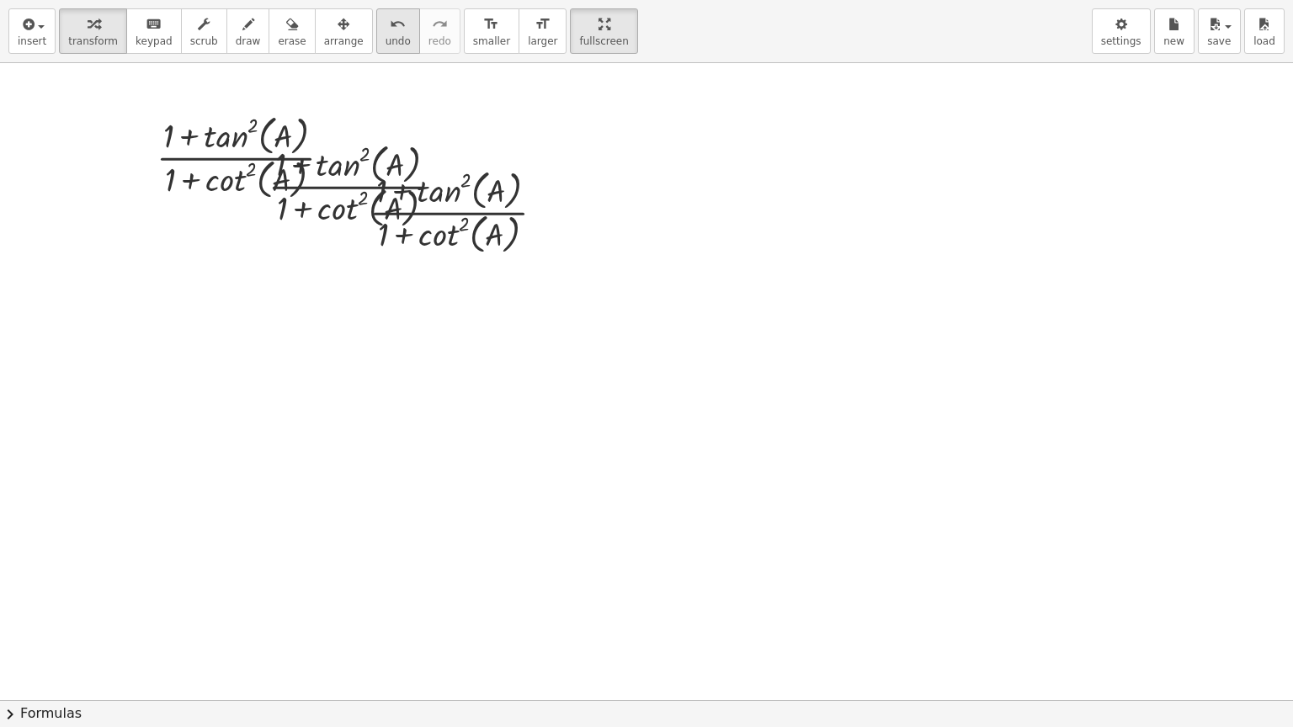
click at [385, 44] on span "undo" at bounding box center [397, 41] width 25 height 12
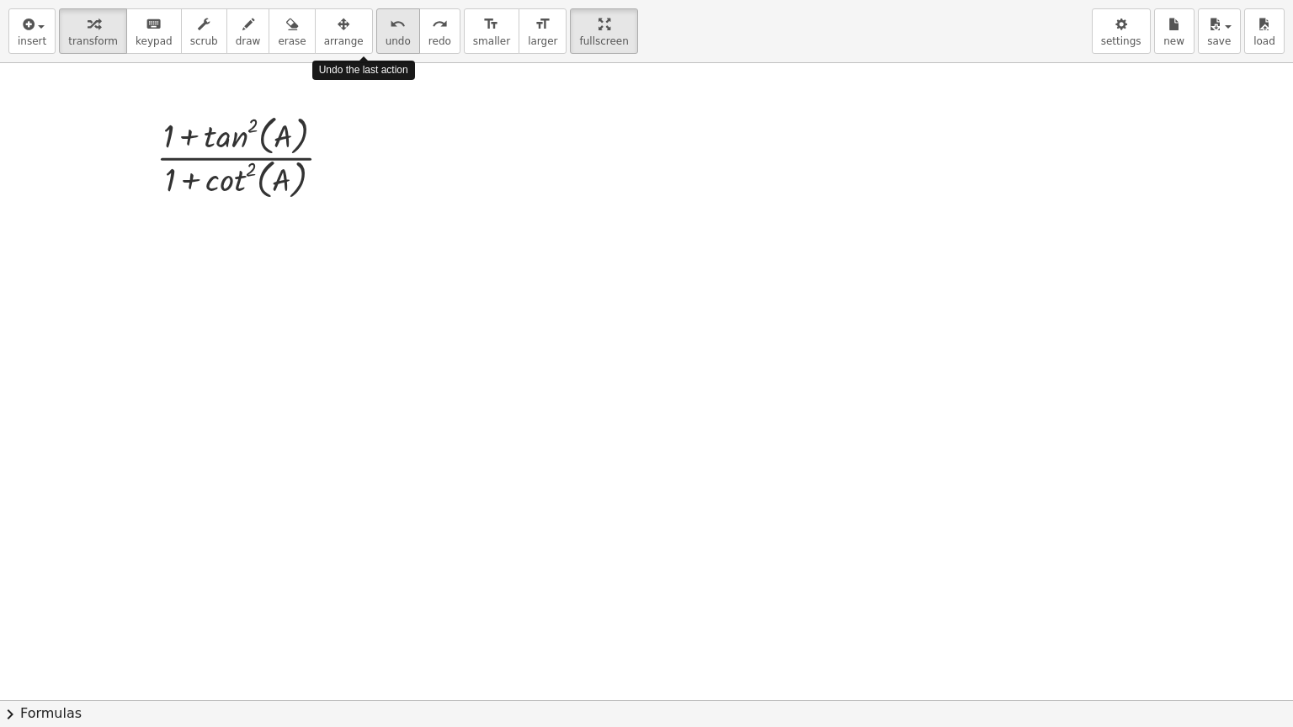
click at [385, 44] on span "undo" at bounding box center [397, 41] width 25 height 12
click at [192, 135] on div at bounding box center [250, 155] width 205 height 93
drag, startPoint x: 226, startPoint y: 128, endPoint x: 229, endPoint y: 110, distance: 18.0
click at [229, 110] on div at bounding box center [250, 155] width 205 height 93
click at [230, 180] on div at bounding box center [250, 155] width 205 height 93
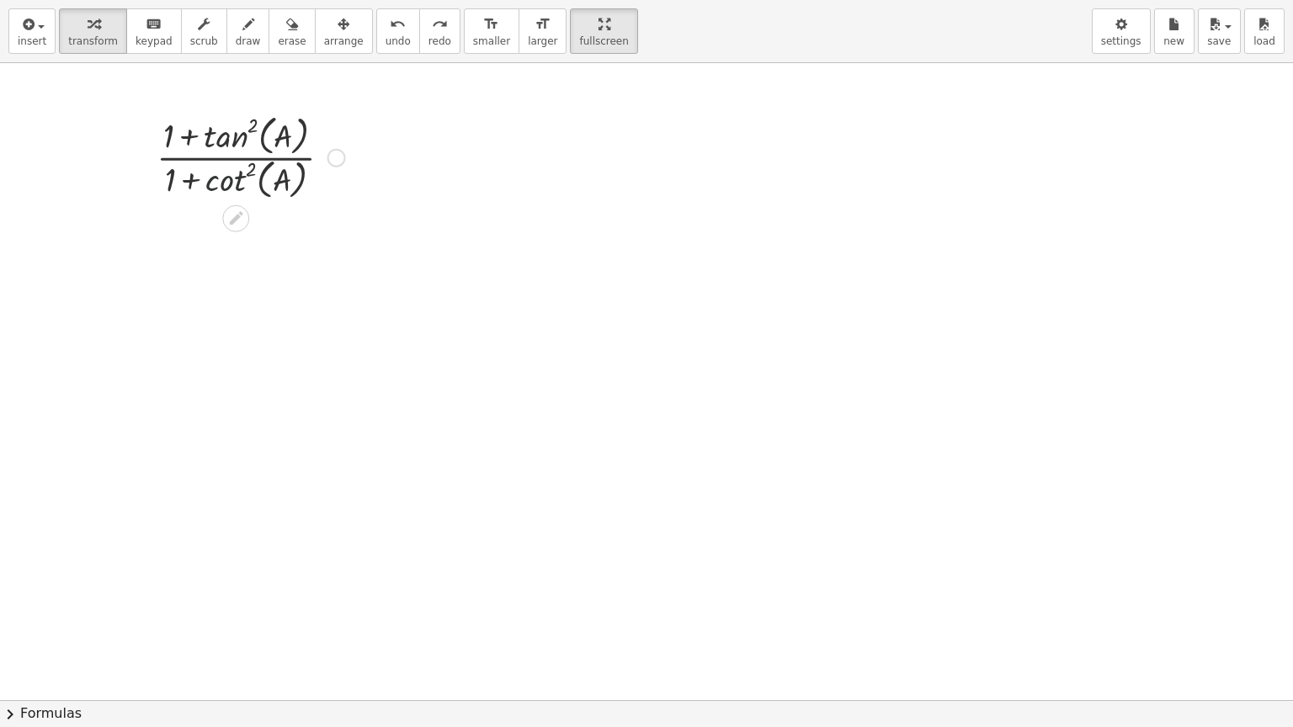
click at [230, 180] on div at bounding box center [250, 155] width 205 height 93
click at [242, 216] on icon at bounding box center [236, 219] width 18 height 18
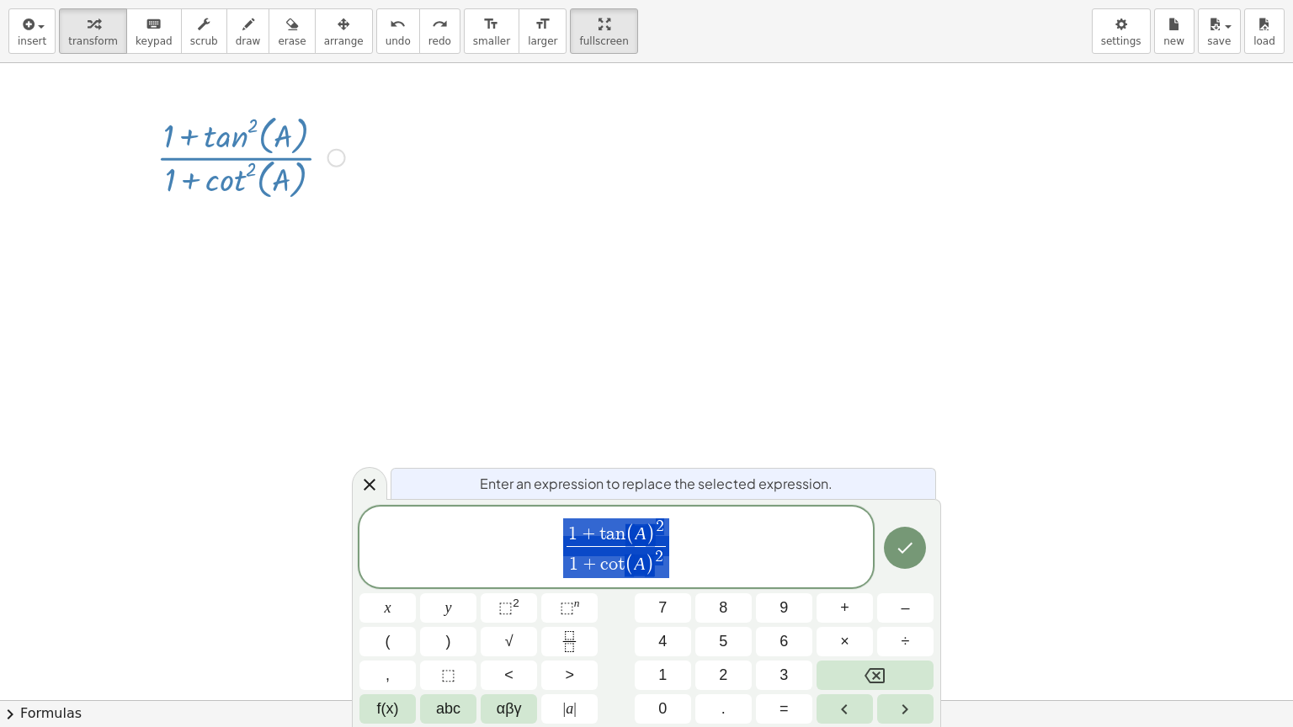
click at [542, 306] on div at bounding box center [646, 700] width 1293 height 1274
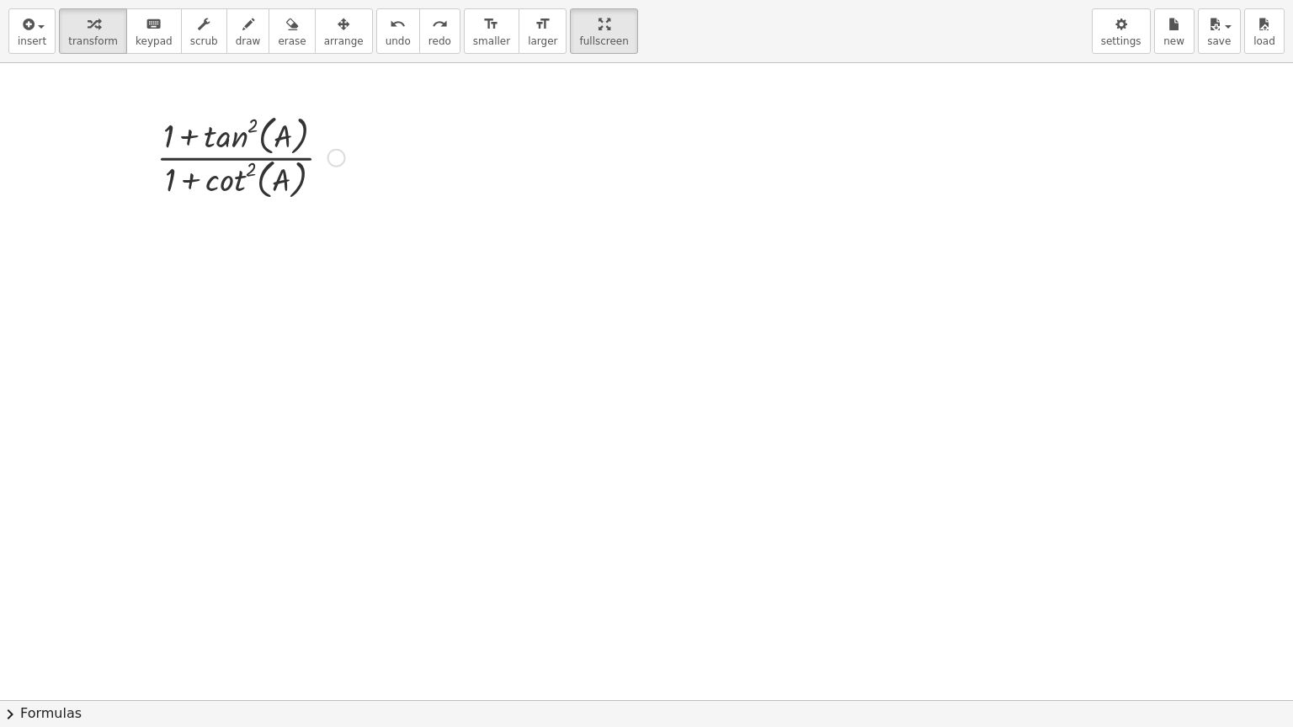
click at [40, 614] on button "chevron_right Formulas" at bounding box center [646, 713] width 1293 height 27
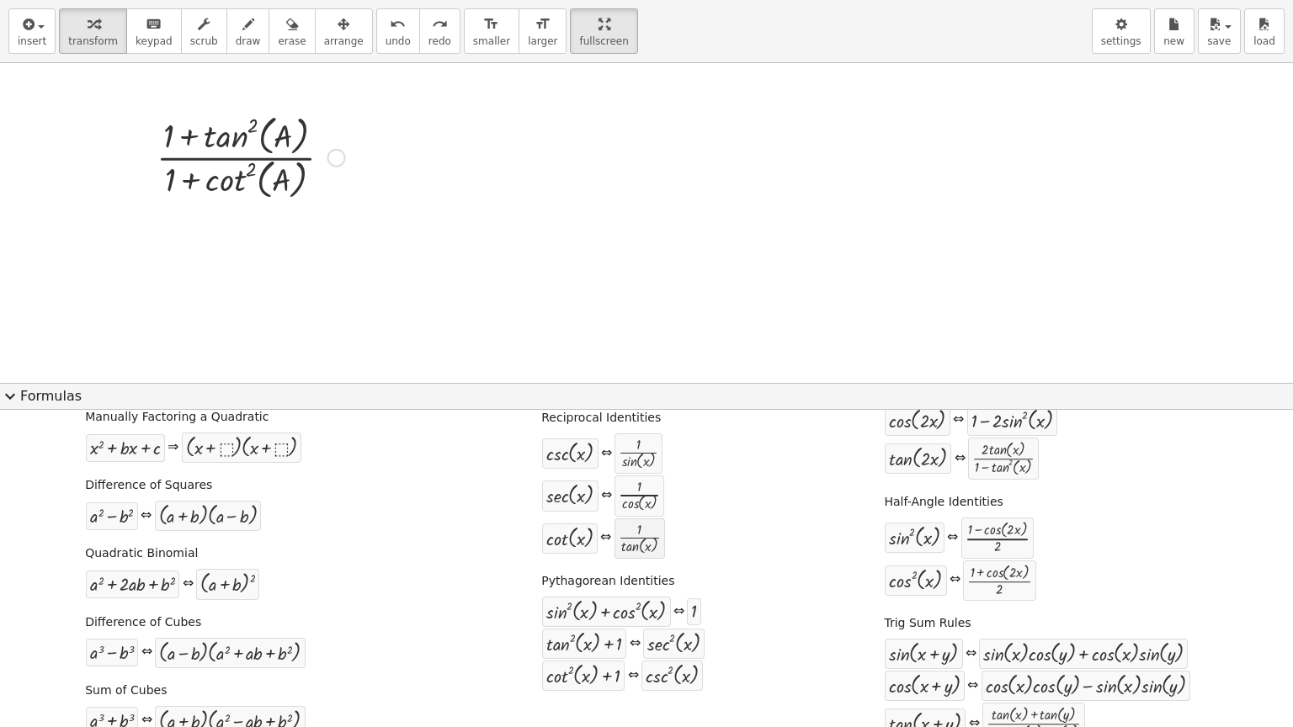
click at [627, 541] on div at bounding box center [640, 539] width 42 height 32
drag, startPoint x: 627, startPoint y: 541, endPoint x: 234, endPoint y: 173, distance: 538.9
drag, startPoint x: 556, startPoint y: 541, endPoint x: 257, endPoint y: 170, distance: 476.5
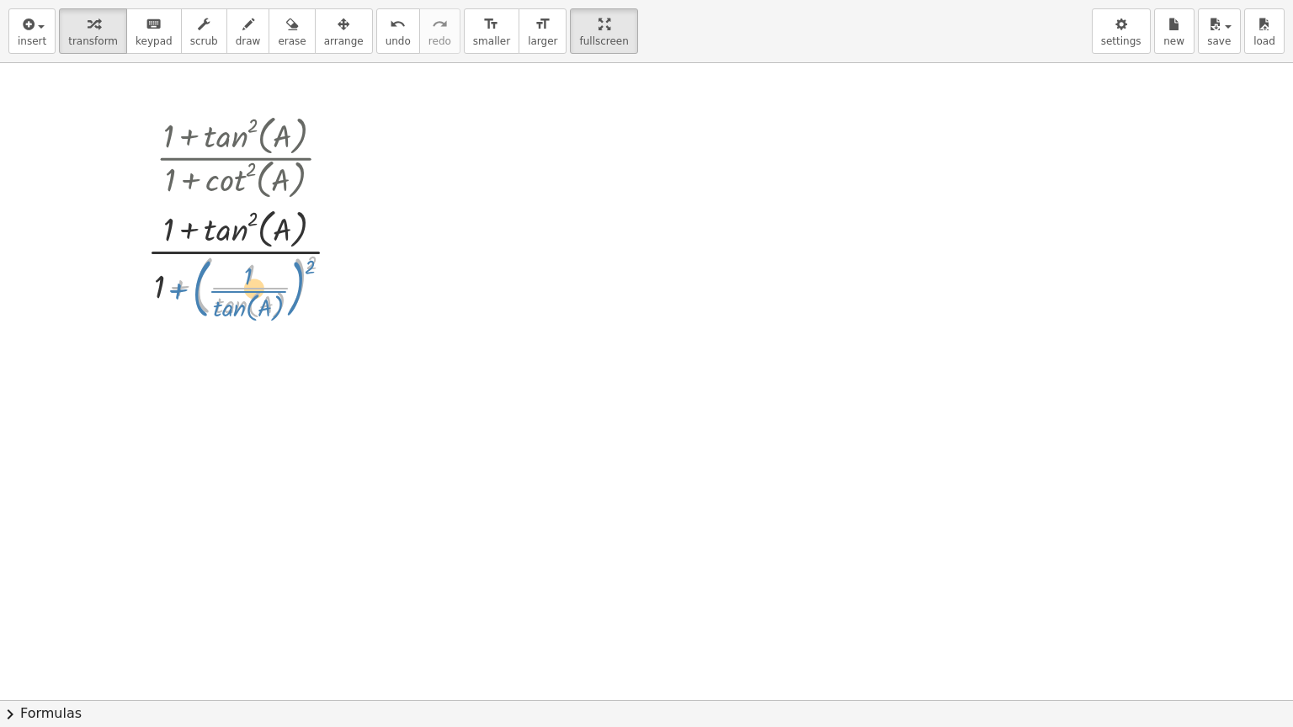
click at [175, 288] on div at bounding box center [250, 262] width 223 height 118
drag, startPoint x: 310, startPoint y: 262, endPoint x: 307, endPoint y: 272, distance: 10.4
click at [307, 272] on div at bounding box center [250, 262] width 223 height 118
click at [312, 264] on div at bounding box center [250, 262] width 223 height 118
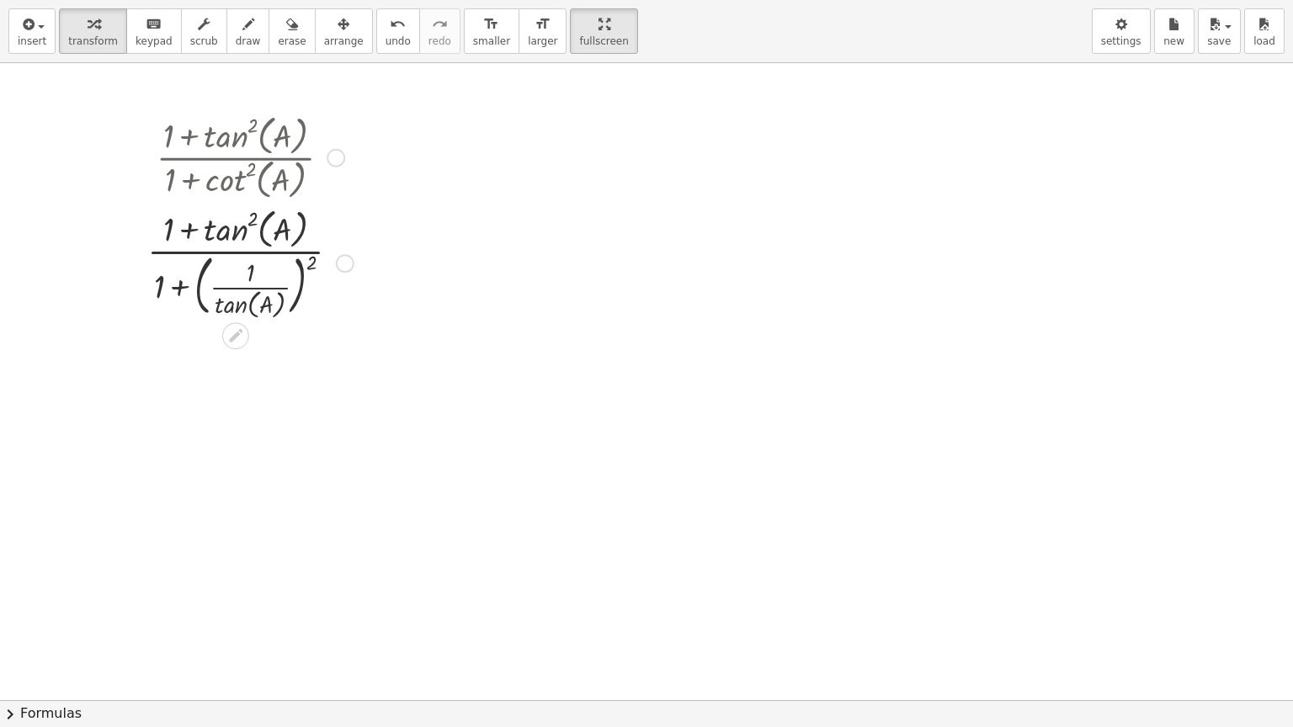
click at [312, 263] on div at bounding box center [250, 262] width 223 height 118
click at [311, 263] on div at bounding box center [250, 262] width 223 height 118
click at [178, 283] on div at bounding box center [250, 262] width 223 height 118
drag, startPoint x: 160, startPoint y: 285, endPoint x: 224, endPoint y: 290, distance: 64.2
click at [224, 290] on div at bounding box center [250, 262] width 223 height 118
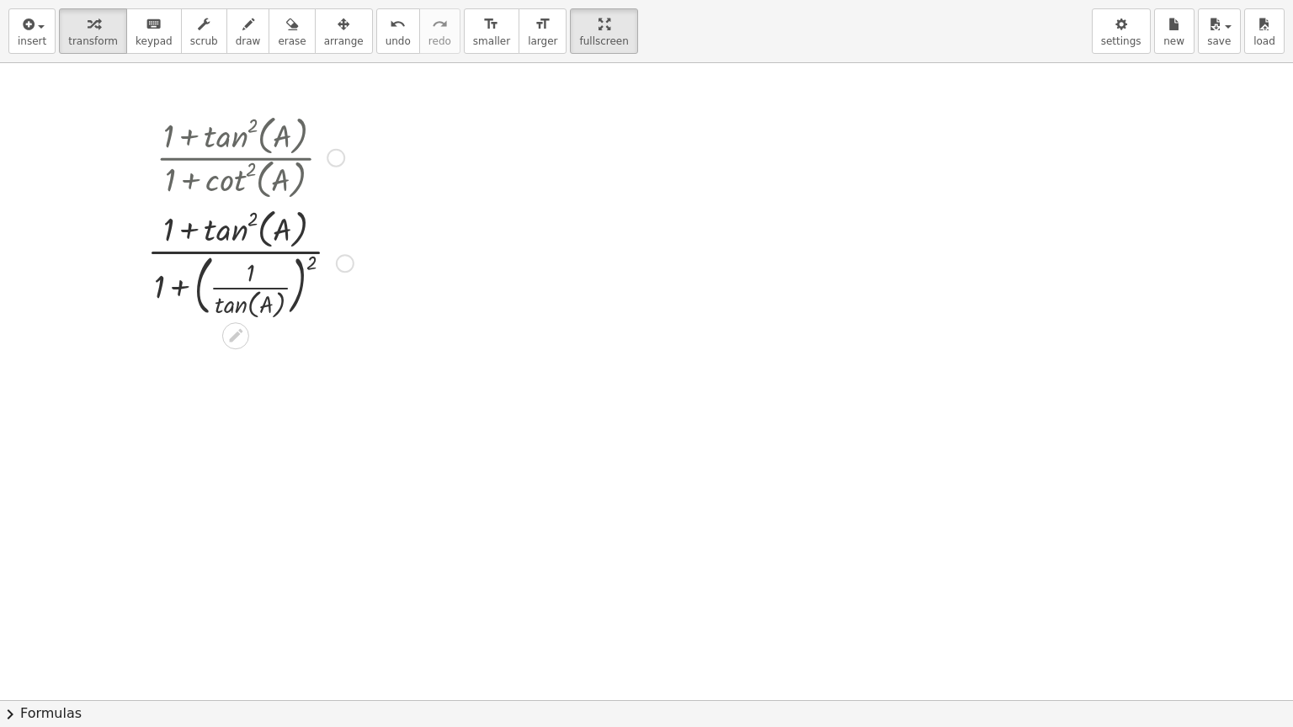
click at [310, 262] on div at bounding box center [250, 262] width 223 height 118
drag, startPoint x: 311, startPoint y: 262, endPoint x: 279, endPoint y: 300, distance: 49.6
click at [279, 300] on div at bounding box center [250, 262] width 223 height 118
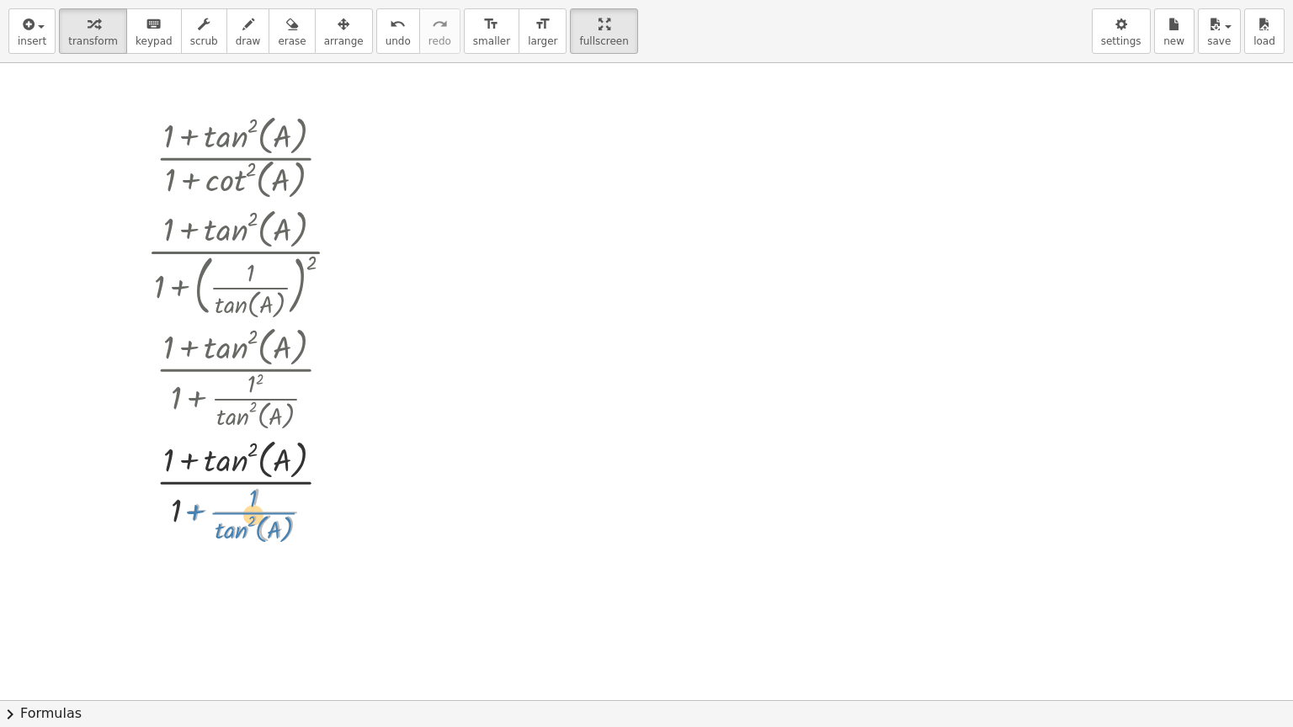
click at [187, 511] on div at bounding box center [250, 489] width 223 height 113
drag, startPoint x: 195, startPoint y: 512, endPoint x: 168, endPoint y: 508, distance: 27.3
click at [165, 512] on div at bounding box center [250, 489] width 223 height 113
drag, startPoint x: 175, startPoint y: 511, endPoint x: 202, endPoint y: 513, distance: 27.0
click at [202, 513] on div at bounding box center [250, 489] width 223 height 113
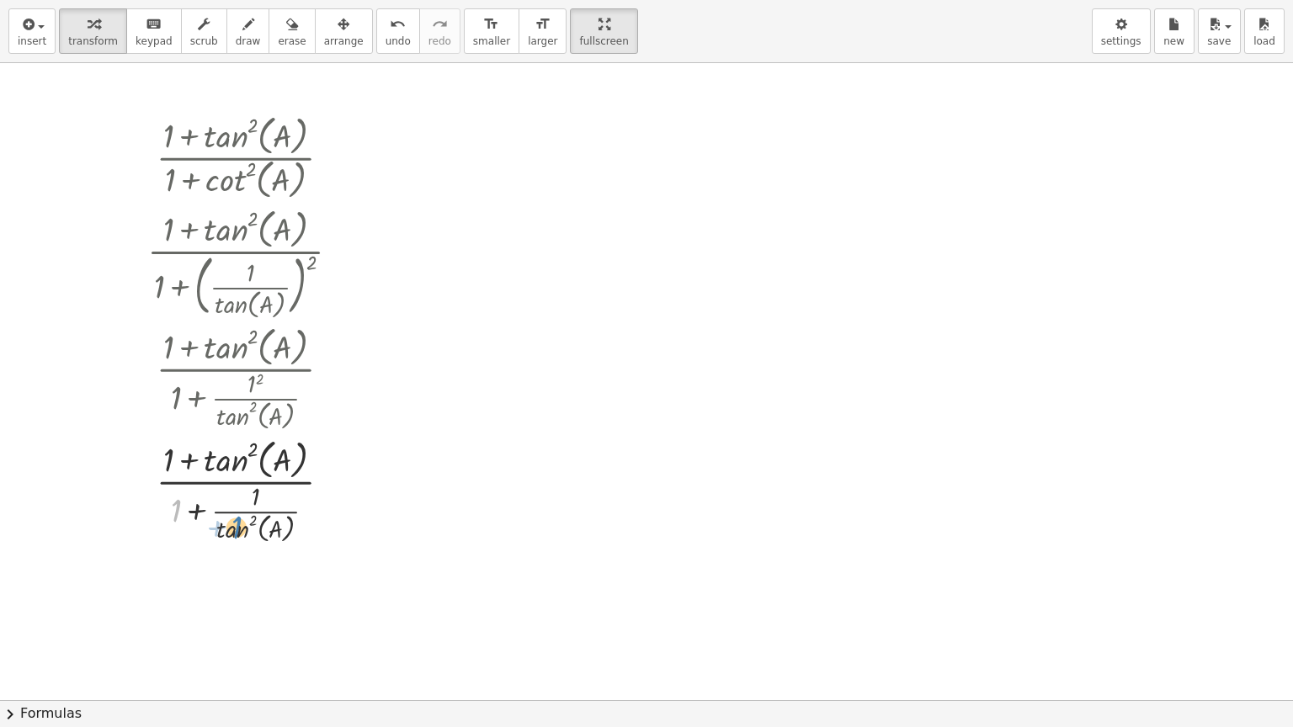
drag, startPoint x: 173, startPoint y: 516, endPoint x: 233, endPoint y: 533, distance: 62.9
click at [233, 533] on div at bounding box center [250, 489] width 223 height 113
drag, startPoint x: 175, startPoint y: 514, endPoint x: 219, endPoint y: 525, distance: 45.1
click at [219, 525] on div at bounding box center [250, 489] width 223 height 113
drag, startPoint x: 235, startPoint y: 528, endPoint x: 163, endPoint y: 510, distance: 73.7
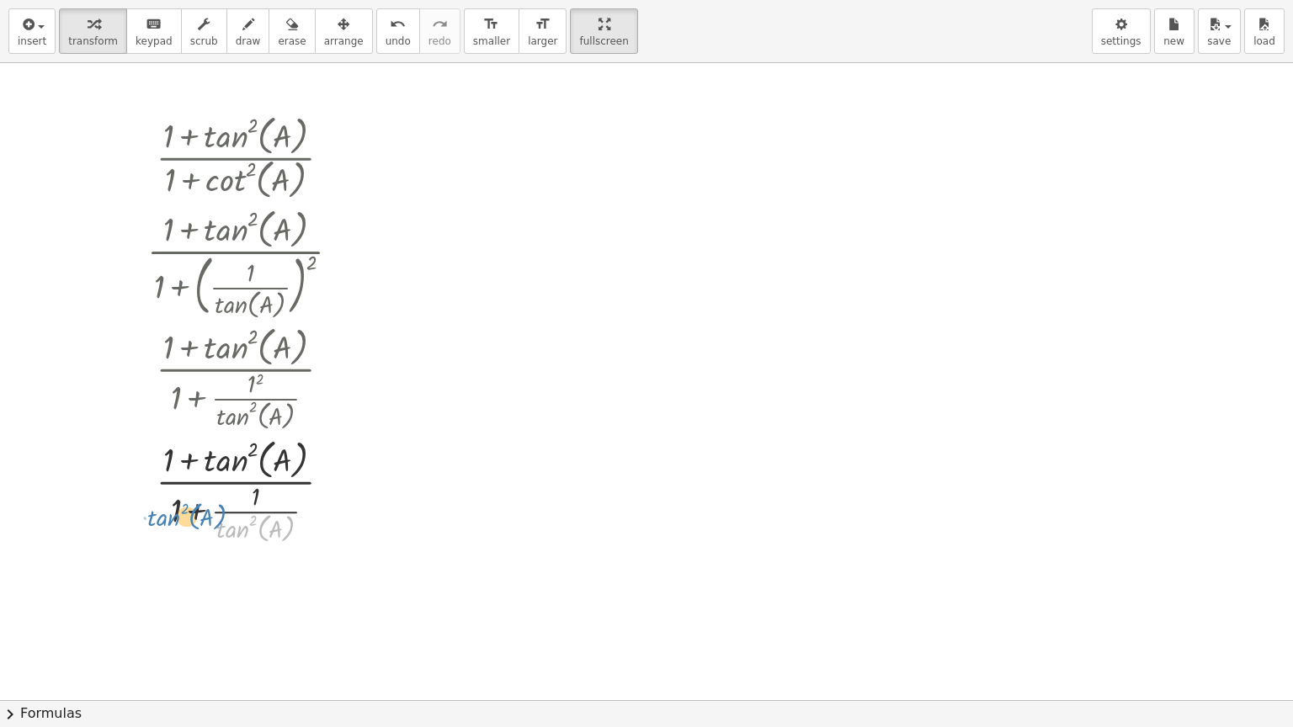
click at [164, 513] on div at bounding box center [250, 489] width 223 height 113
click at [172, 524] on div at bounding box center [250, 489] width 223 height 113
click at [194, 507] on div at bounding box center [250, 489] width 223 height 113
click at [195, 512] on div at bounding box center [250, 489] width 223 height 113
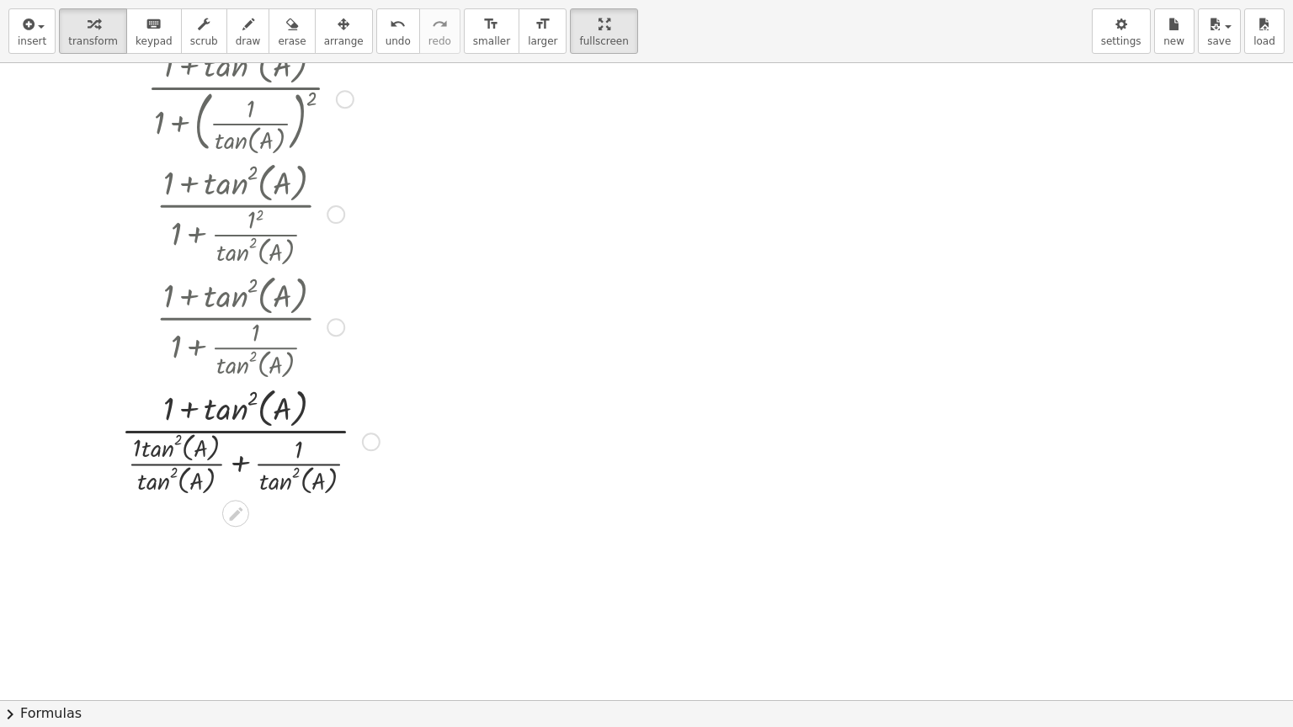
scroll to position [253, 0]
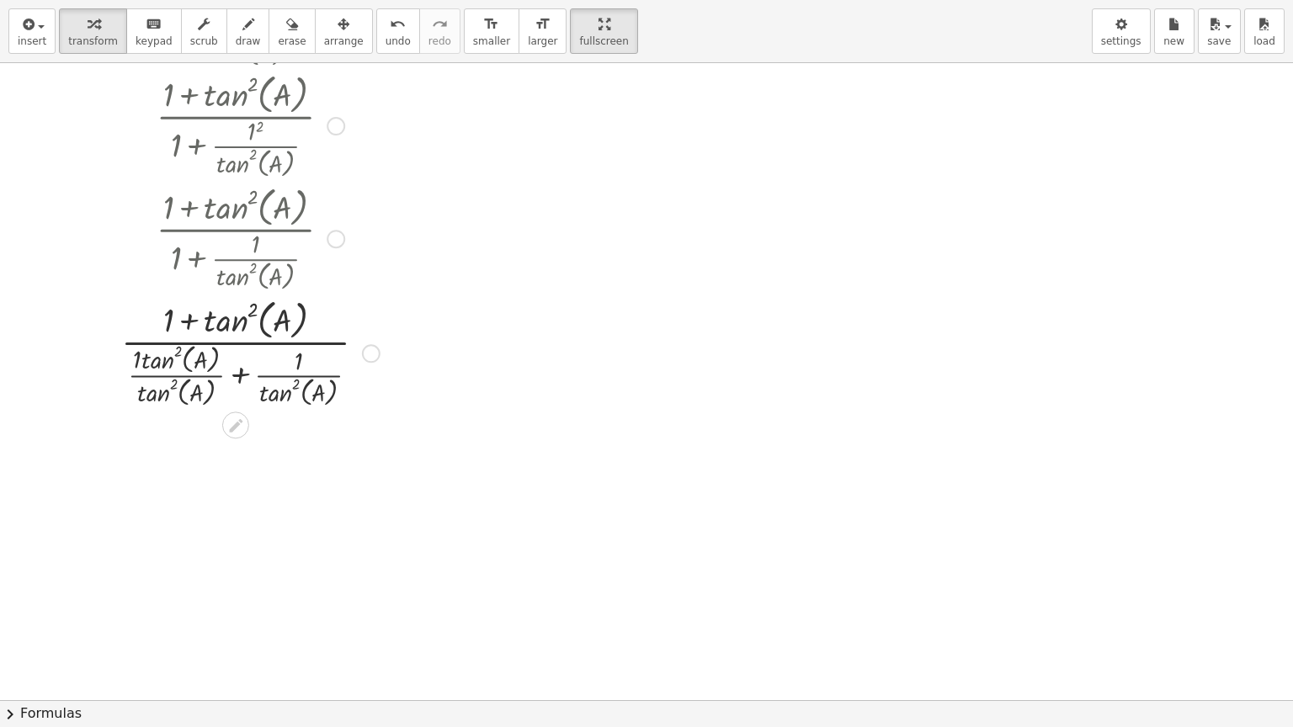
click at [237, 374] on div at bounding box center [250, 352] width 275 height 116
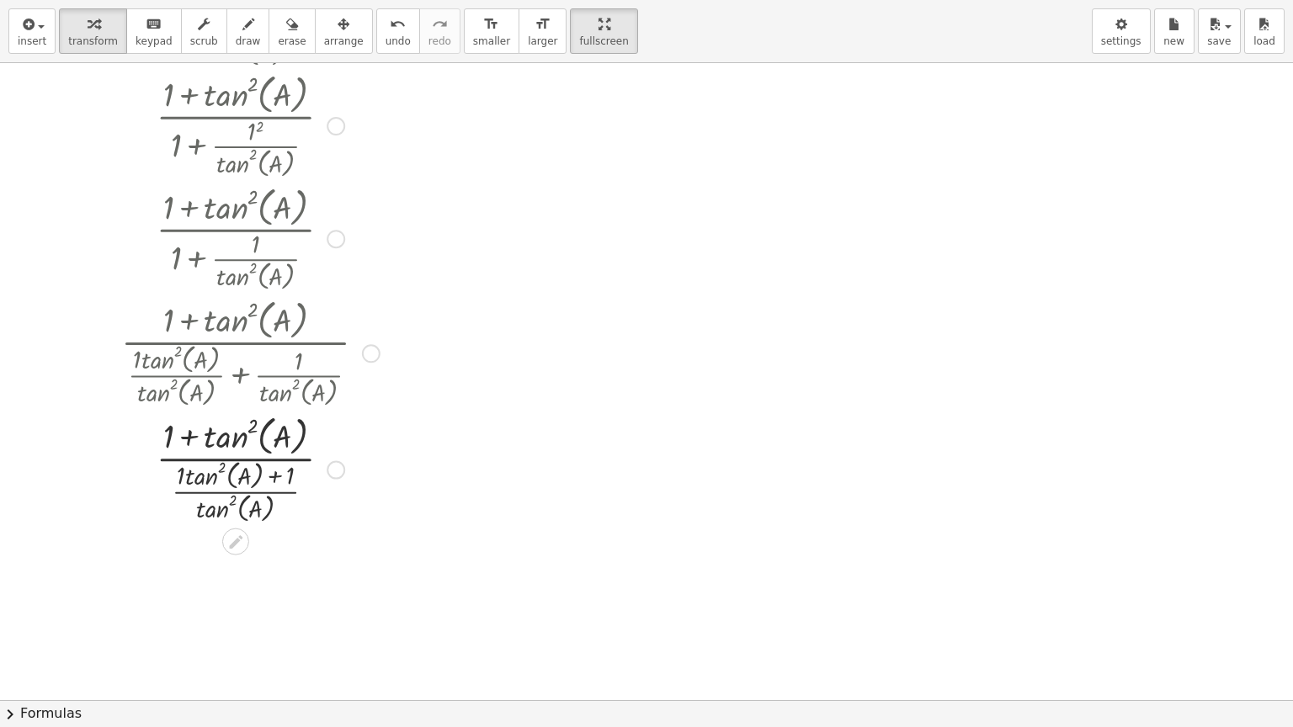
click at [221, 456] on div at bounding box center [250, 468] width 275 height 116
click at [221, 476] on div at bounding box center [250, 468] width 275 height 116
click at [220, 476] on div at bounding box center [250, 468] width 275 height 116
click at [222, 492] on div at bounding box center [250, 468] width 275 height 116
click at [223, 492] on div at bounding box center [250, 468] width 275 height 116
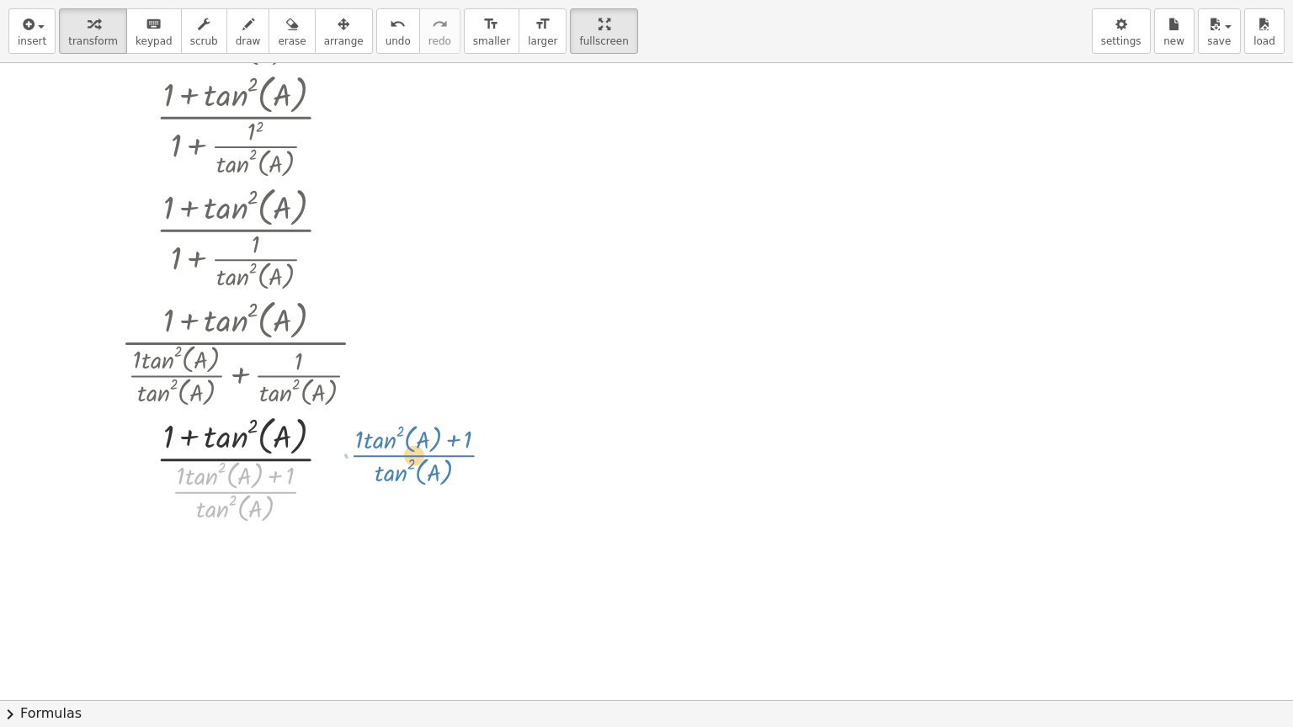
drag, startPoint x: 293, startPoint y: 492, endPoint x: 469, endPoint y: 456, distance: 179.4
click at [469, 456] on div "· ( + 1 + tan ( , A ) 2 ) · ( + 1 + cot ( , A ) 2 ) · ( + 1 + tan ( , A ) 2 ) ·…" at bounding box center [646, 448] width 1293 height 1274
drag, startPoint x: 182, startPoint y: 493, endPoint x: 321, endPoint y: 471, distance: 140.7
click at [321, 471] on div at bounding box center [250, 468] width 275 height 116
click at [195, 485] on div at bounding box center [250, 468] width 275 height 116
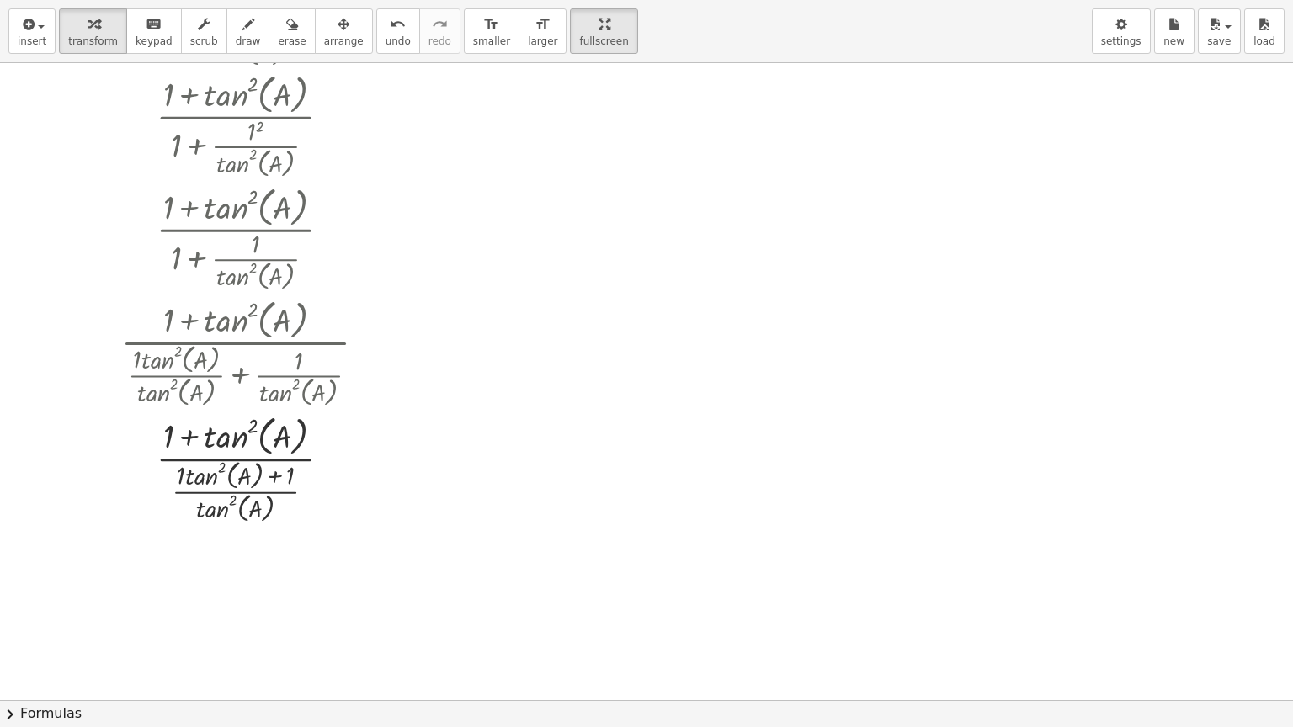
click at [516, 471] on div at bounding box center [646, 448] width 1293 height 1274
click at [281, 354] on div at bounding box center [250, 352] width 275 height 116
click at [530, 305] on div at bounding box center [646, 448] width 1293 height 1274
drag, startPoint x: 182, startPoint y: 474, endPoint x: 202, endPoint y: 476, distance: 20.4
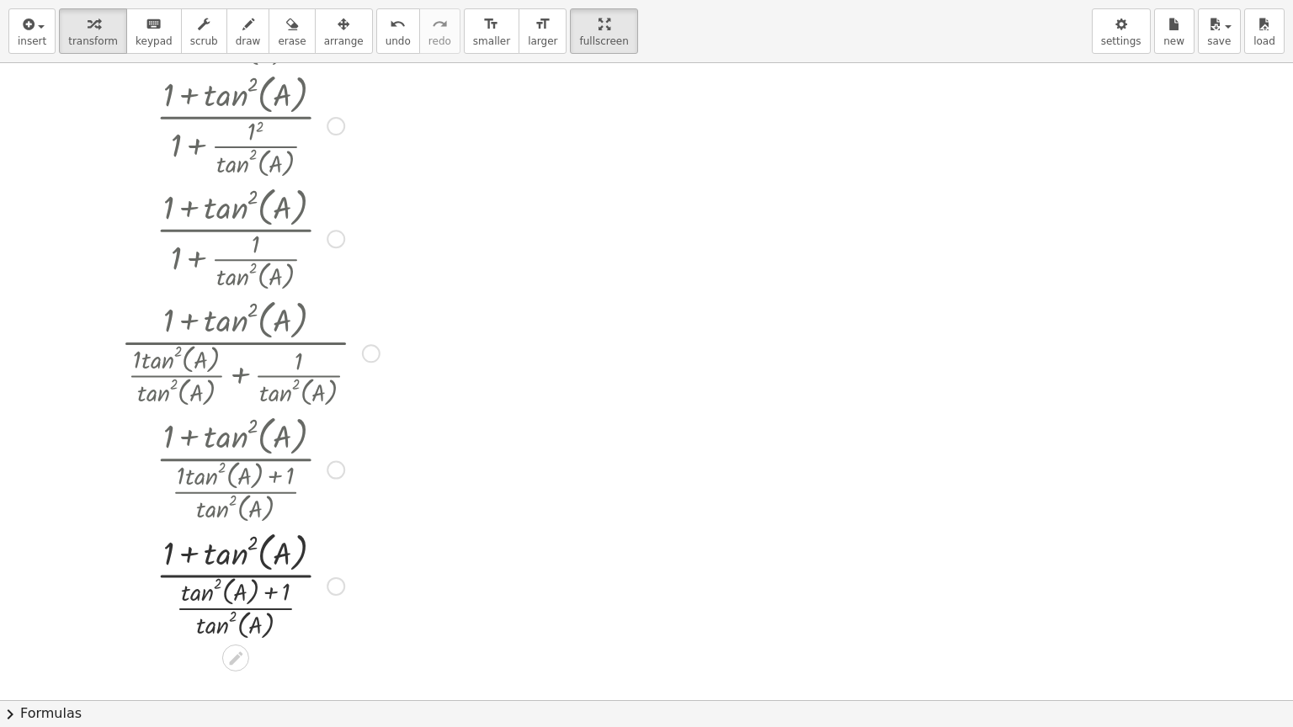
click at [251, 576] on div at bounding box center [250, 585] width 275 height 116
drag, startPoint x: 185, startPoint y: 595, endPoint x: 179, endPoint y: 560, distance: 35.8
drag, startPoint x: 235, startPoint y: 556, endPoint x: 234, endPoint y: 595, distance: 39.6
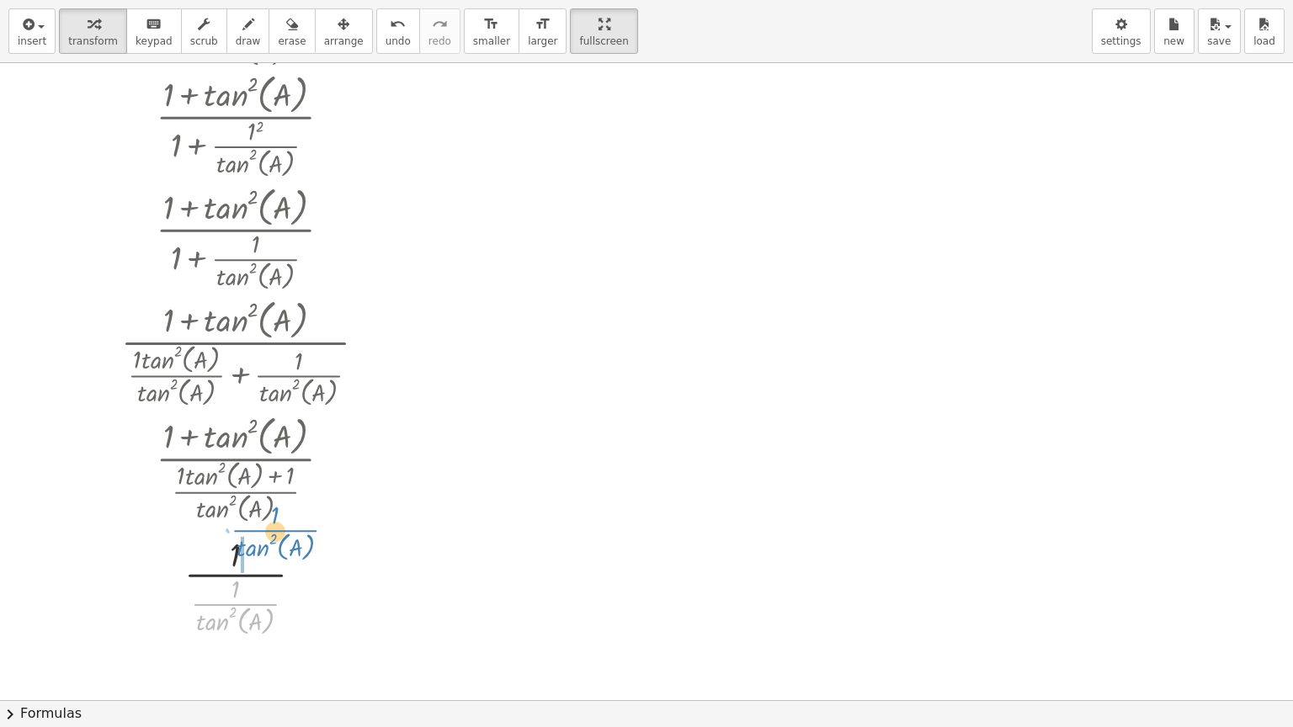
drag, startPoint x: 230, startPoint y: 603, endPoint x: 259, endPoint y: 535, distance: 74.3
click at [259, 535] on div at bounding box center [250, 585] width 275 height 108
click at [243, 586] on div at bounding box center [250, 584] width 275 height 89
click at [243, 586] on div at bounding box center [250, 585] width 275 height 64
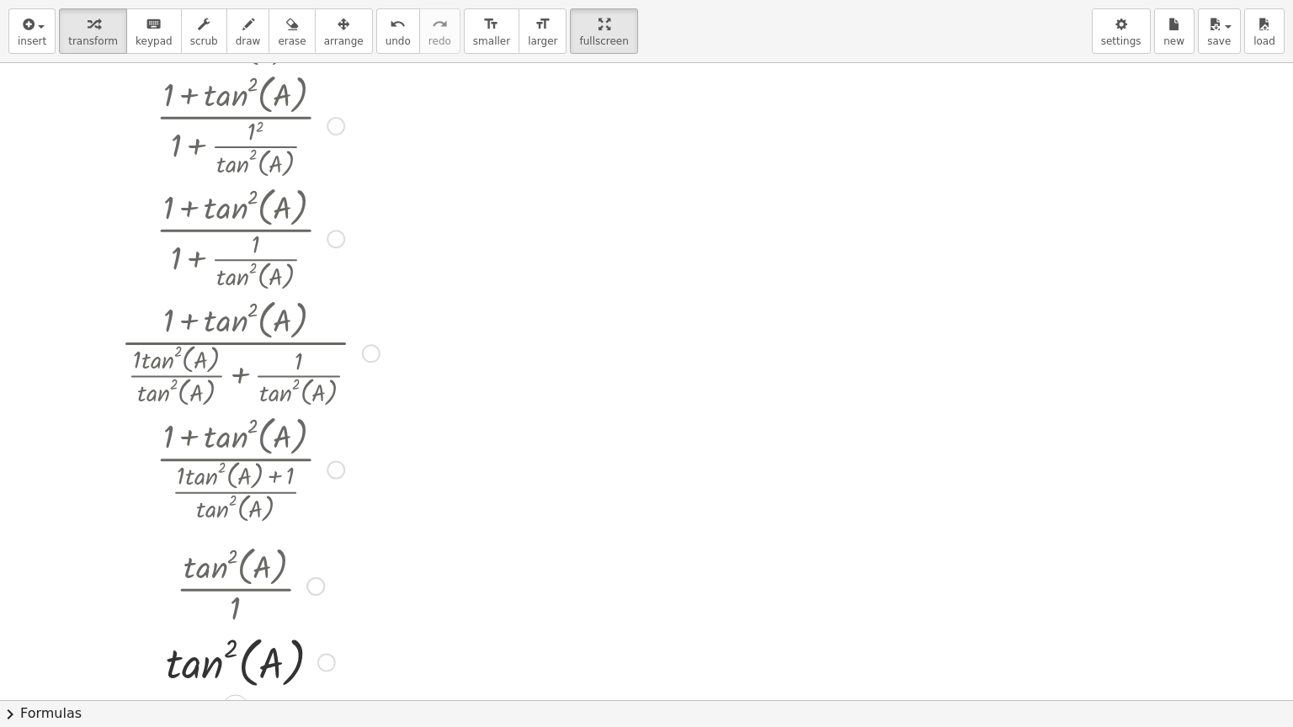
click at [385, 614] on div "· ( + 1 + tan ( , A ) 2 ) · ( + 1 + cot ( , A ) 2 ) · ( + 1 + tan ( , A ) 2 ) ·…" at bounding box center [244, 275] width 296 height 844
click at [390, 32] on icon "undo" at bounding box center [398, 24] width 16 height 20
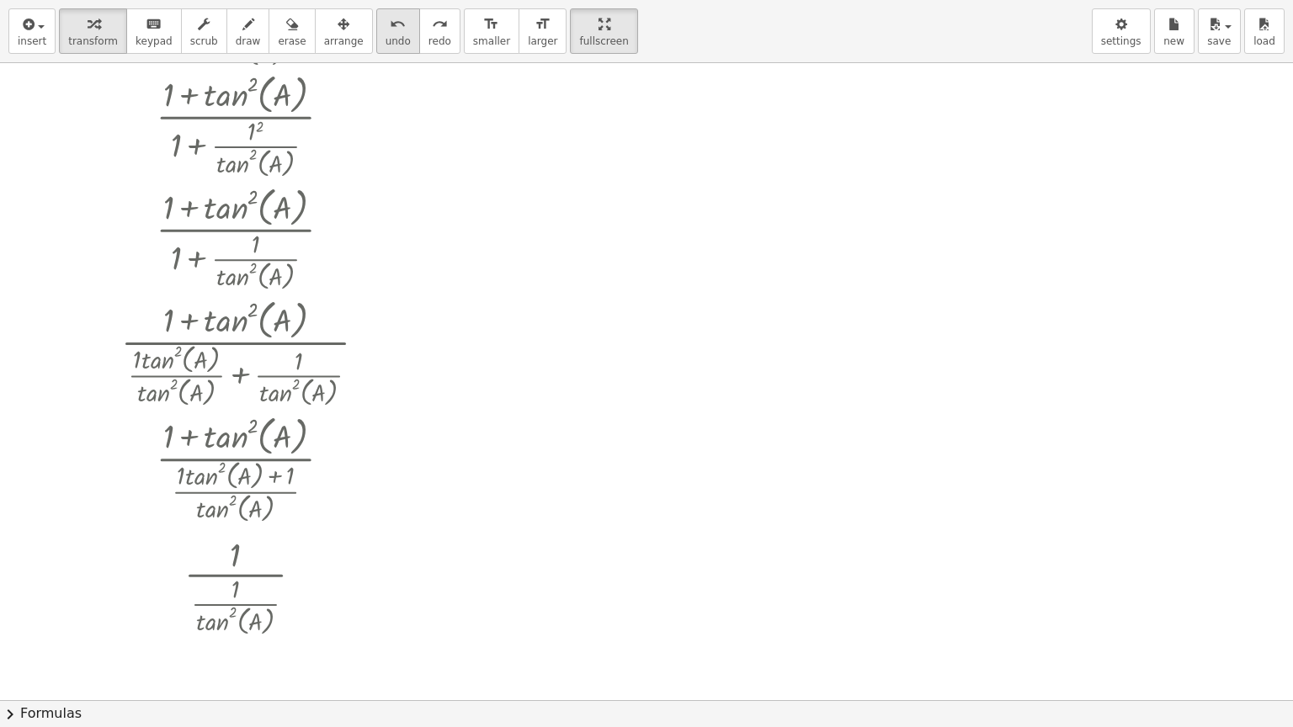
click at [376, 33] on button "undo undo" at bounding box center [398, 30] width 44 height 45
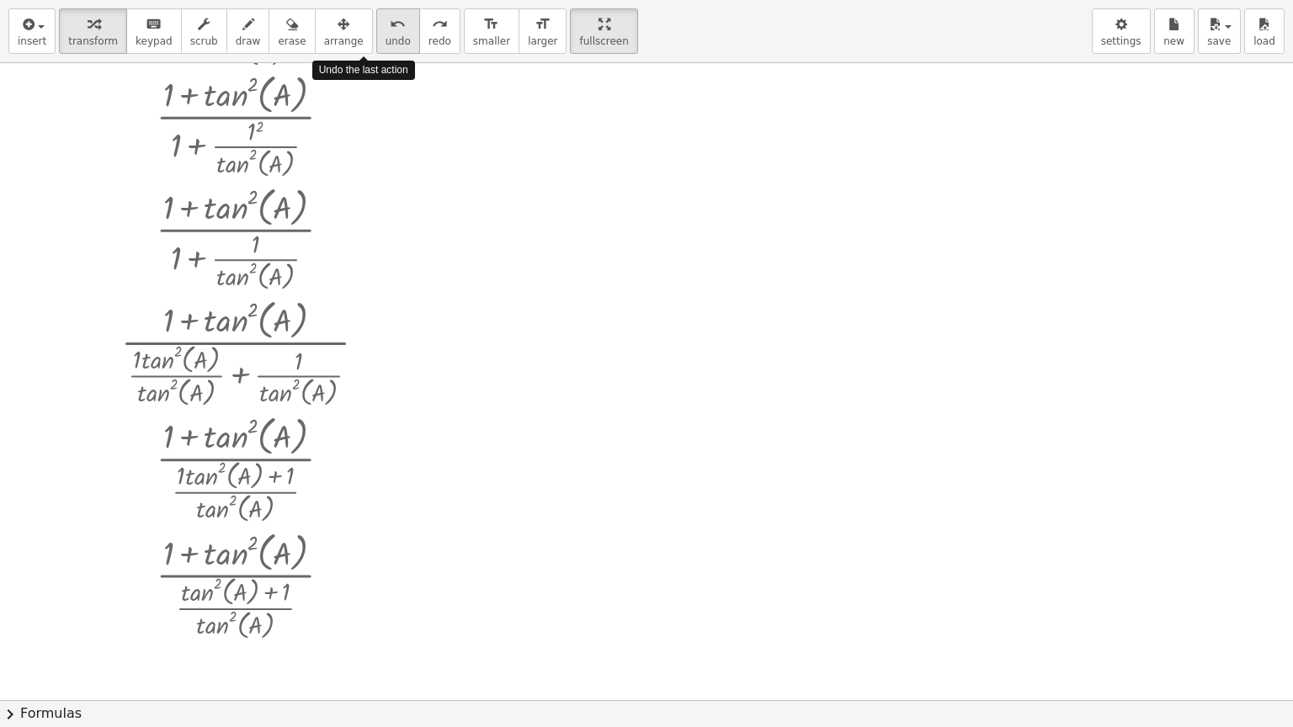
click at [376, 33] on button "undo undo" at bounding box center [398, 30] width 44 height 45
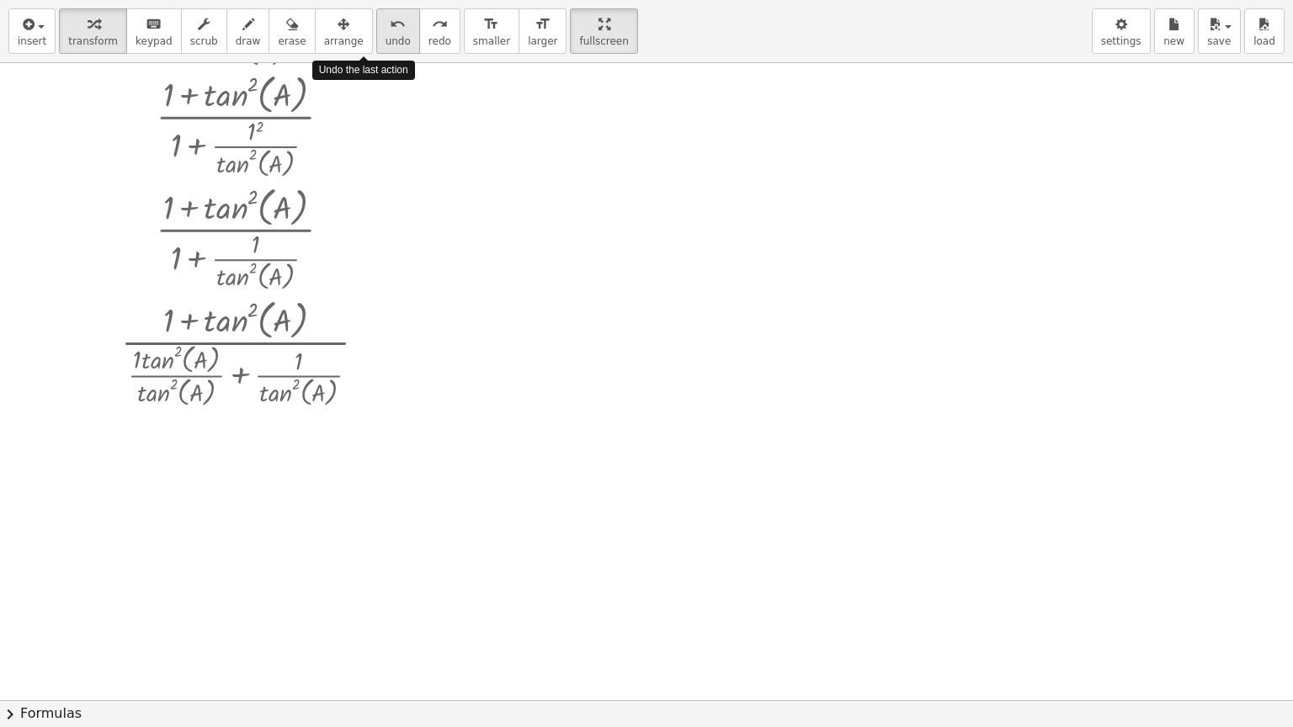
click at [376, 33] on button "undo undo" at bounding box center [398, 30] width 44 height 45
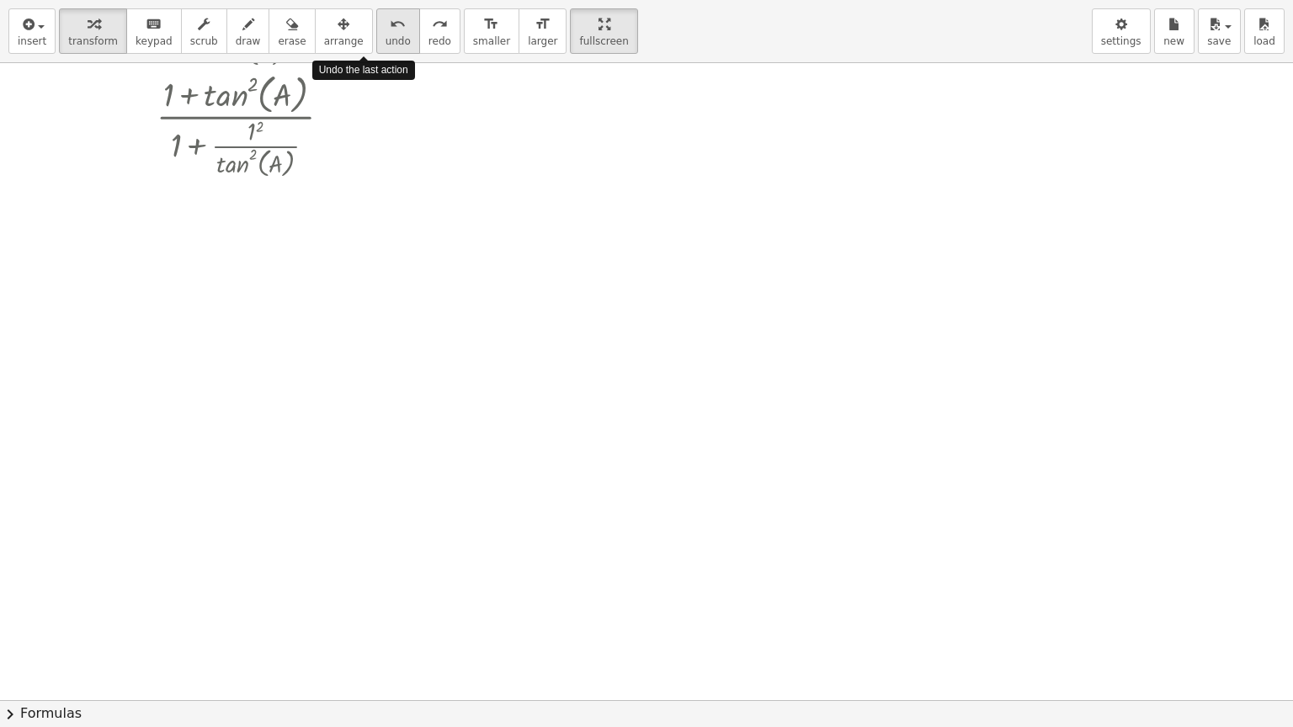
click at [376, 33] on button "undo undo" at bounding box center [398, 30] width 44 height 45
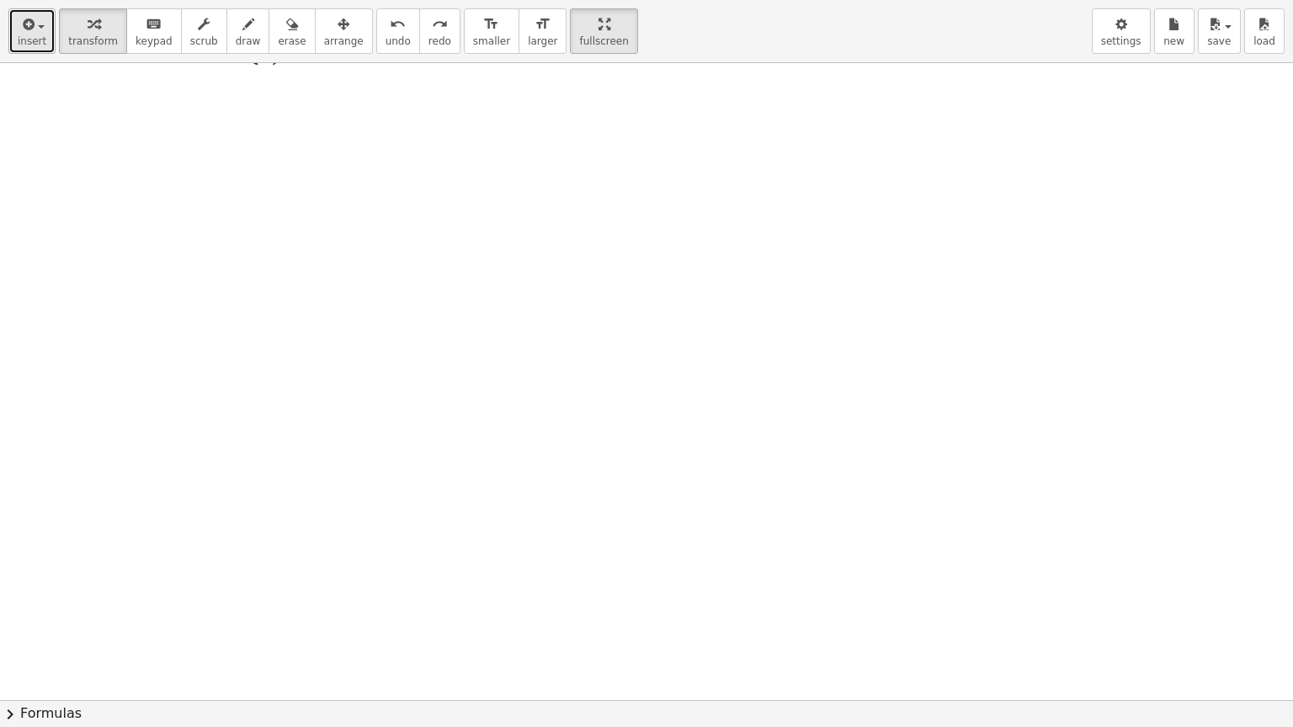
click at [44, 40] on button "insert" at bounding box center [31, 30] width 47 height 45
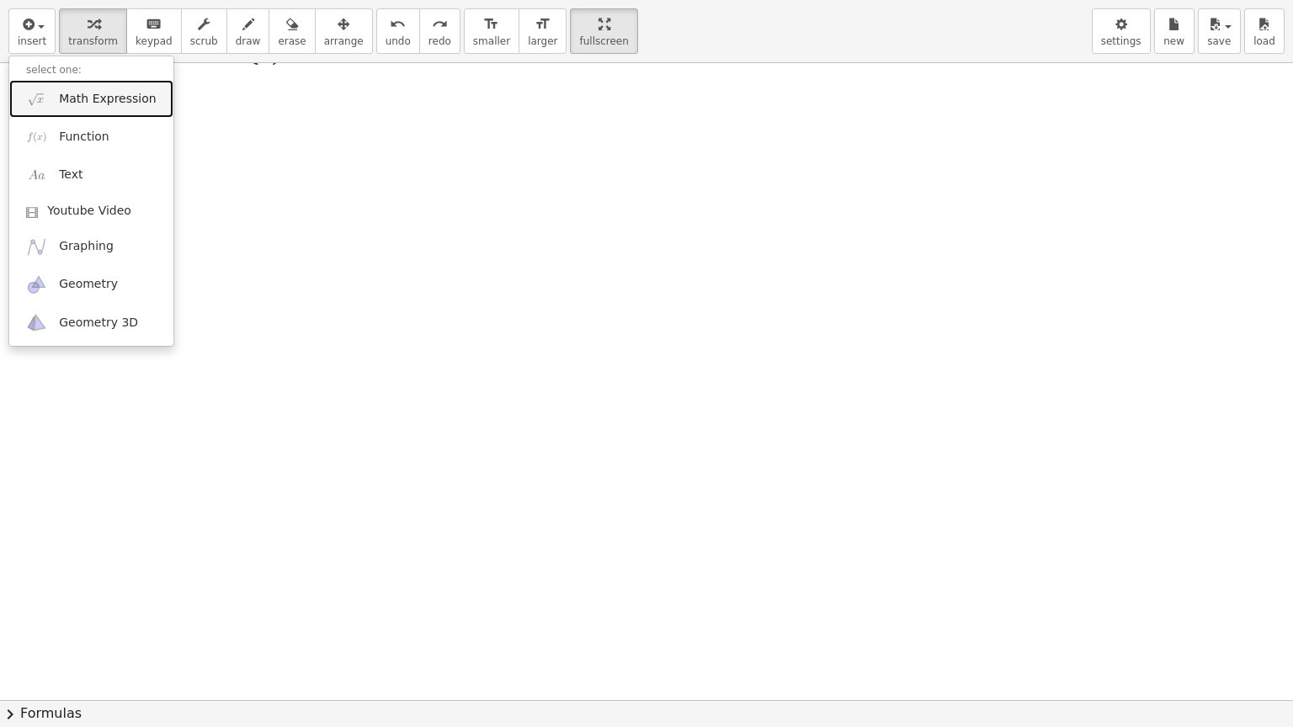
click at [81, 104] on span "Math Expression" at bounding box center [107, 99] width 97 height 17
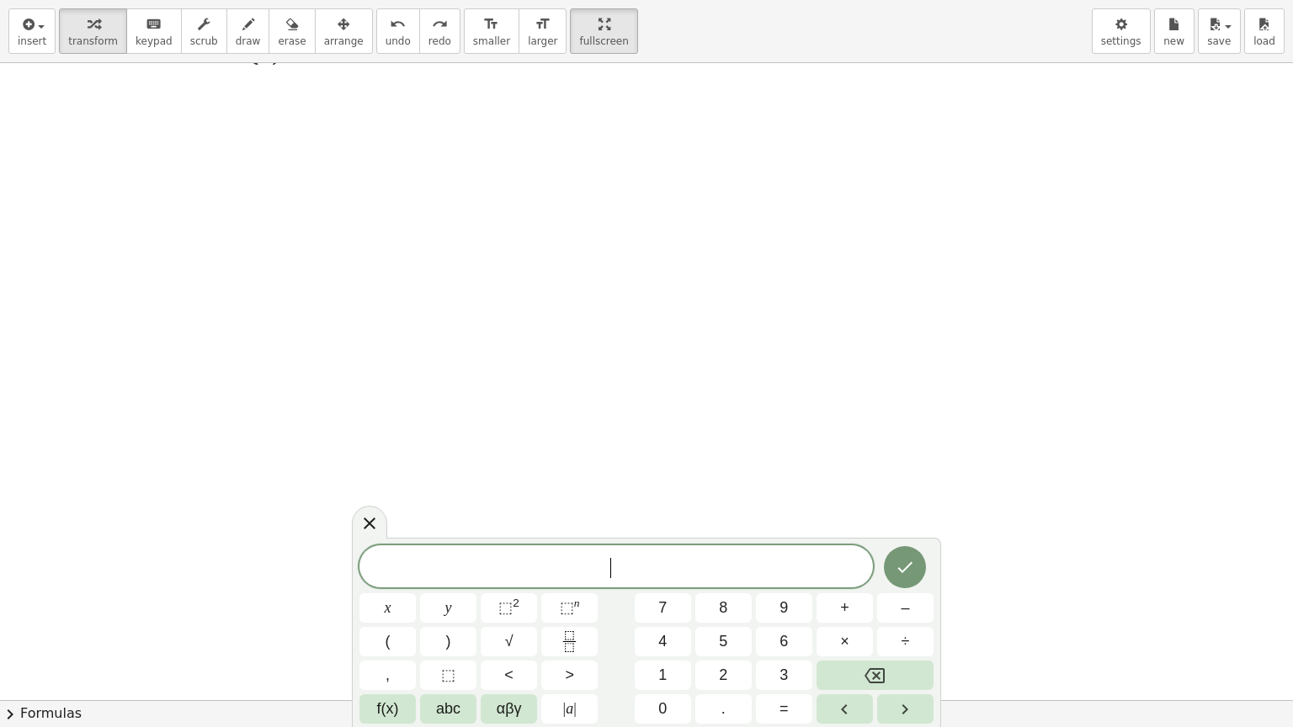
click at [511, 556] on span "​" at bounding box center [615, 568] width 513 height 24
click at [388, 614] on span "f(x)" at bounding box center [388, 709] width 22 height 23
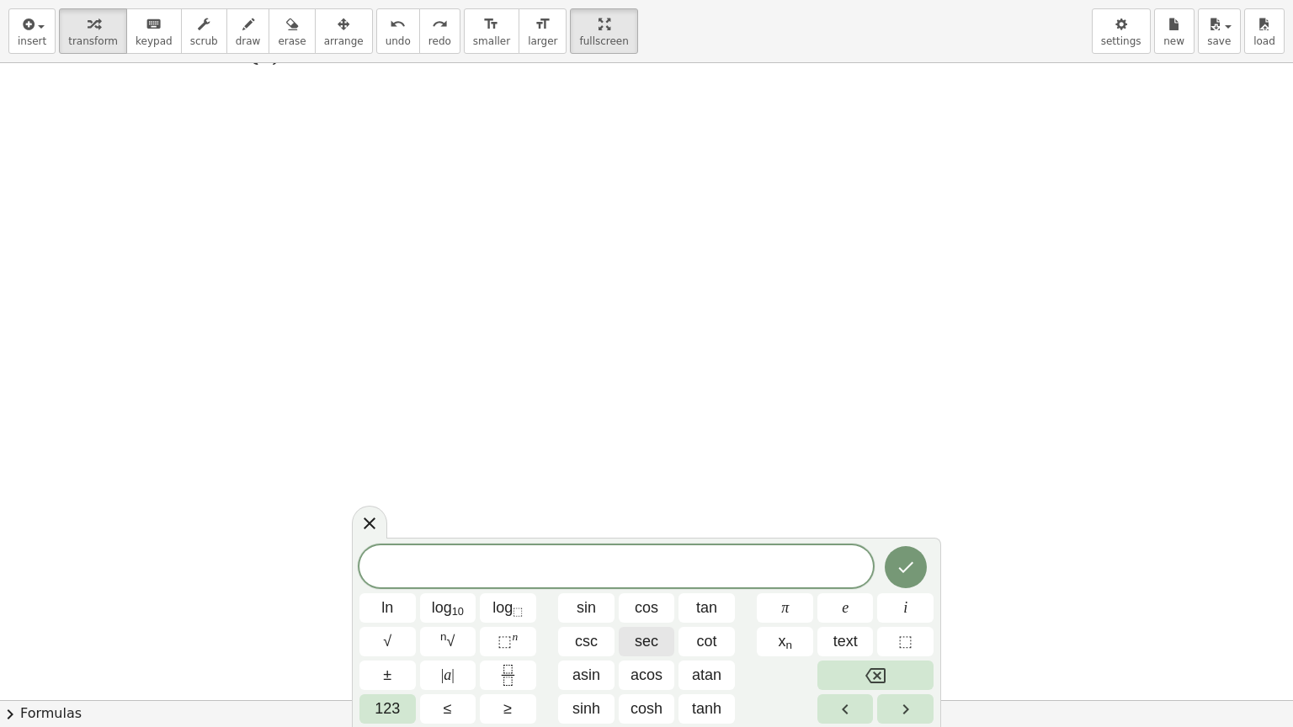
click at [646, 614] on span "sec" at bounding box center [647, 641] width 24 height 23
click at [570, 613] on button "sin" at bounding box center [586, 607] width 56 height 29
click at [641, 614] on span "sec" at bounding box center [647, 641] width 24 height 23
click at [713, 608] on span "tan" at bounding box center [706, 608] width 21 height 23
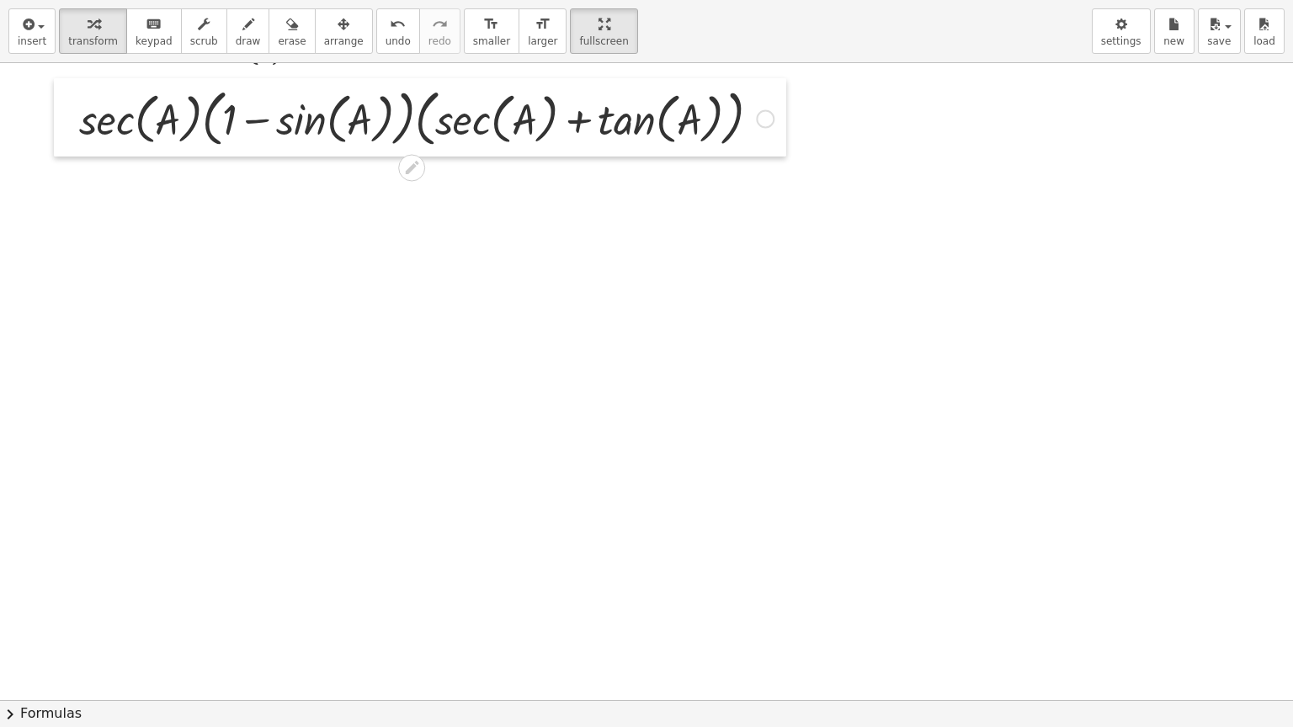
drag, startPoint x: 138, startPoint y: 214, endPoint x: 69, endPoint y: 132, distance: 106.9
click at [69, 132] on div at bounding box center [66, 117] width 25 height 78
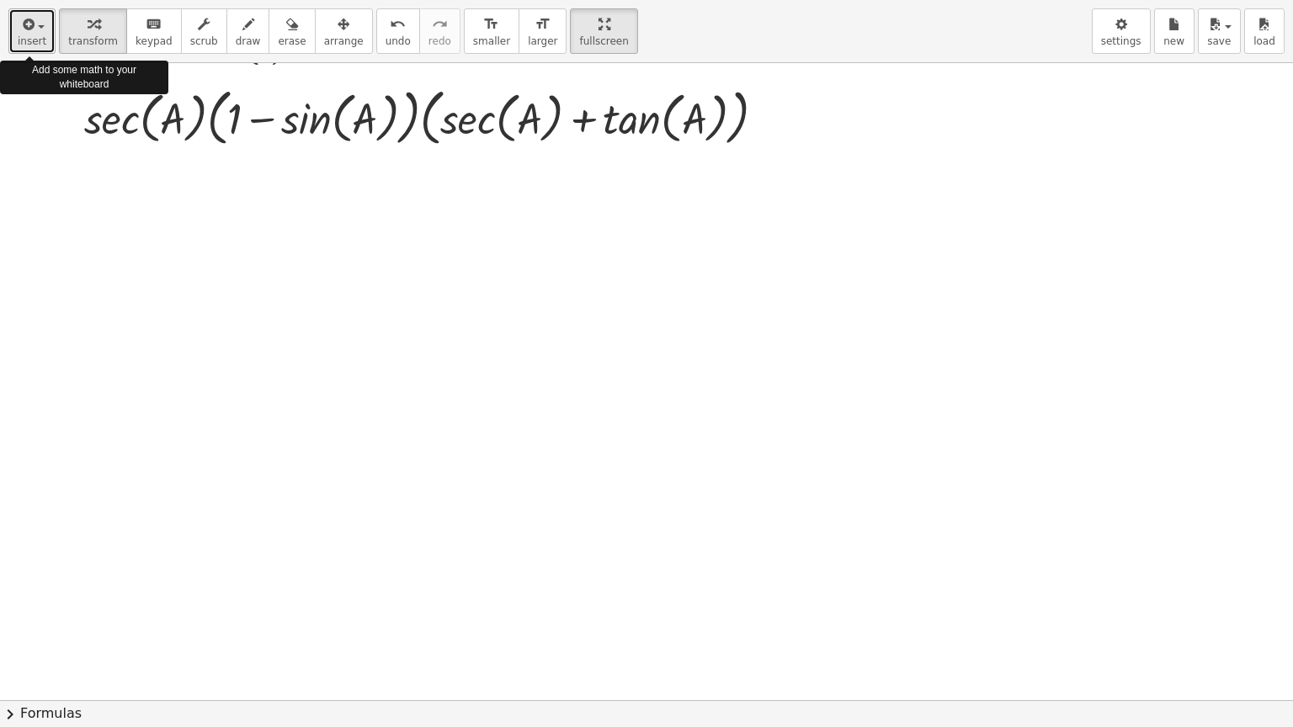
click at [26, 40] on span "insert" at bounding box center [32, 41] width 29 height 12
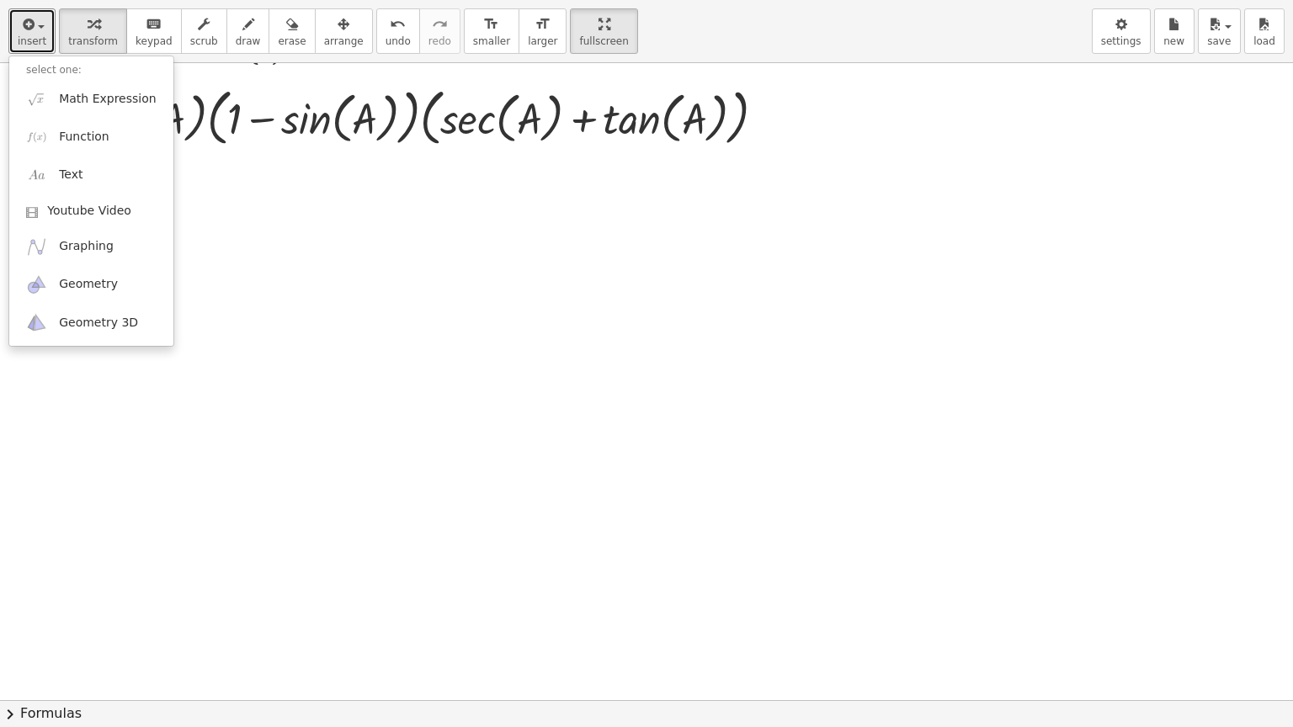
click at [364, 371] on div at bounding box center [646, 448] width 1293 height 1274
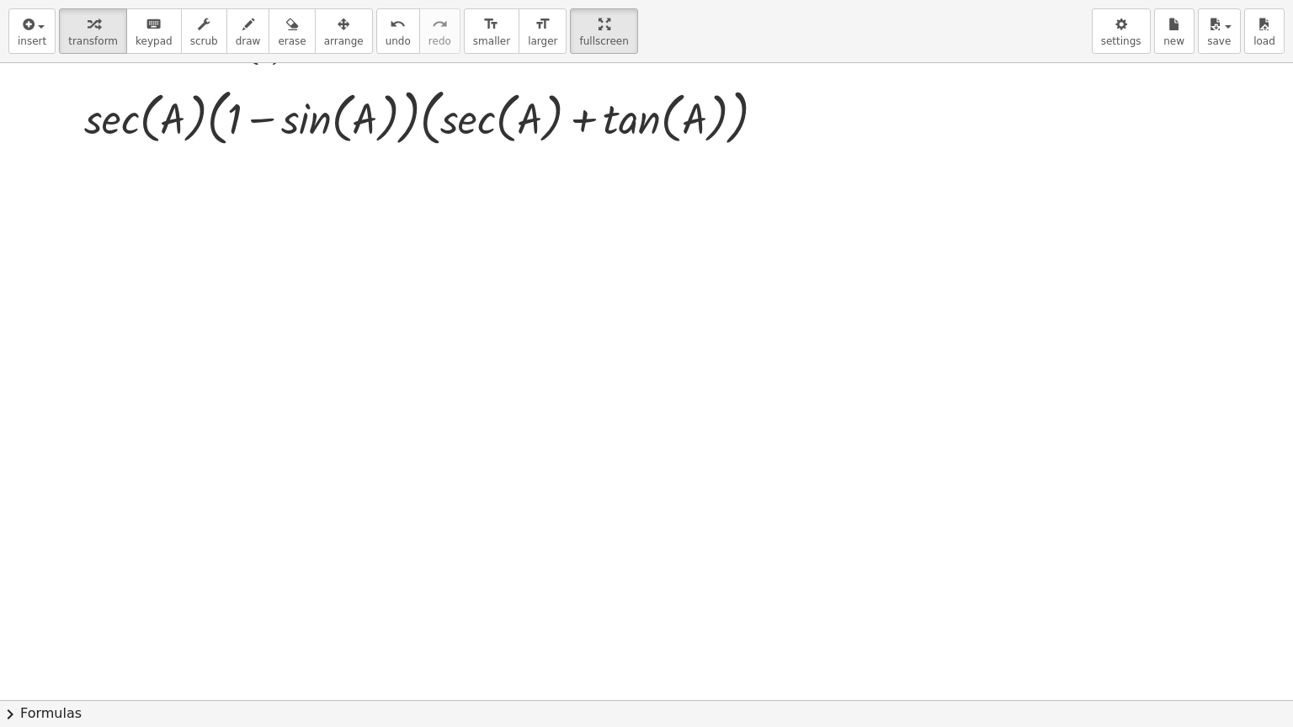
click at [39, 614] on button "chevron_right Formulas" at bounding box center [646, 713] width 1293 height 27
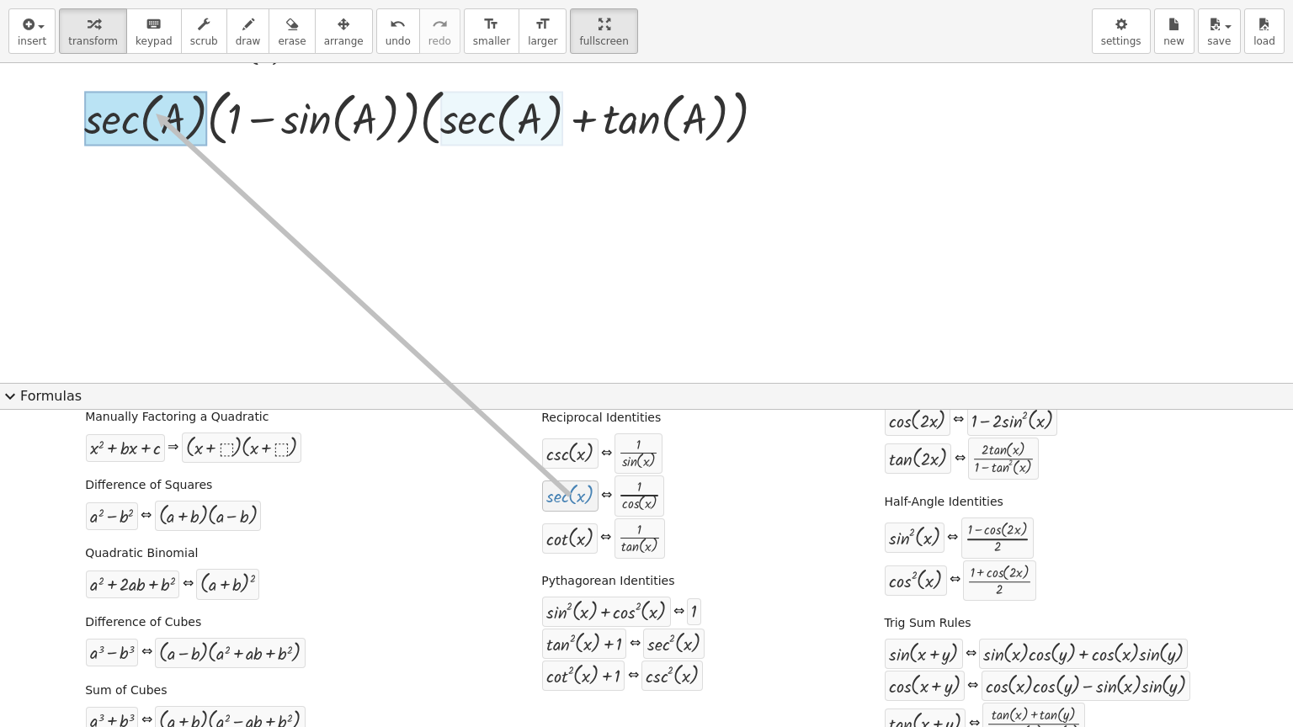
drag, startPoint x: 577, startPoint y: 502, endPoint x: 148, endPoint y: 113, distance: 578.6
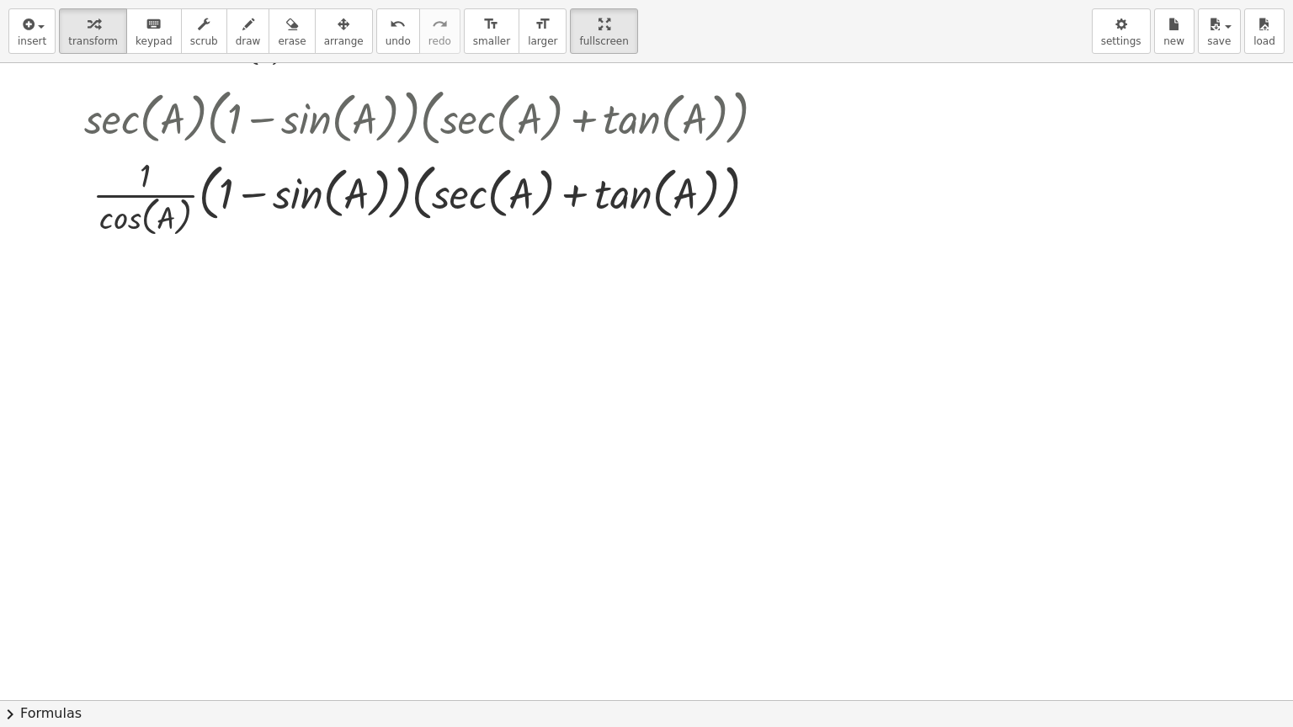
click at [37, 614] on button "chevron_right Formulas" at bounding box center [646, 713] width 1293 height 27
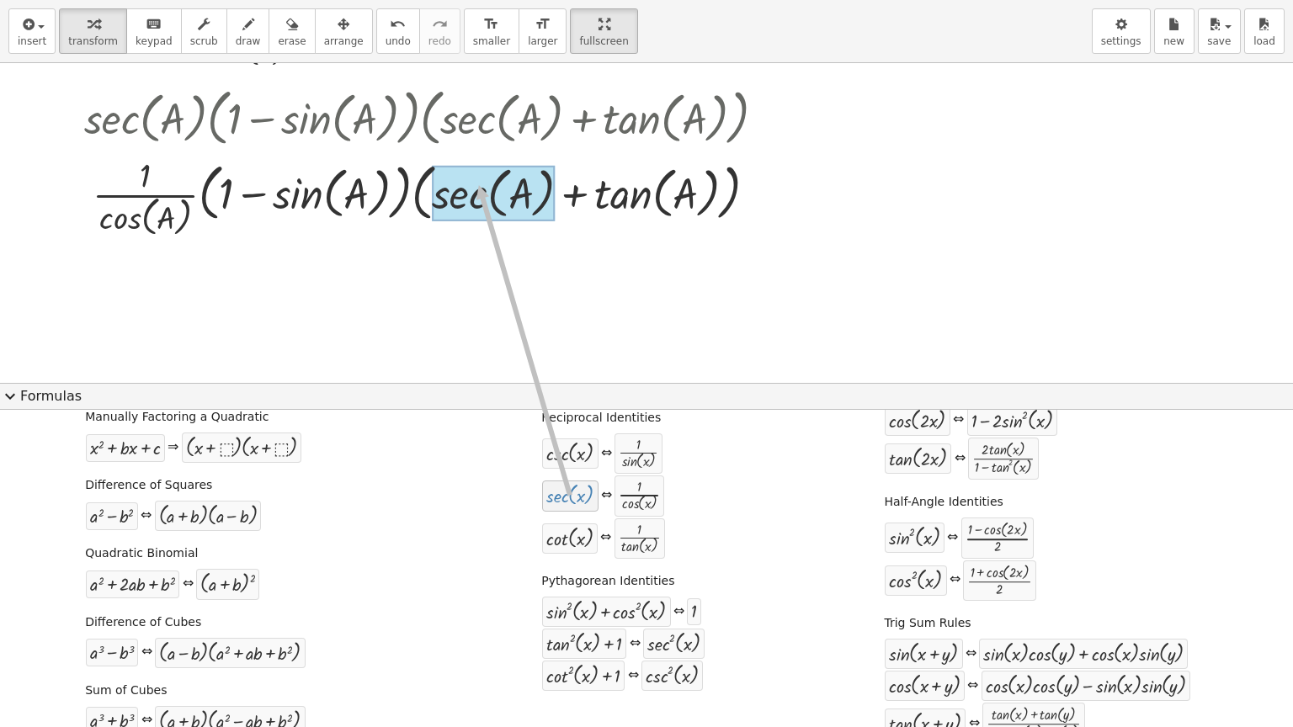
drag, startPoint x: 547, startPoint y: 497, endPoint x: 471, endPoint y: 184, distance: 321.3
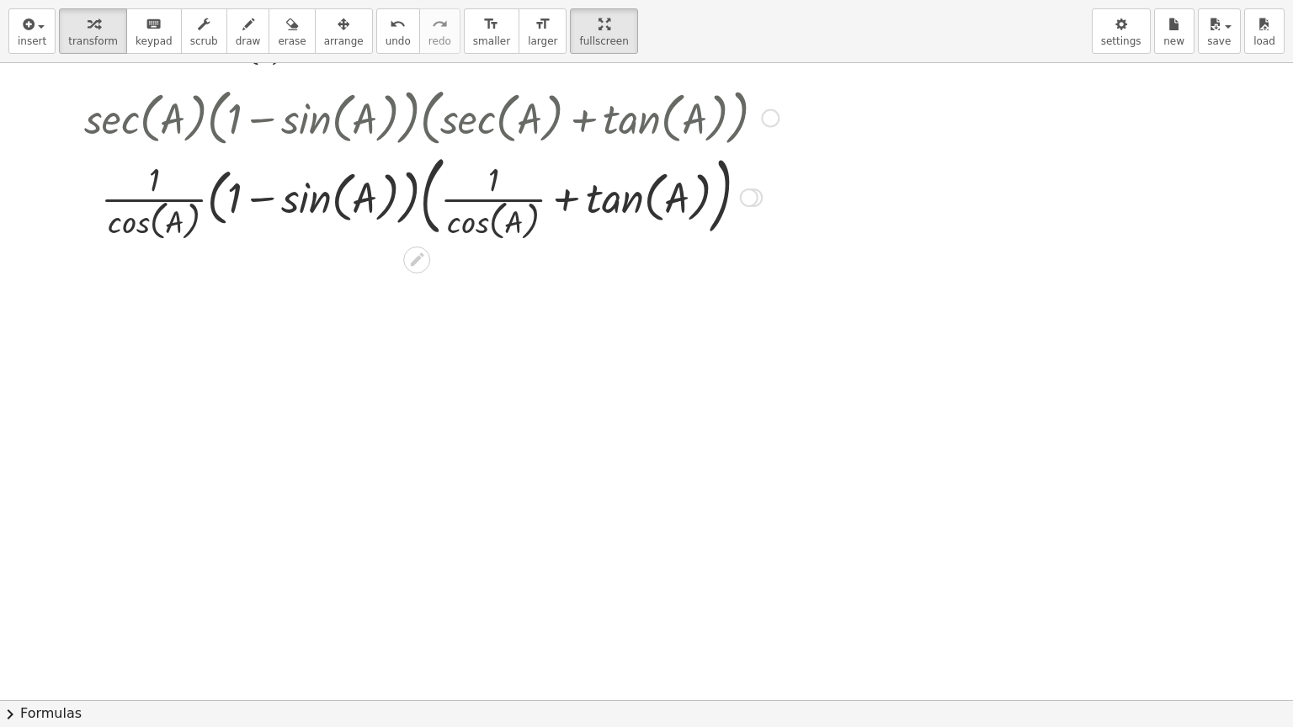
click at [654, 212] on div at bounding box center [431, 196] width 711 height 98
click at [53, 614] on button "chevron_right Formulas" at bounding box center [646, 713] width 1293 height 27
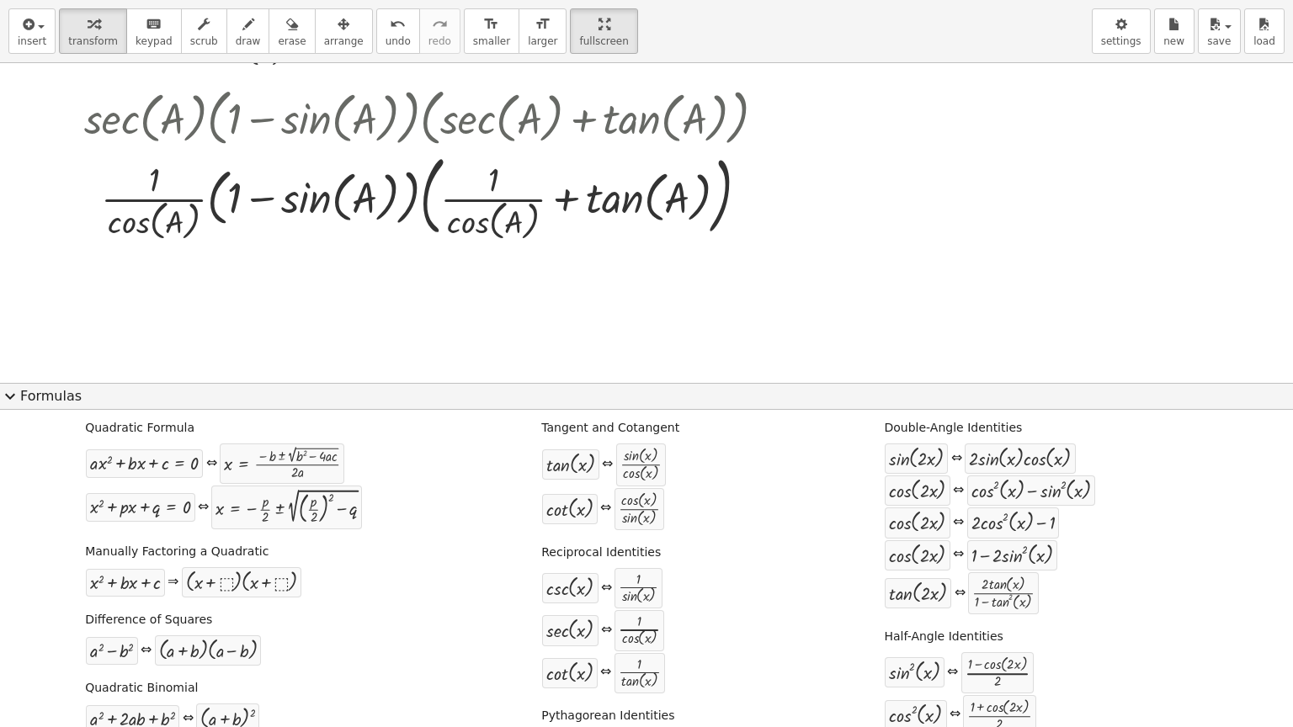
scroll to position [0, 0]
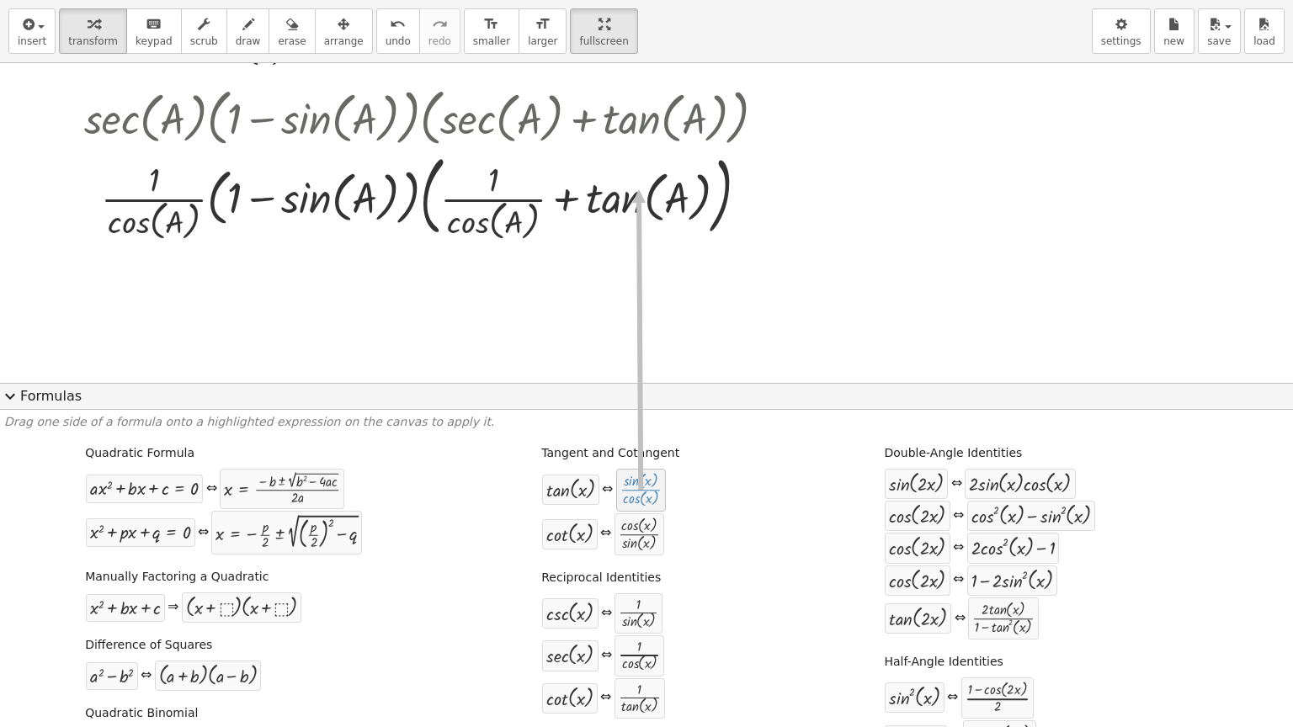
drag, startPoint x: 627, startPoint y: 496, endPoint x: 634, endPoint y: 189, distance: 306.4
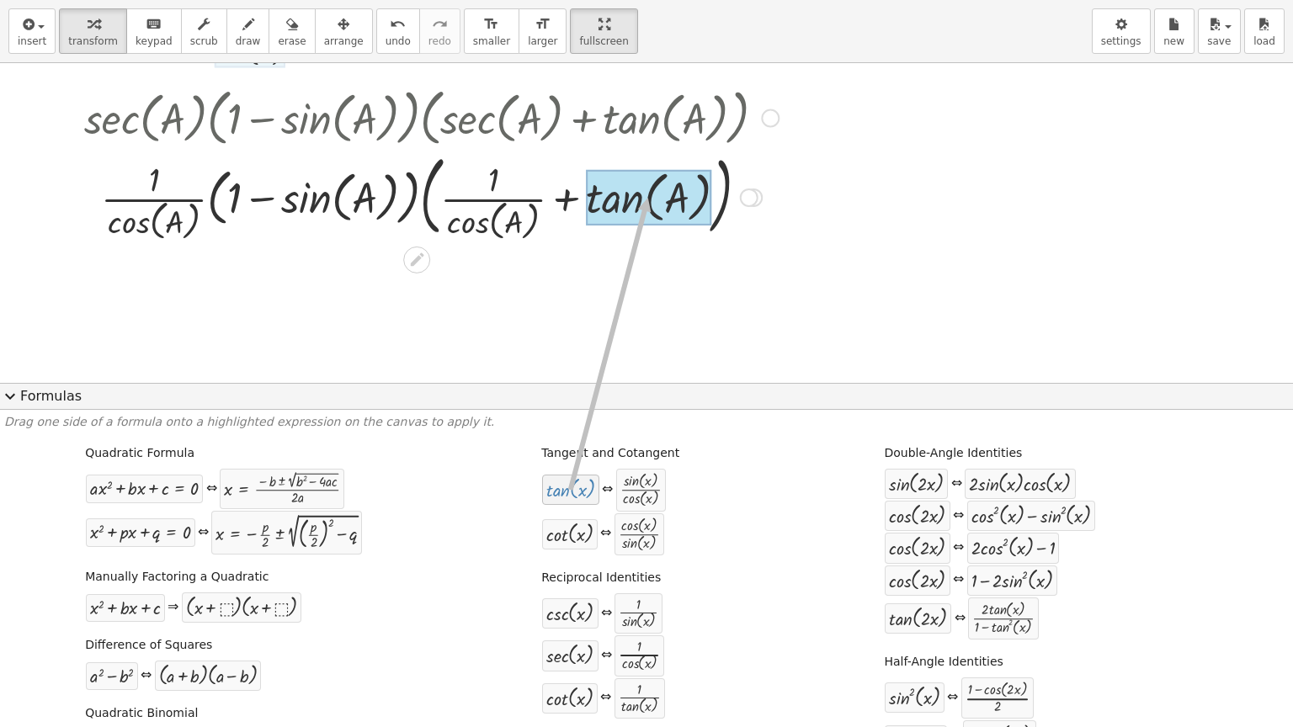
drag, startPoint x: 552, startPoint y: 498, endPoint x: 641, endPoint y: 198, distance: 313.2
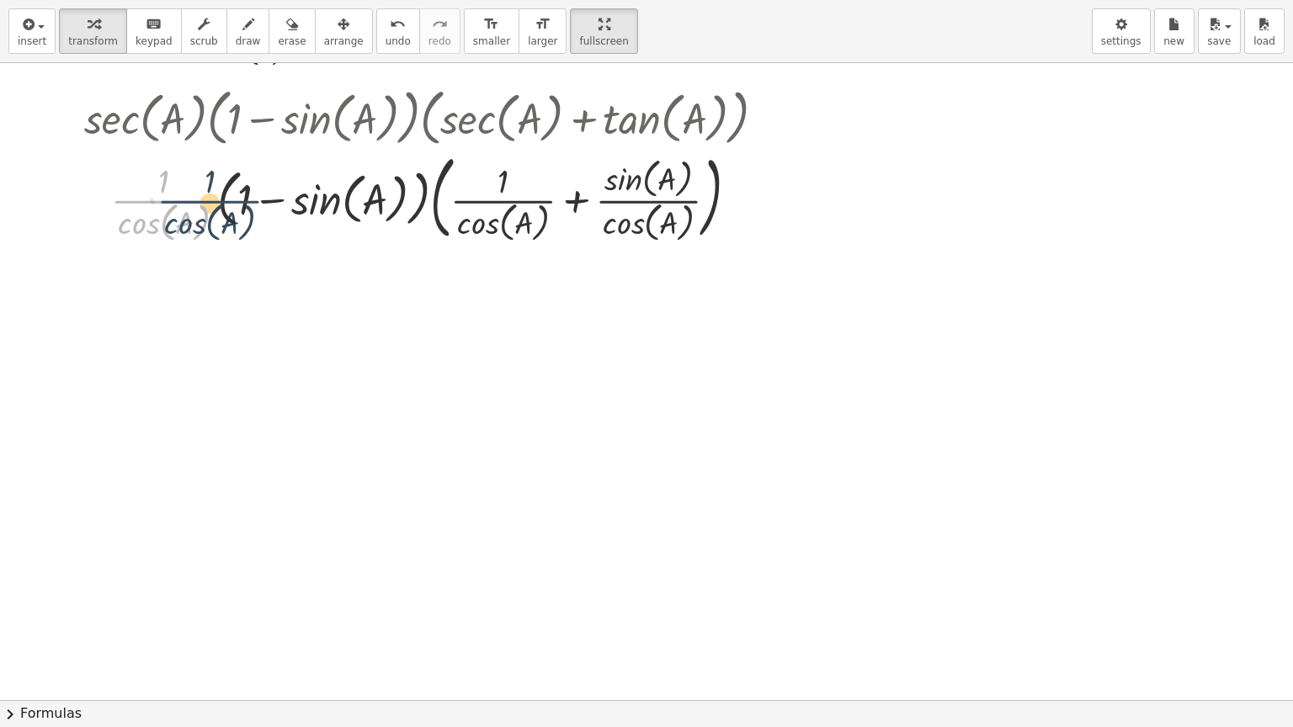
drag, startPoint x: 208, startPoint y: 199, endPoint x: 256, endPoint y: 199, distance: 48.0
click at [256, 199] on div at bounding box center [431, 196] width 711 height 100
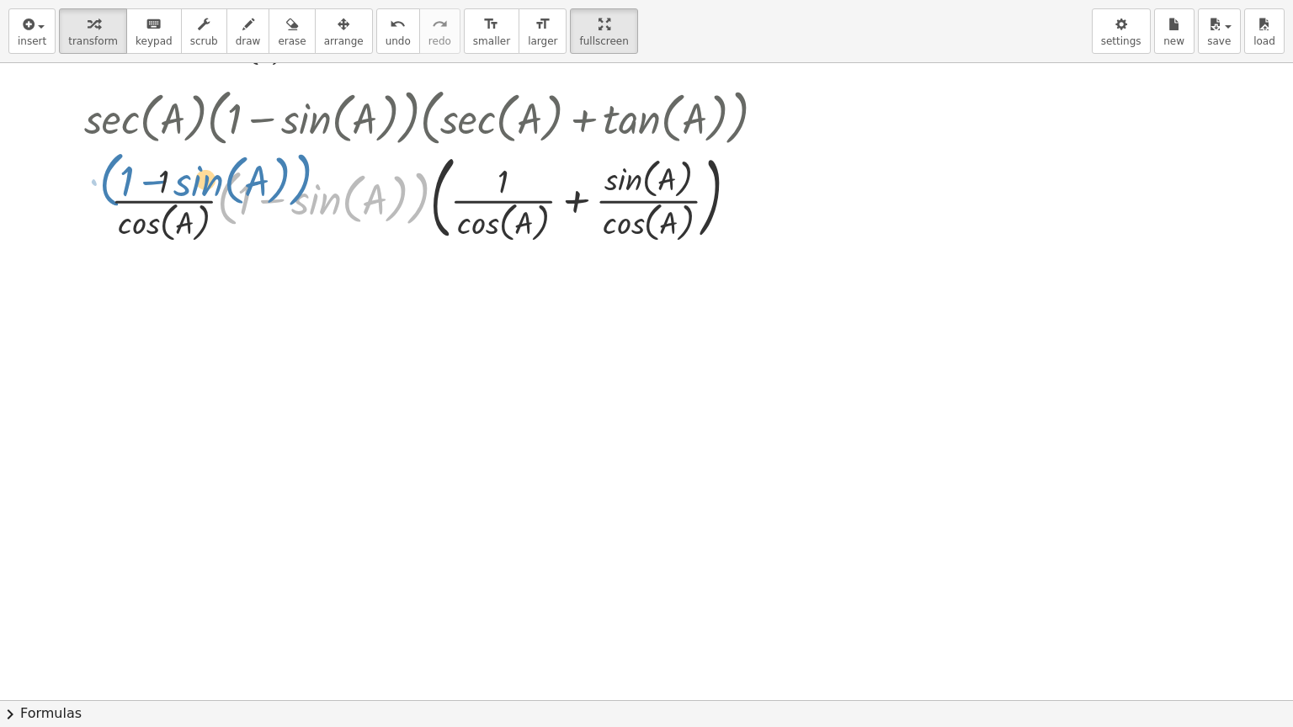
drag, startPoint x: 222, startPoint y: 205, endPoint x: 102, endPoint y: 186, distance: 121.8
click at [102, 186] on div at bounding box center [431, 196] width 711 height 100
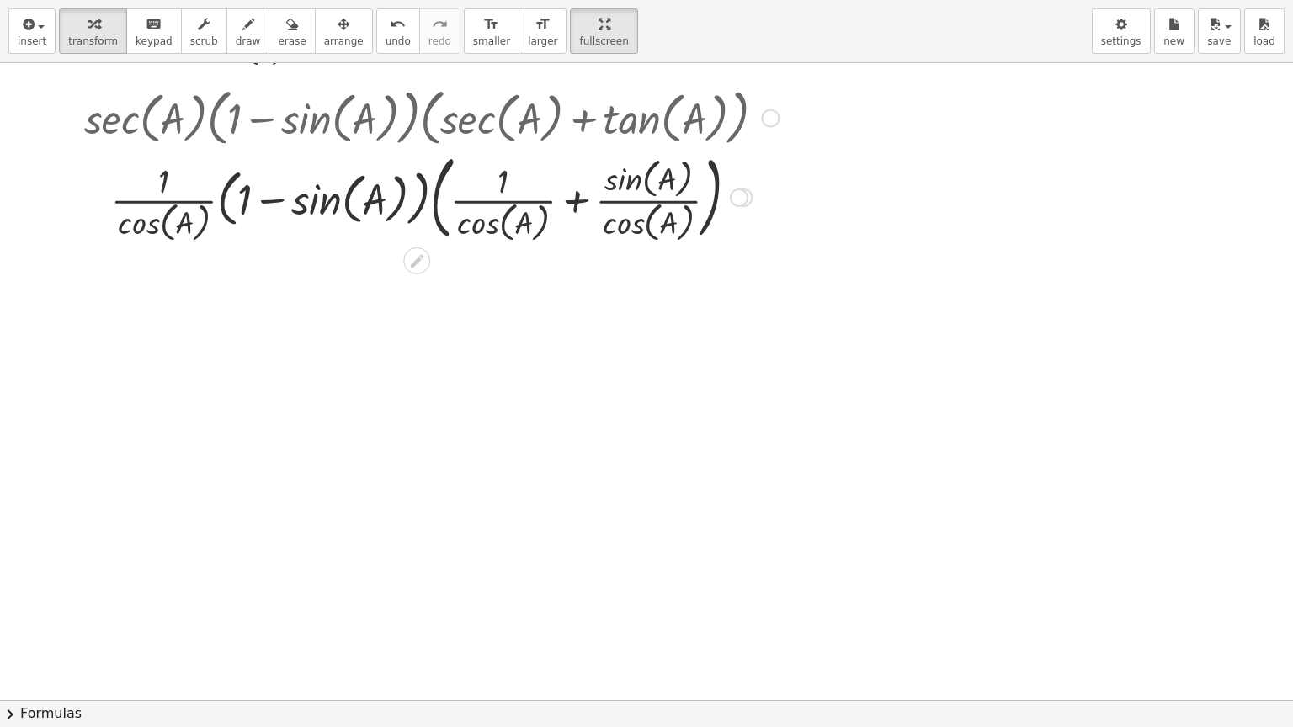
click at [187, 199] on div at bounding box center [431, 196] width 711 height 100
click at [186, 199] on div at bounding box center [431, 196] width 711 height 100
drag, startPoint x: 186, startPoint y: 199, endPoint x: 338, endPoint y: 205, distance: 151.6
click at [338, 205] on div at bounding box center [431, 196] width 711 height 100
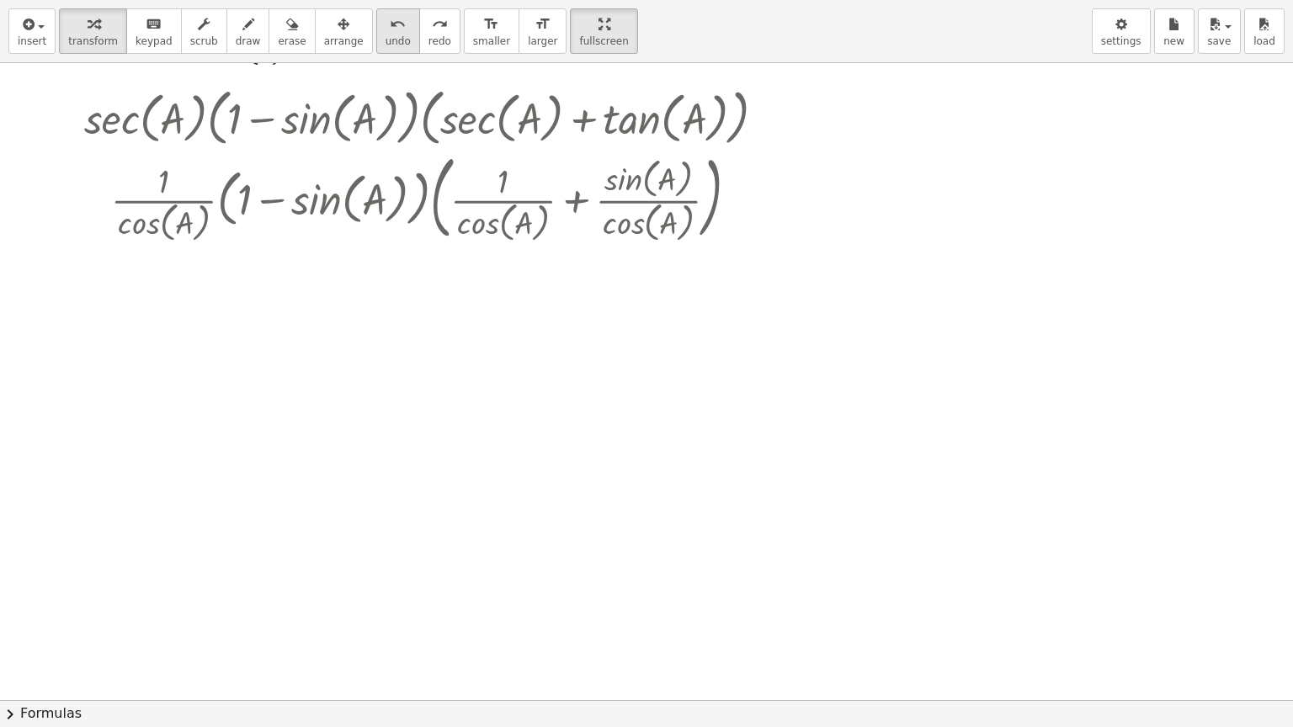
click at [385, 39] on span "undo" at bounding box center [397, 41] width 25 height 12
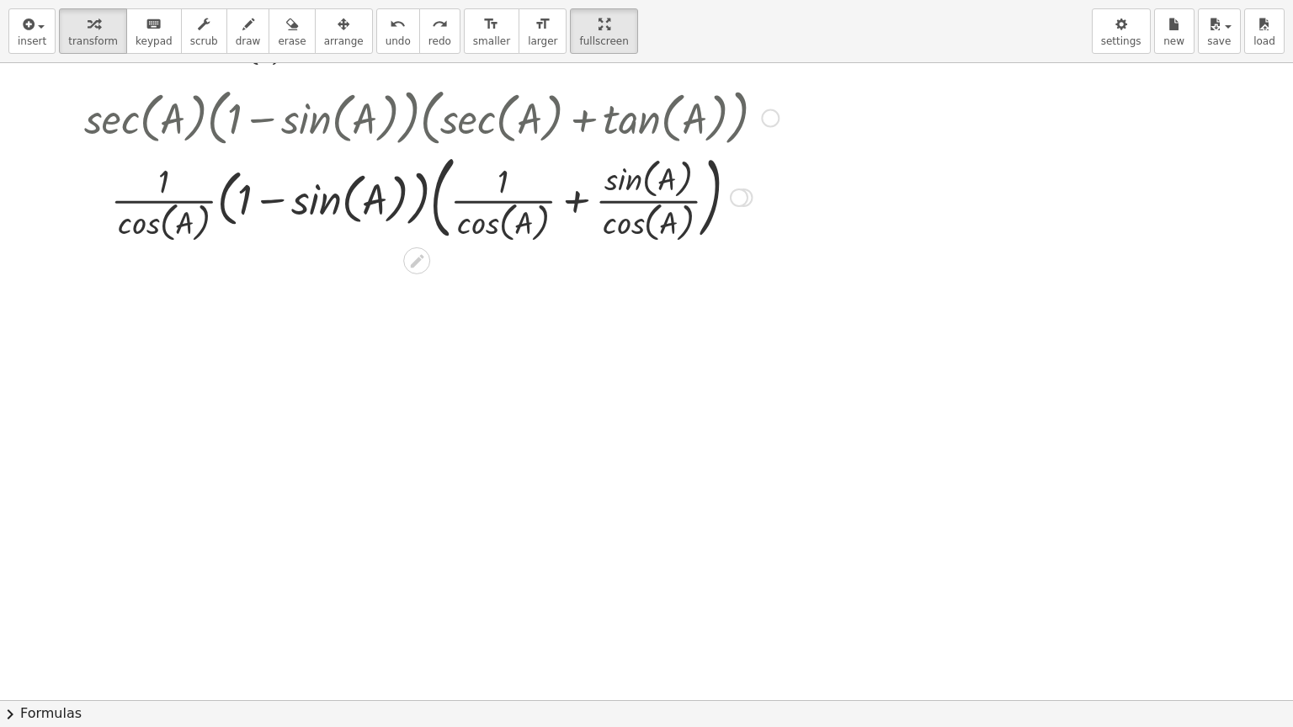
click at [573, 198] on div at bounding box center [431, 196] width 711 height 100
click at [573, 198] on div at bounding box center [431, 195] width 711 height 93
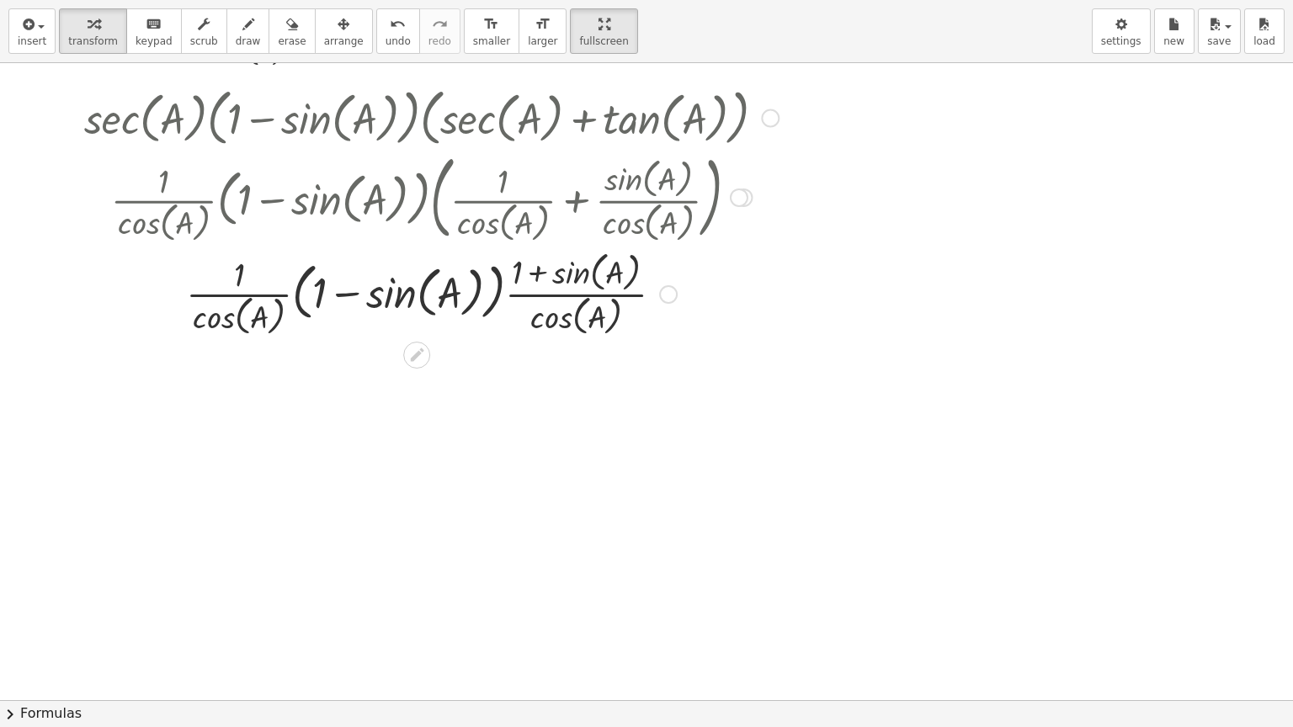
click at [272, 295] on div at bounding box center [431, 292] width 711 height 93
click at [268, 290] on div at bounding box center [431, 292] width 711 height 93
drag, startPoint x: 239, startPoint y: 295, endPoint x: 350, endPoint y: 339, distance: 119.7
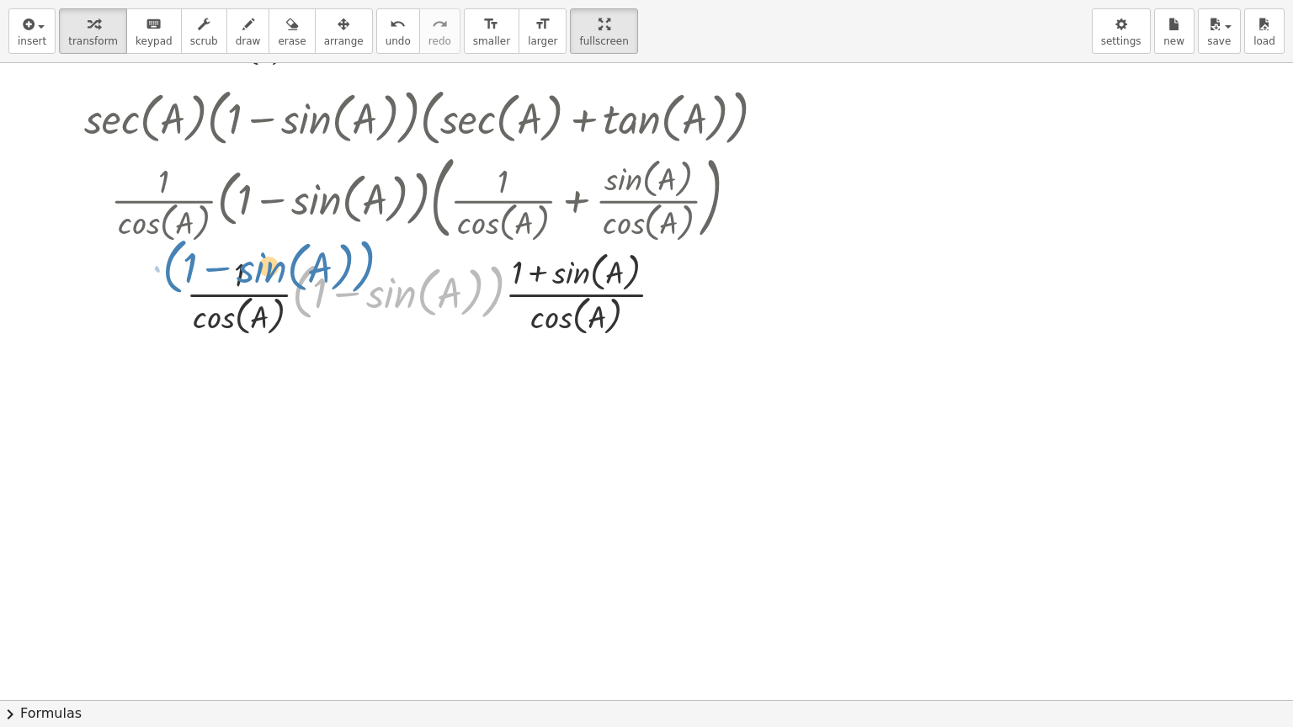
drag, startPoint x: 298, startPoint y: 286, endPoint x: 168, endPoint y: 261, distance: 132.1
click at [168, 261] on div at bounding box center [431, 292] width 711 height 93
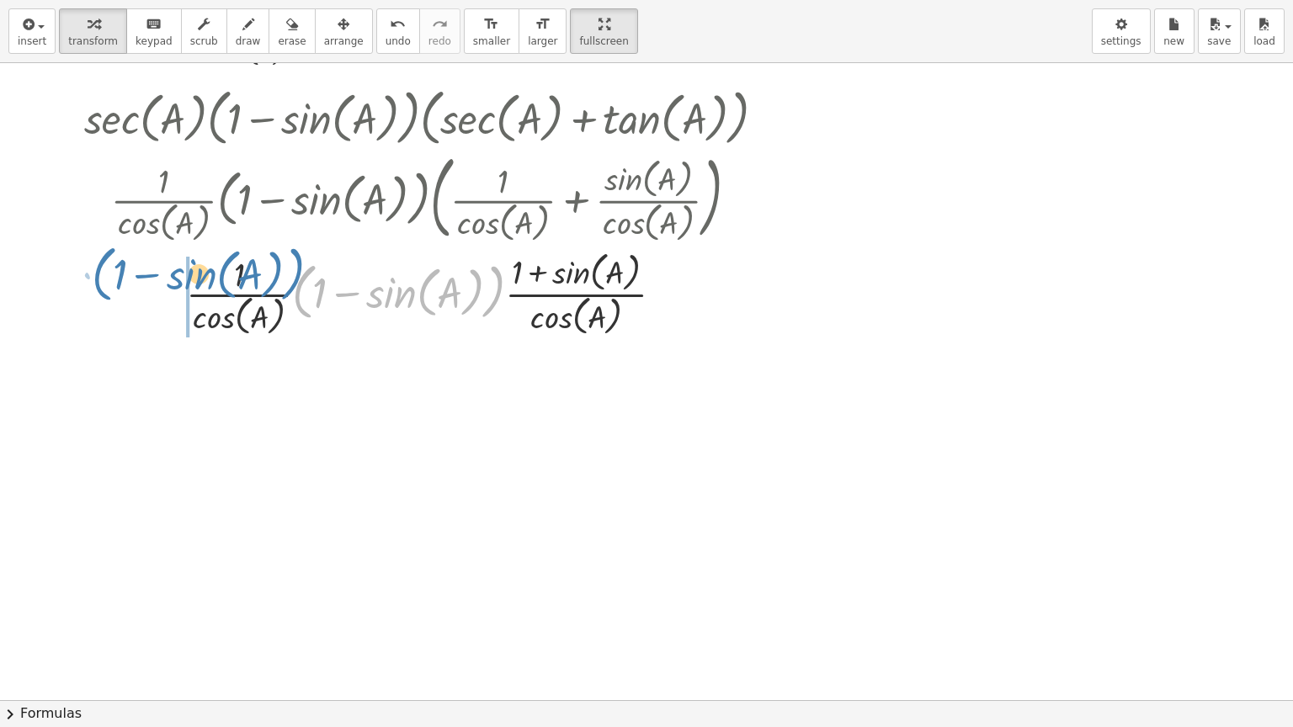
drag, startPoint x: 488, startPoint y: 304, endPoint x: 287, endPoint y: 286, distance: 201.9
click at [287, 286] on div at bounding box center [431, 292] width 711 height 93
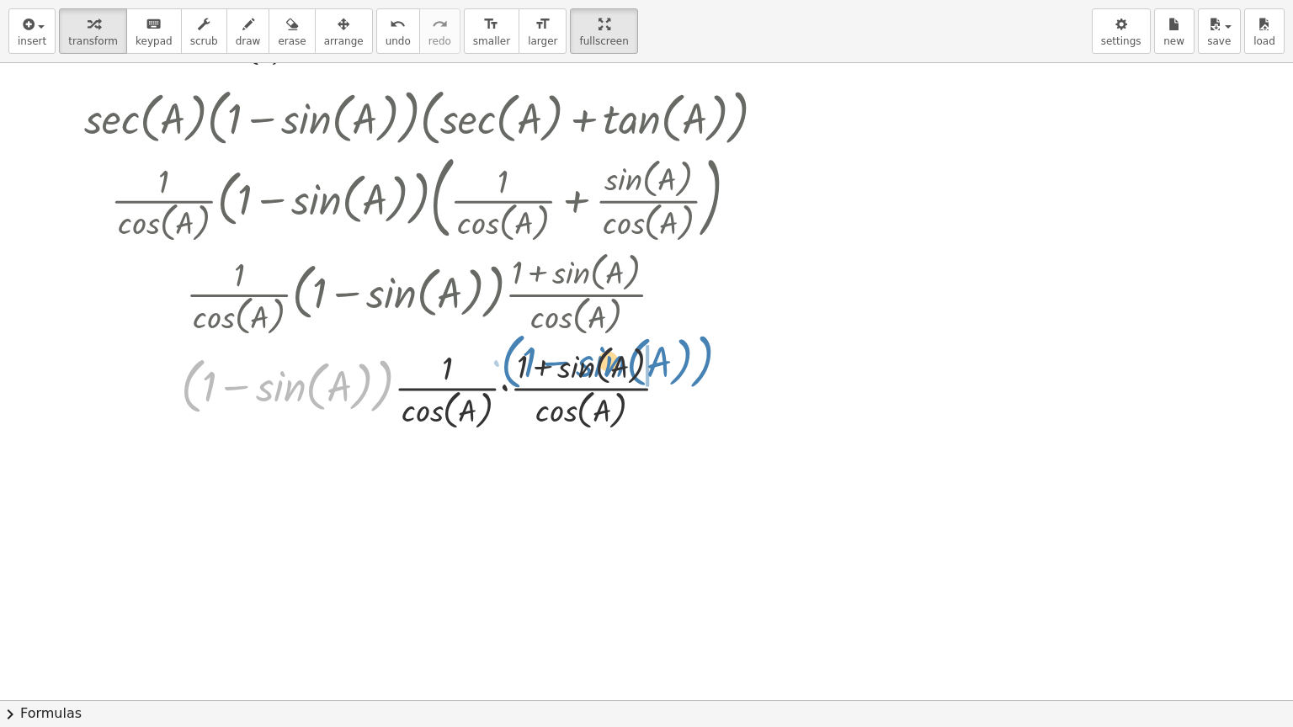
drag, startPoint x: 181, startPoint y: 385, endPoint x: 502, endPoint y: 361, distance: 321.6
click at [502, 361] on div at bounding box center [431, 386] width 711 height 93
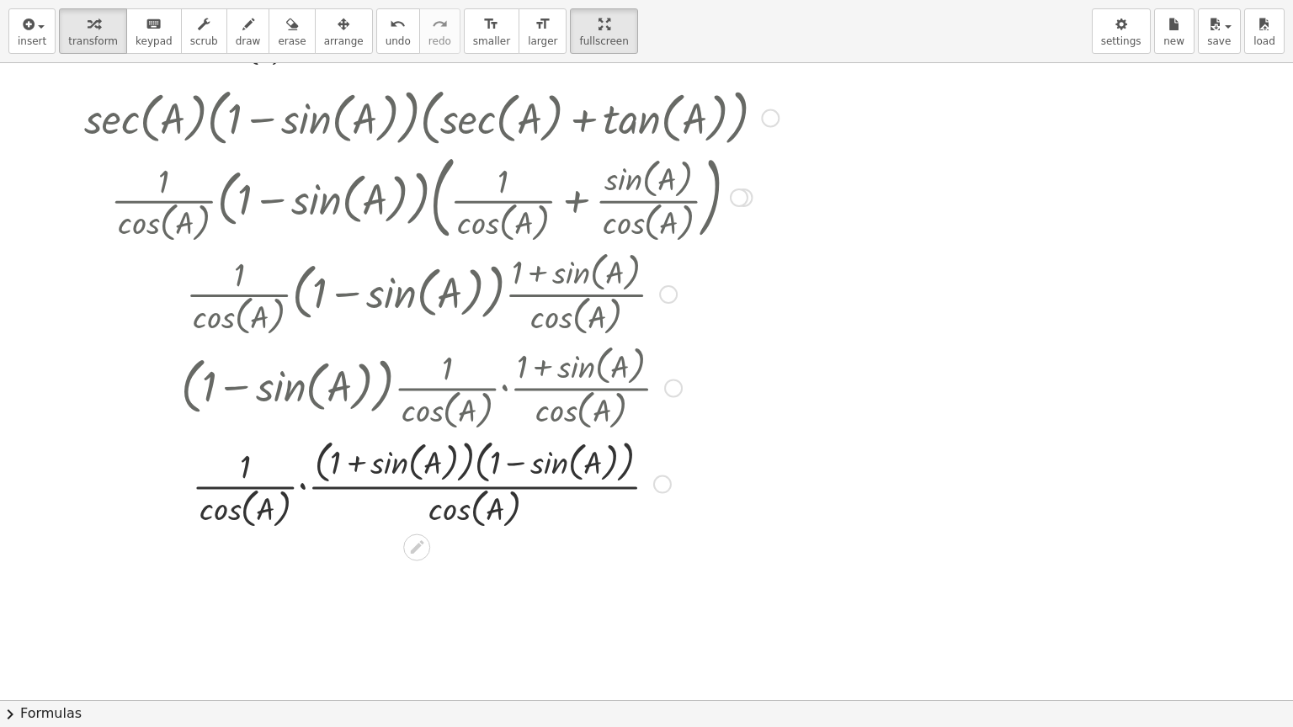
click at [475, 468] on div at bounding box center [431, 482] width 711 height 98
drag, startPoint x: 466, startPoint y: 459, endPoint x: 486, endPoint y: 461, distance: 19.5
click at [486, 461] on div at bounding box center [431, 482] width 711 height 98
click at [302, 485] on div at bounding box center [431, 482] width 711 height 98
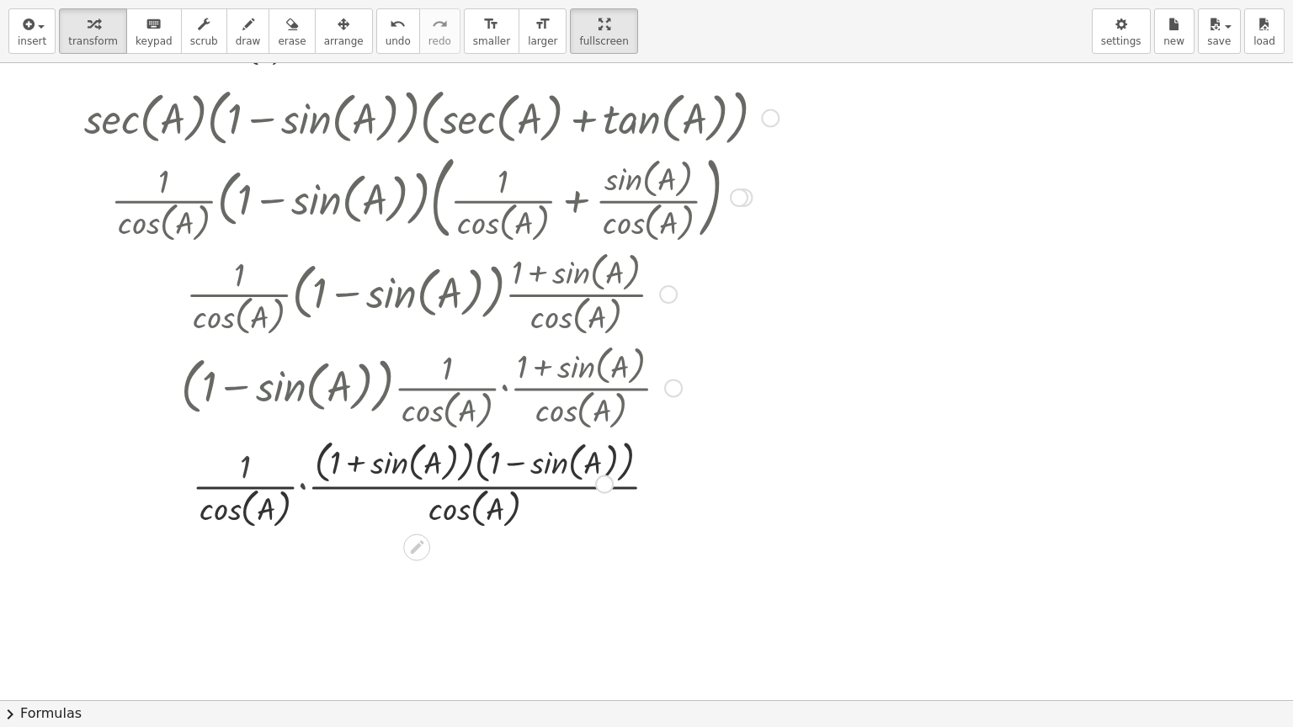
click at [302, 485] on div at bounding box center [431, 482] width 711 height 98
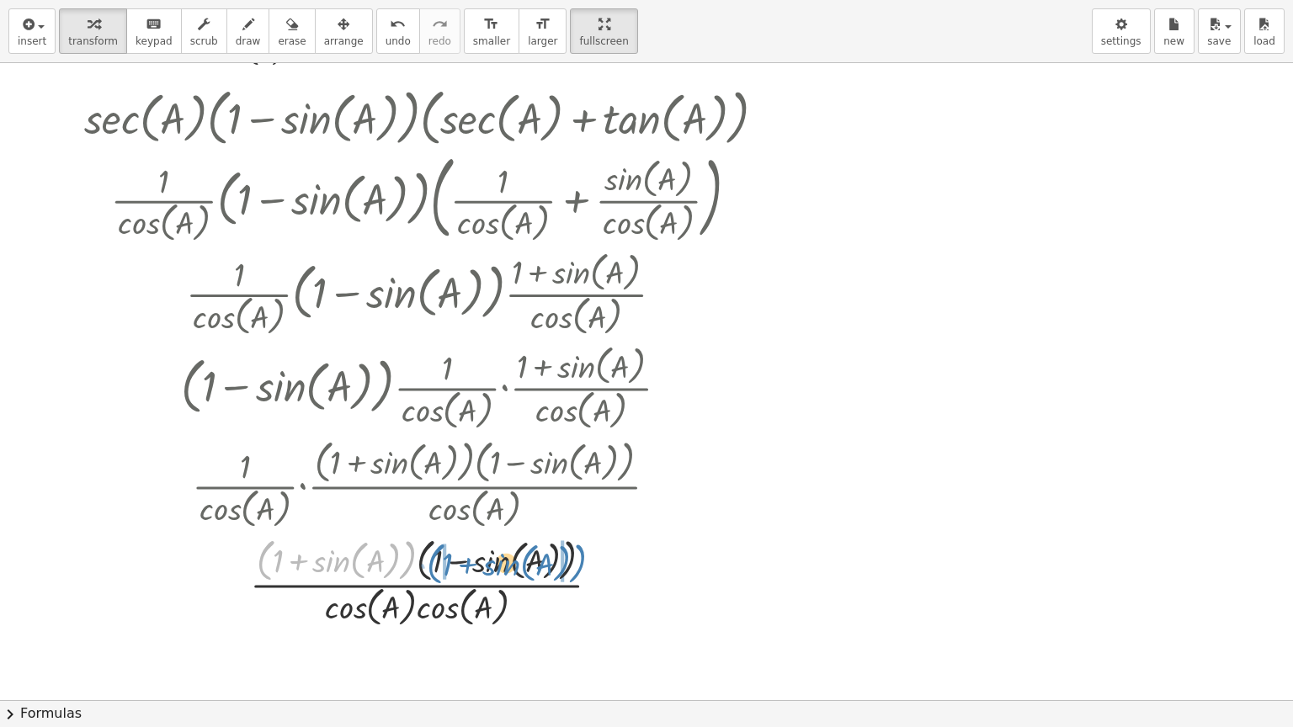
drag, startPoint x: 263, startPoint y: 557, endPoint x: 434, endPoint y: 560, distance: 171.7
click at [434, 560] on div at bounding box center [431, 581] width 711 height 98
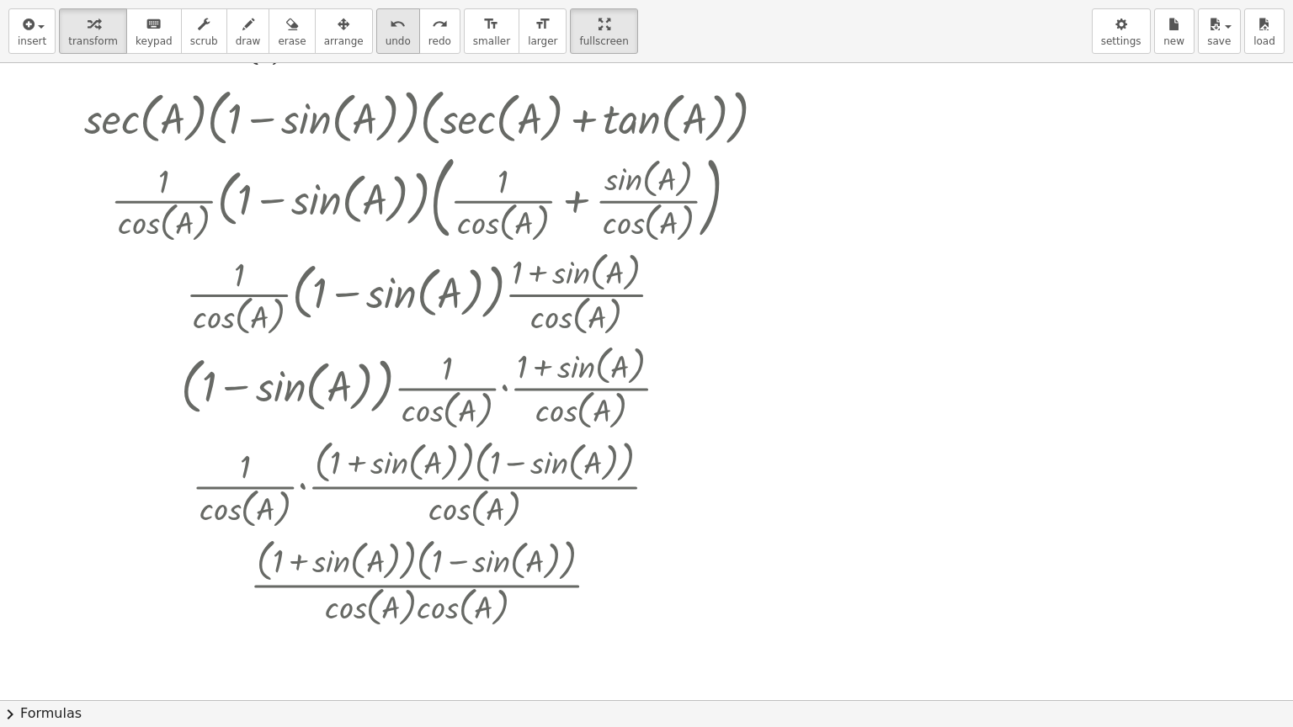
click at [385, 35] on span "undo" at bounding box center [397, 41] width 25 height 12
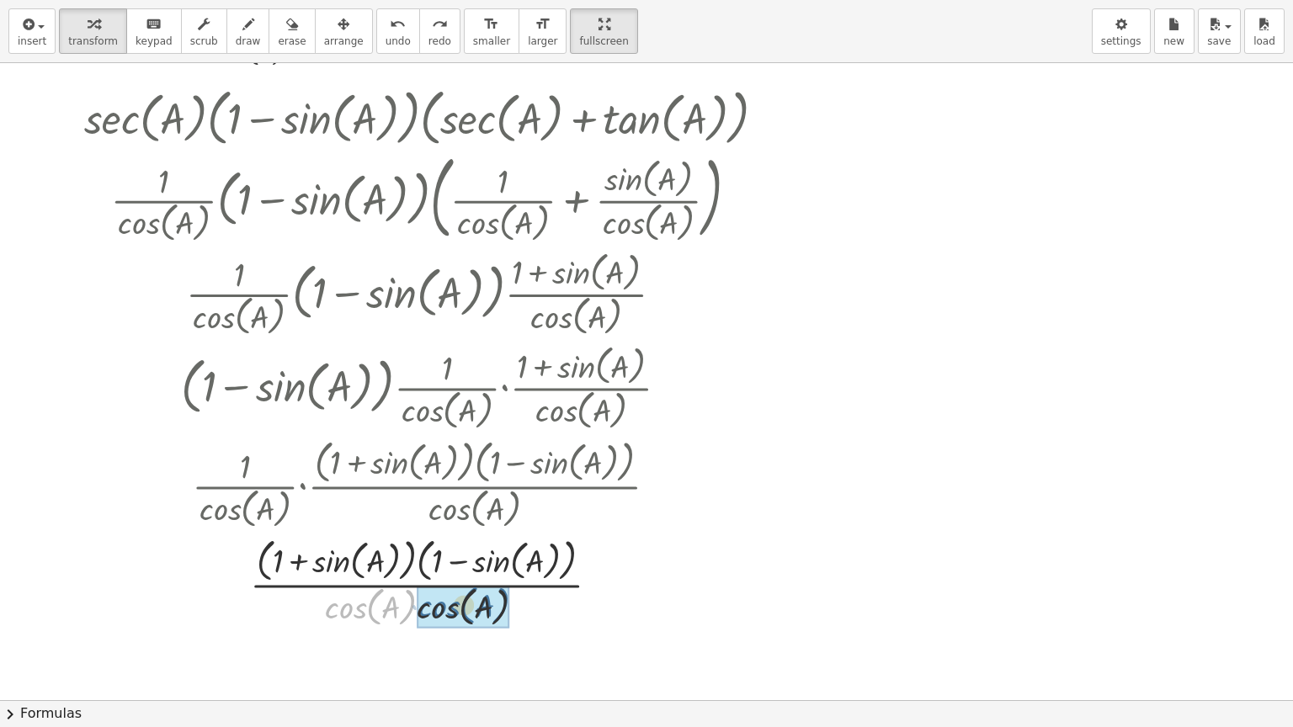
drag, startPoint x: 328, startPoint y: 604, endPoint x: 419, endPoint y: 603, distance: 90.9
drag, startPoint x: 410, startPoint y: 562, endPoint x: 432, endPoint y: 562, distance: 21.9
click at [432, 562] on div at bounding box center [431, 581] width 583 height 98
click at [412, 563] on div at bounding box center [431, 581] width 583 height 98
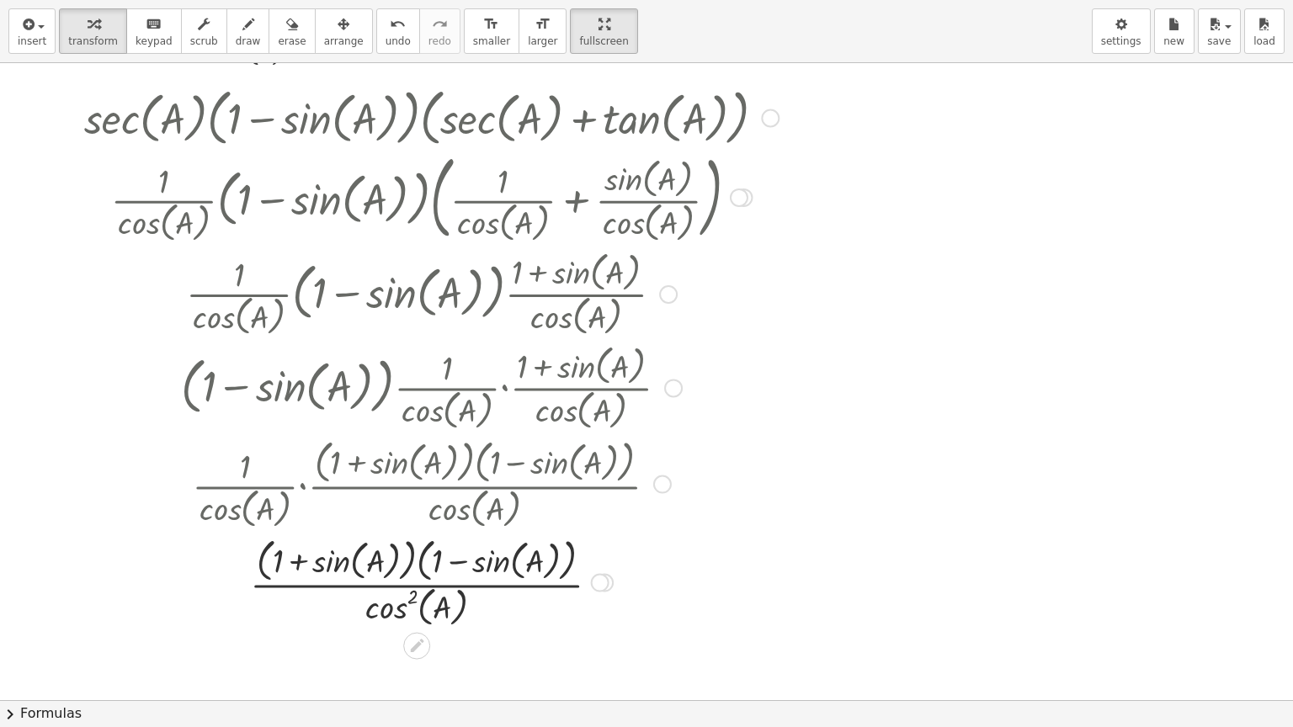
click at [415, 563] on div at bounding box center [431, 581] width 583 height 98
drag, startPoint x: 408, startPoint y: 561, endPoint x: 562, endPoint y: 568, distance: 154.2
click at [562, 568] on div at bounding box center [431, 581] width 583 height 98
click at [376, 51] on button "undo undo" at bounding box center [398, 30] width 44 height 45
drag, startPoint x: 263, startPoint y: 562, endPoint x: 273, endPoint y: 566, distance: 10.6
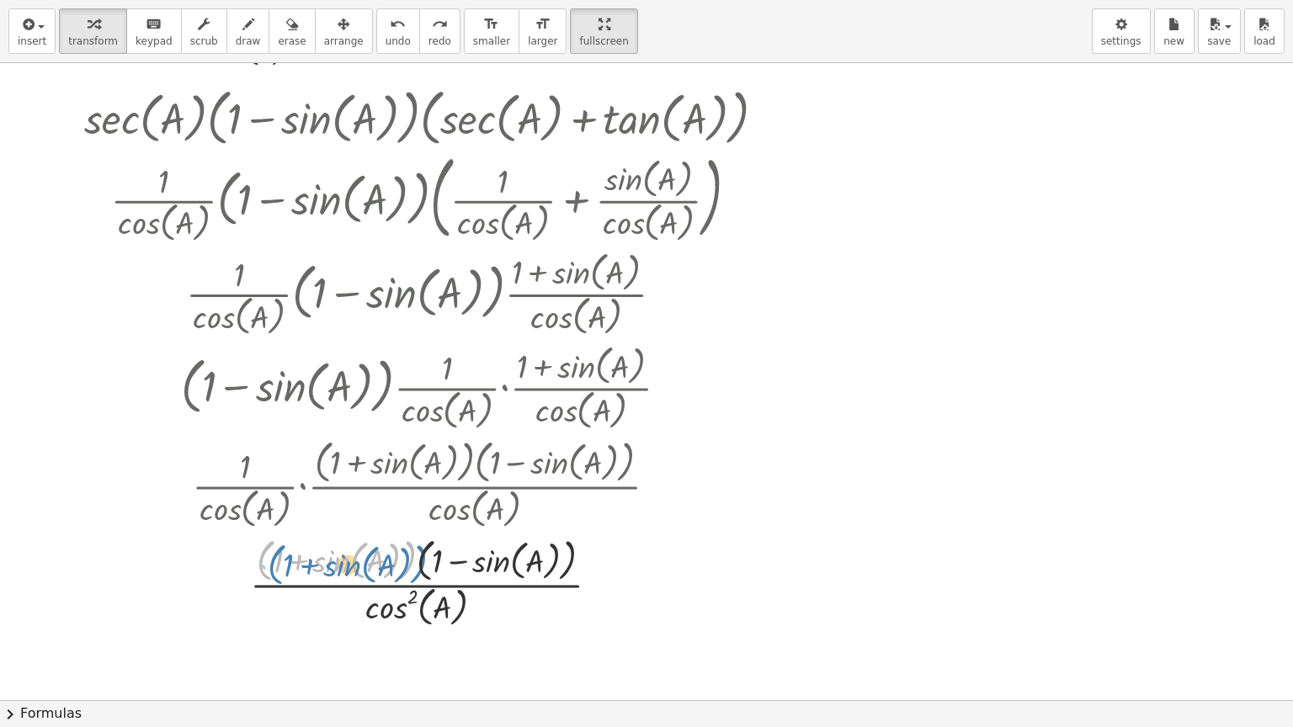
click at [273, 566] on div at bounding box center [431, 581] width 583 height 98
click at [387, 585] on div at bounding box center [431, 581] width 583 height 98
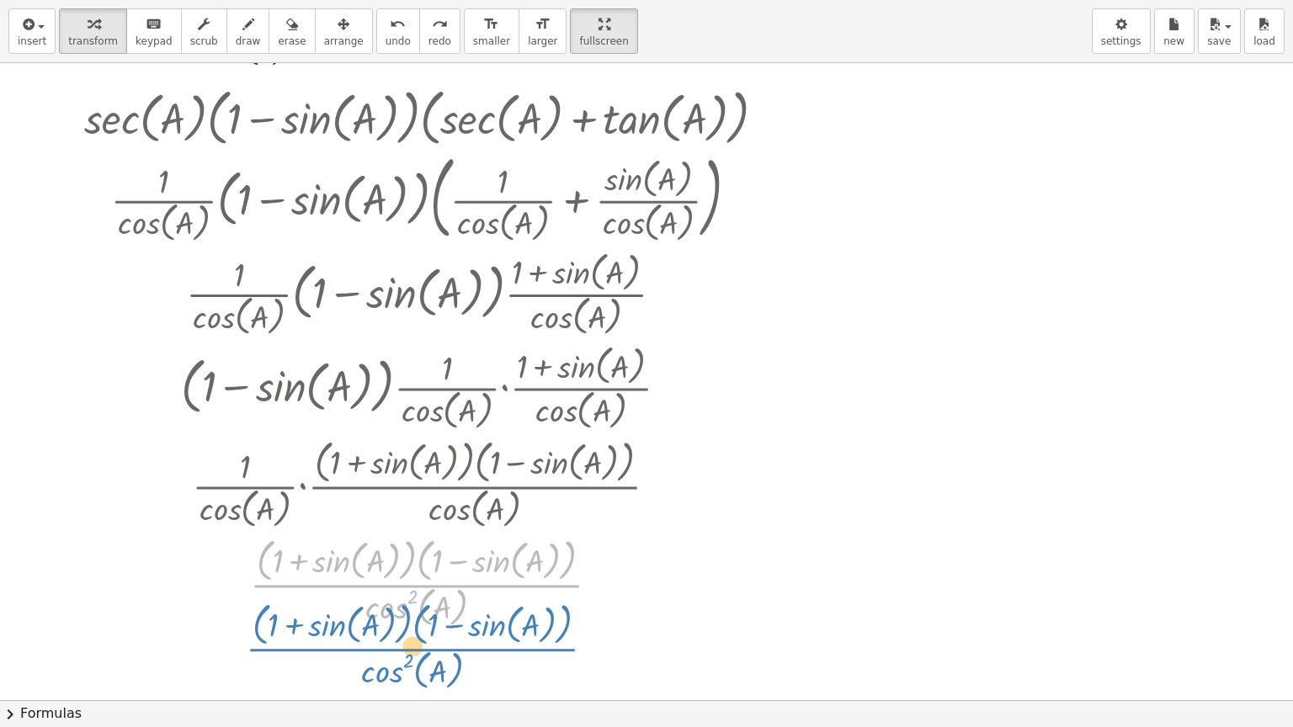
drag, startPoint x: 387, startPoint y: 585, endPoint x: 383, endPoint y: 649, distance: 64.1
click at [383, 614] on div "· ( + 1 + tan ( , A ) 2 ) · ( + 1 + cot ( , A ) 2 ) · ( + 1 + tan ( , A ) 2 ) ·…" at bounding box center [646, 448] width 1293 height 1274
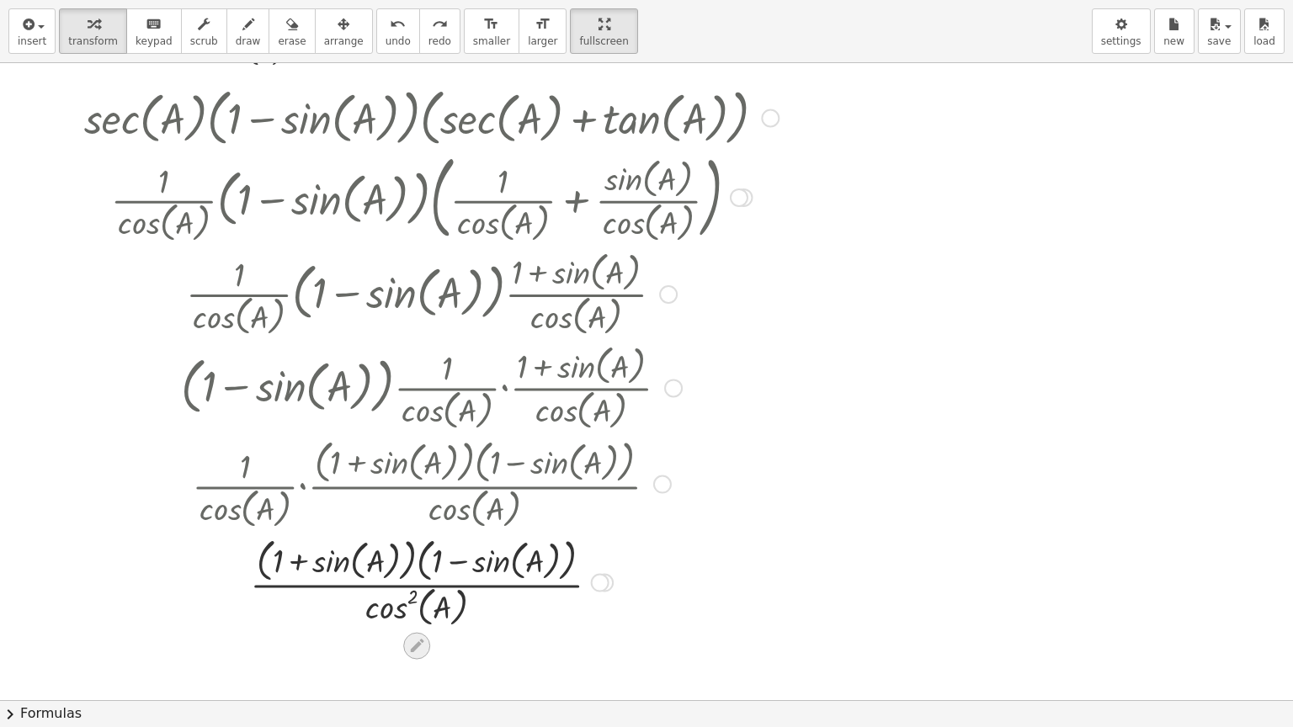
click at [426, 614] on div at bounding box center [416, 645] width 27 height 27
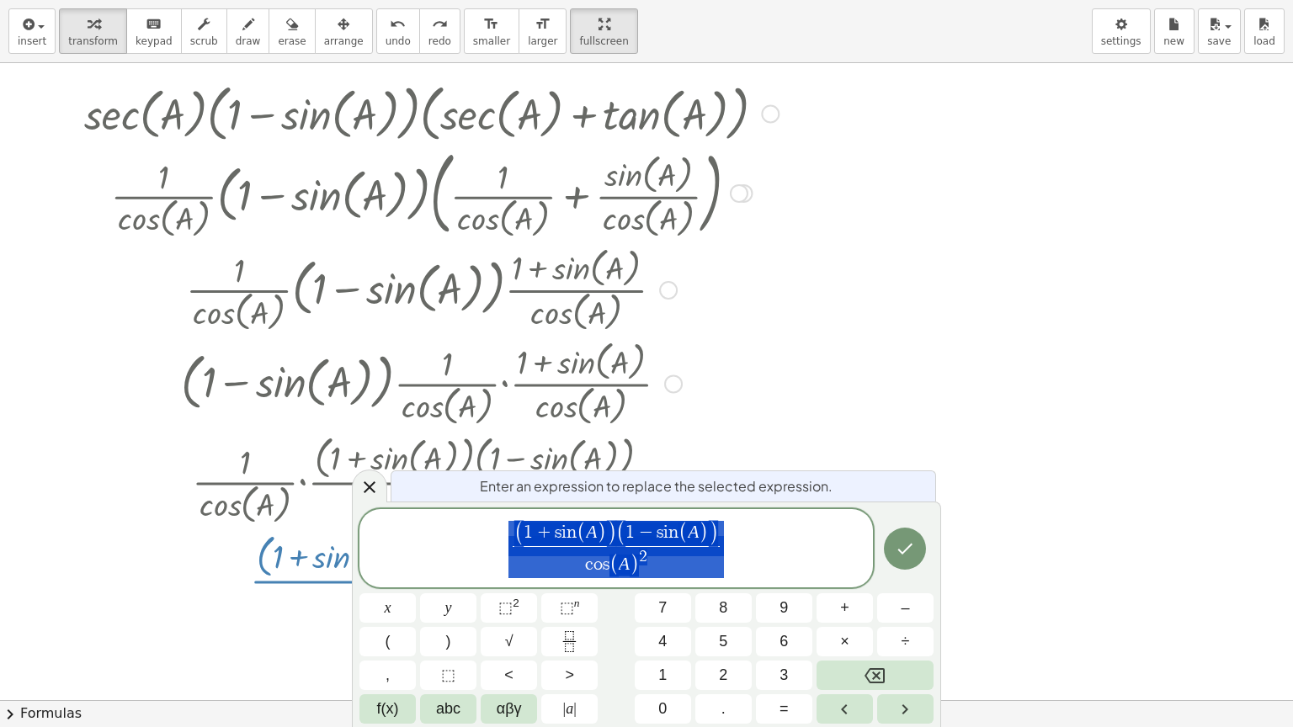
scroll to position [258, 0]
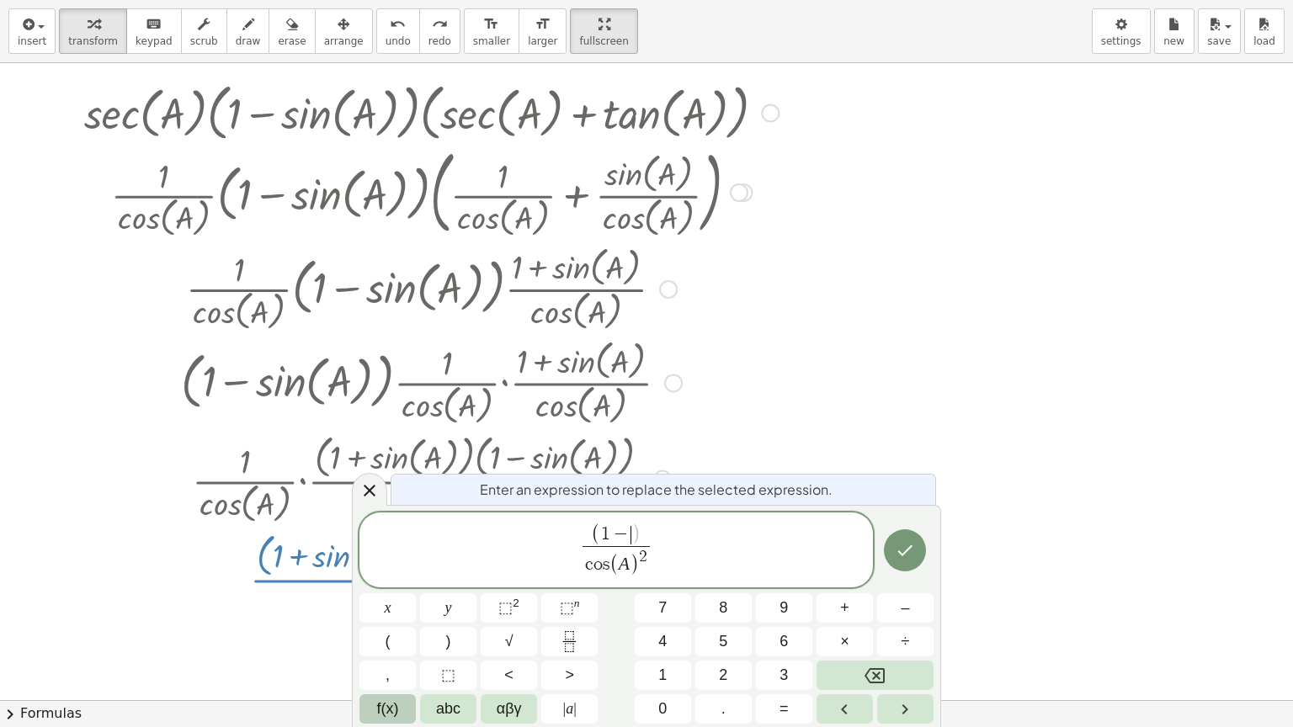
click at [386, 614] on span "f(x)" at bounding box center [388, 709] width 22 height 23
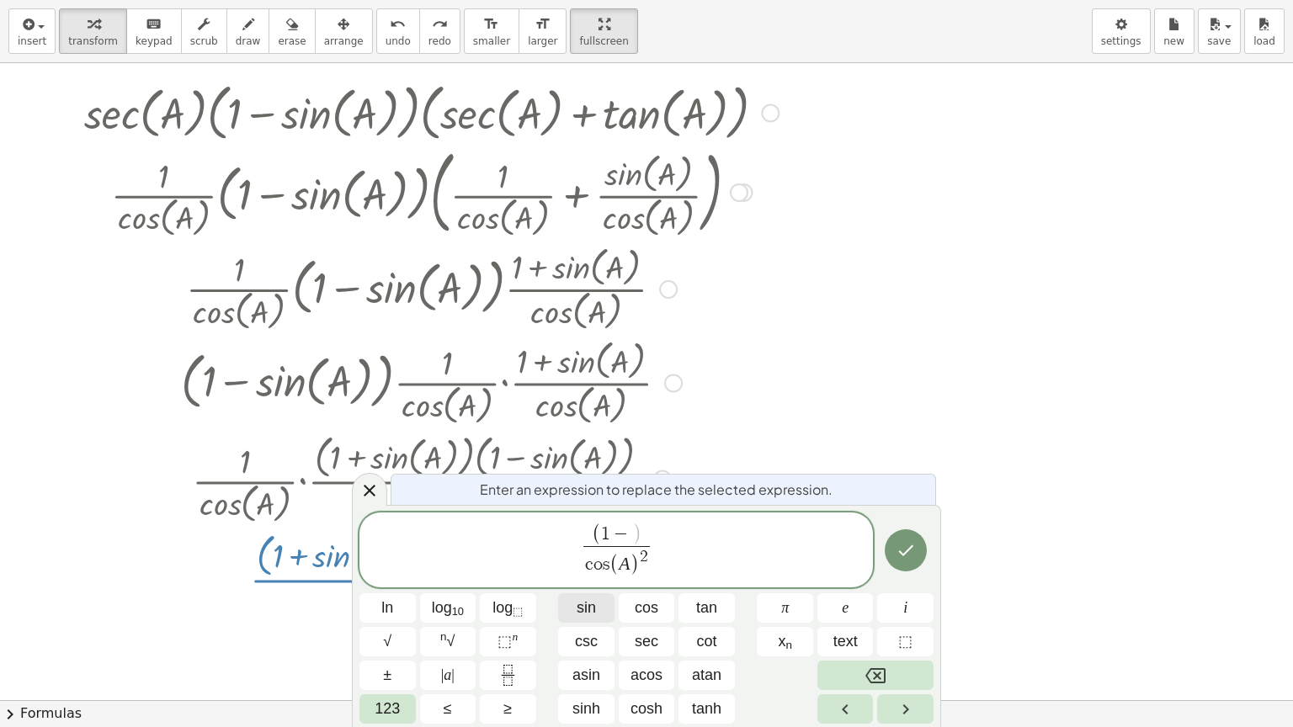
click at [586, 610] on span "sin" at bounding box center [586, 608] width 19 height 23
click at [508, 614] on span "⬚" at bounding box center [504, 641] width 14 height 17
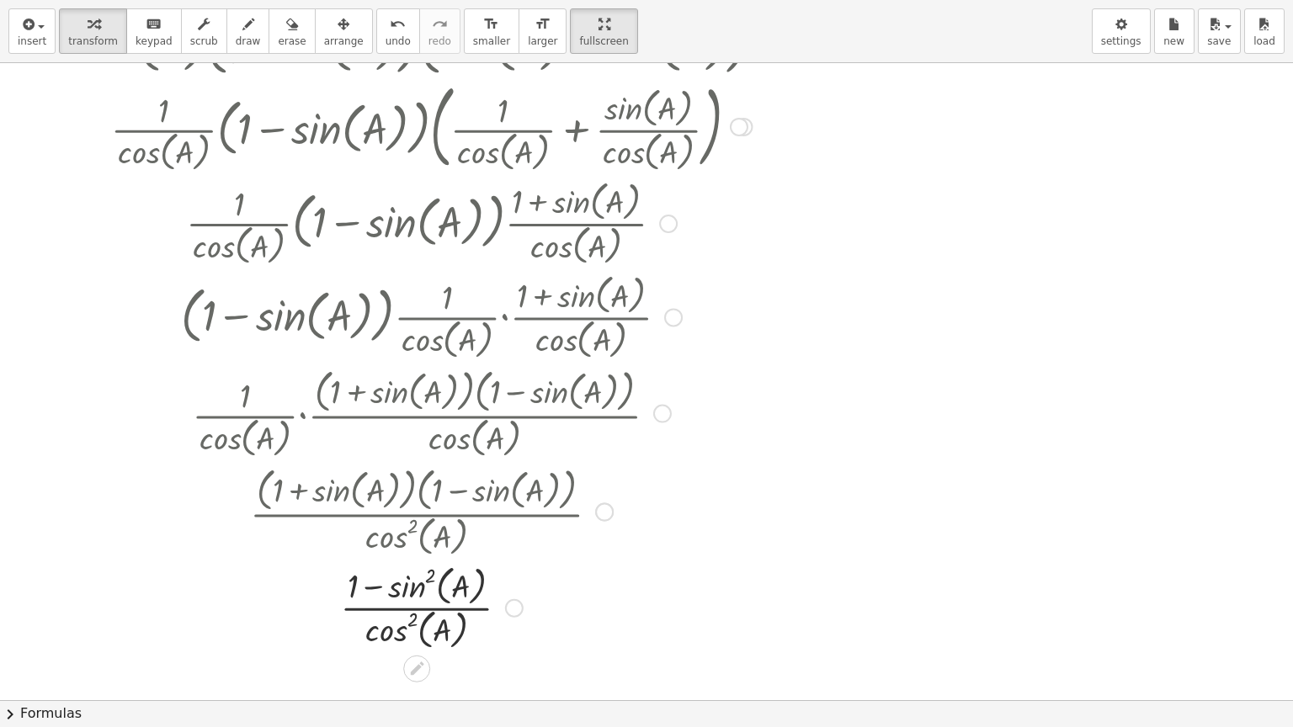
scroll to position [421, 0]
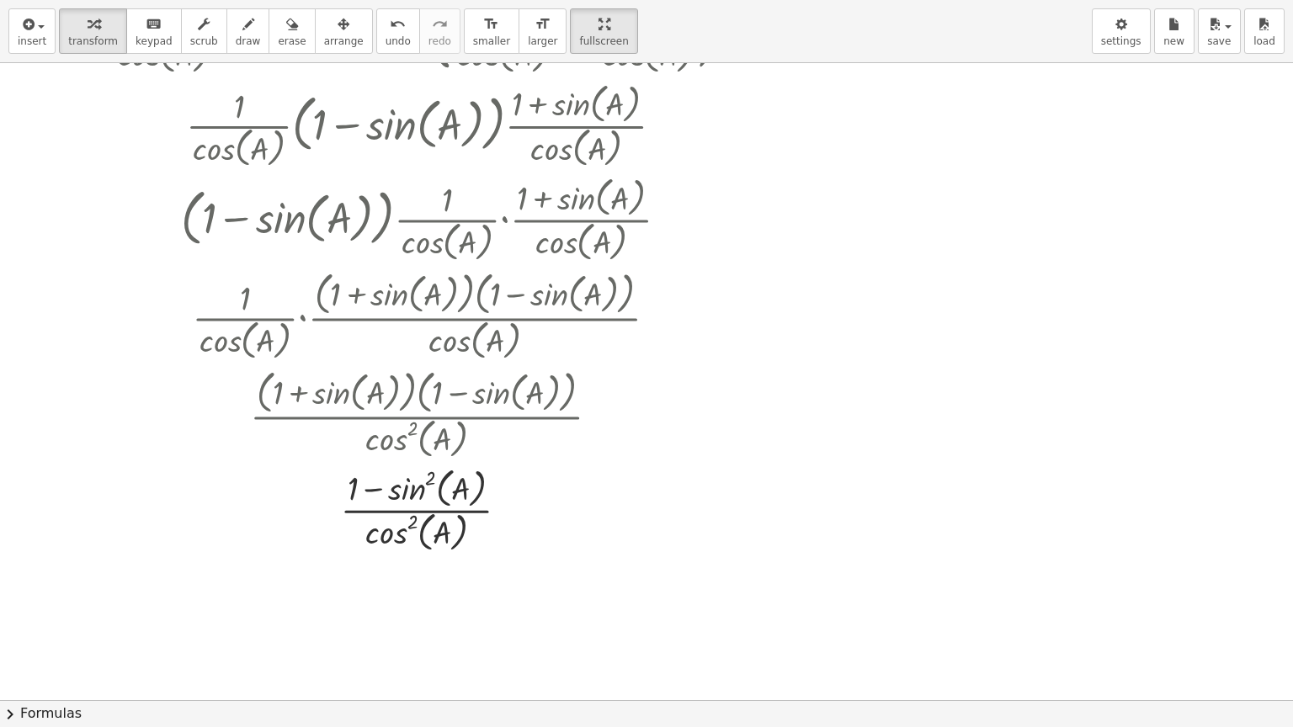
click at [52, 614] on button "chevron_right Formulas" at bounding box center [646, 713] width 1293 height 27
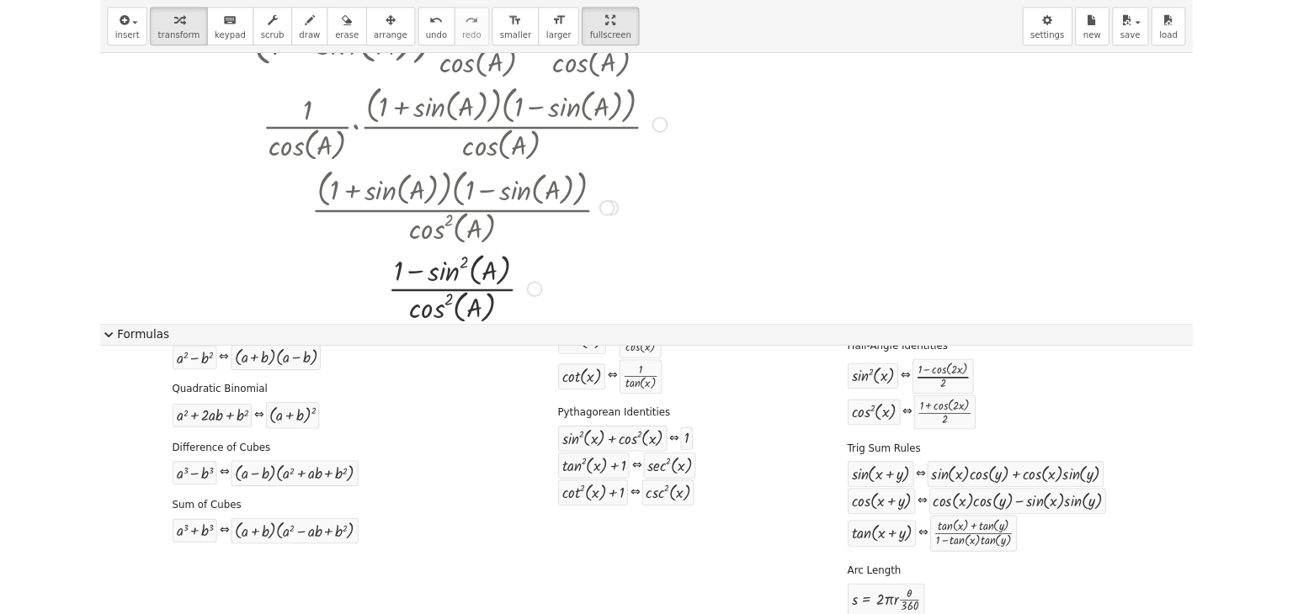
scroll to position [621, 0]
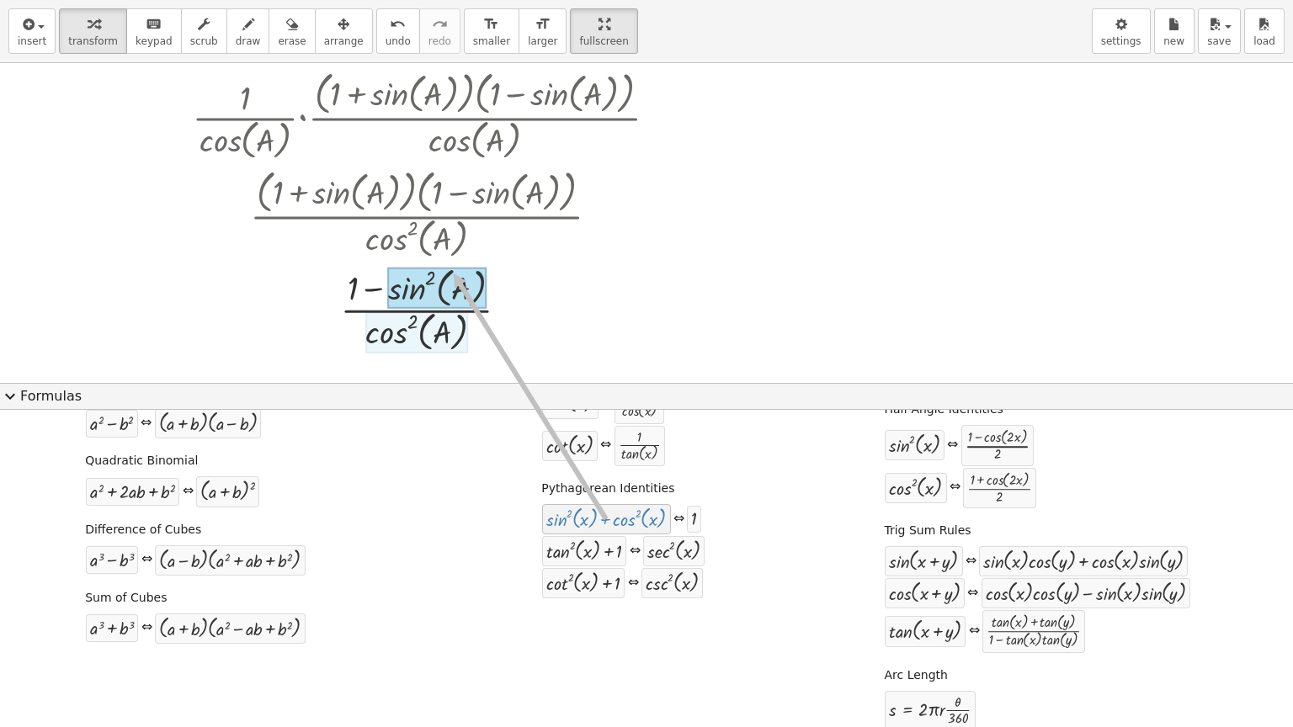
drag, startPoint x: 596, startPoint y: 520, endPoint x: 446, endPoint y: 272, distance: 290.0
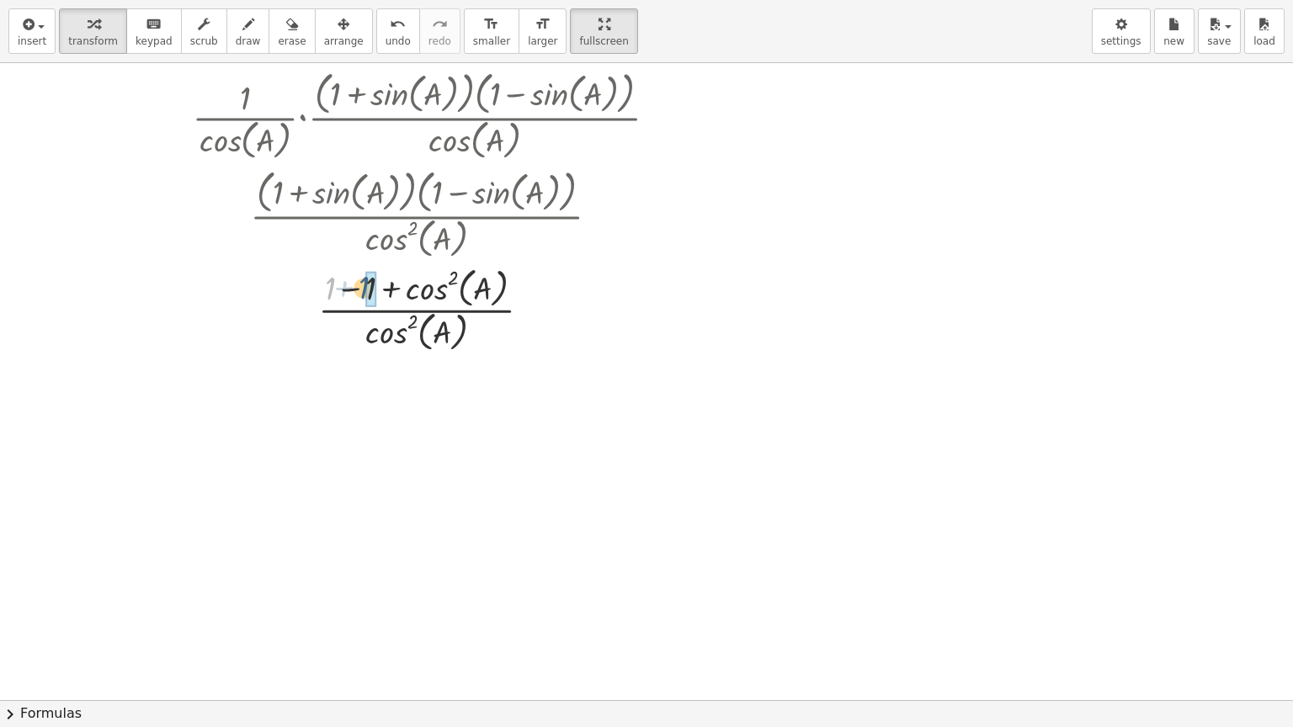
drag, startPoint x: 329, startPoint y: 287, endPoint x: 369, endPoint y: 286, distance: 39.6
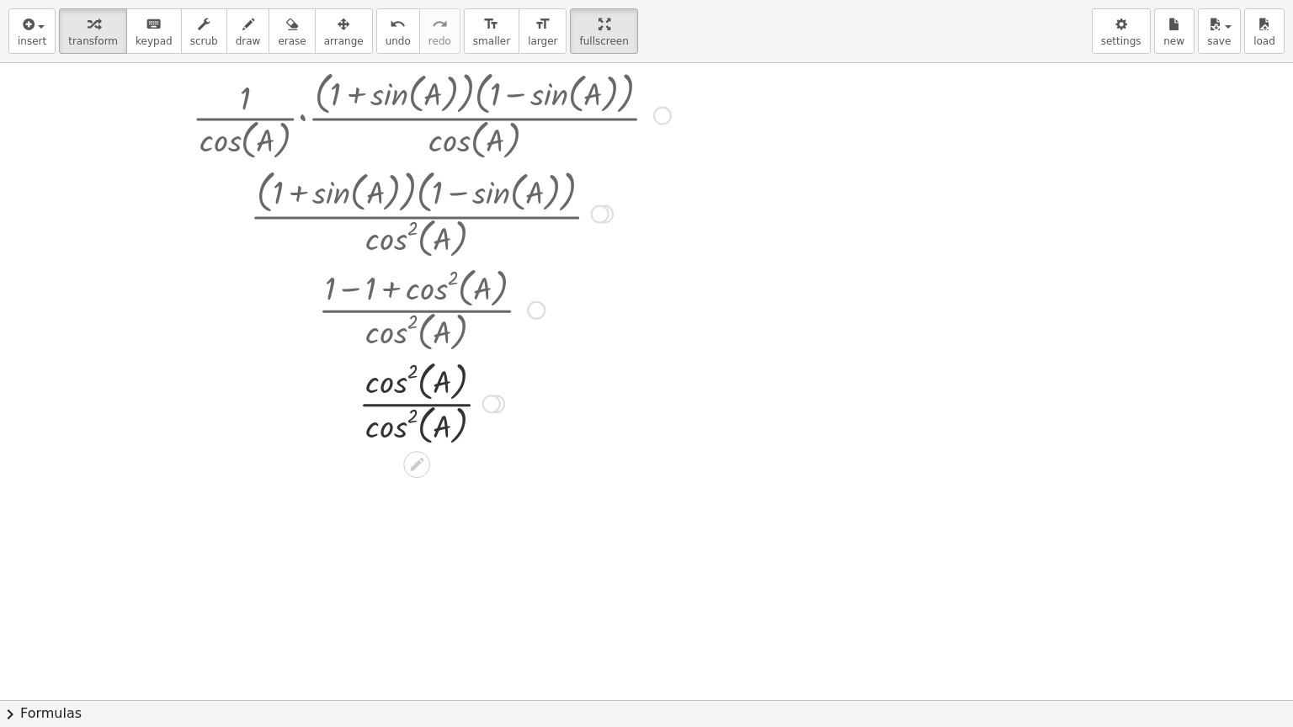
click at [401, 403] on div at bounding box center [431, 401] width 711 height 93
click at [401, 403] on div at bounding box center [431, 403] width 711 height 56
